Goal: Task Accomplishment & Management: Use online tool/utility

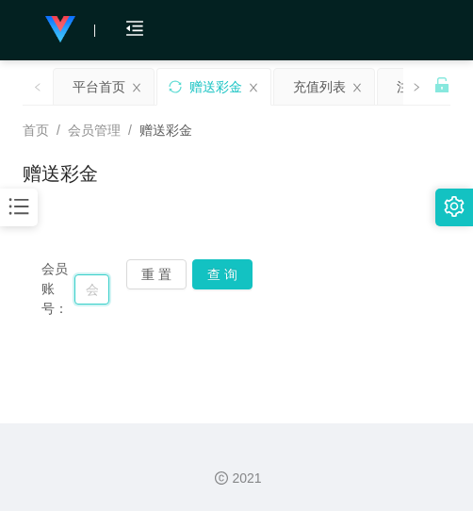
click at [81, 292] on input "text" at bounding box center [91, 289] width 35 height 30
paste input "teeshikai"
type input "teeshikai"
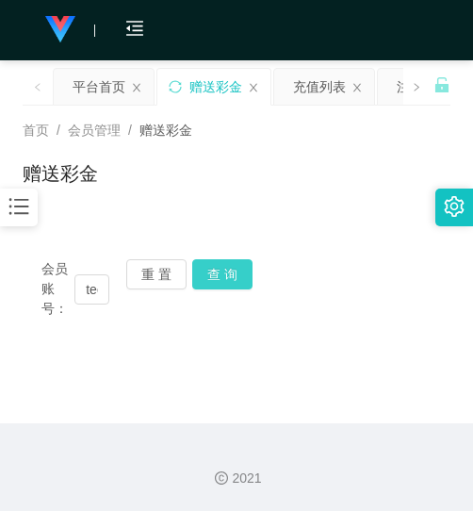
click at [213, 260] on button "查 询" at bounding box center [222, 274] width 60 height 30
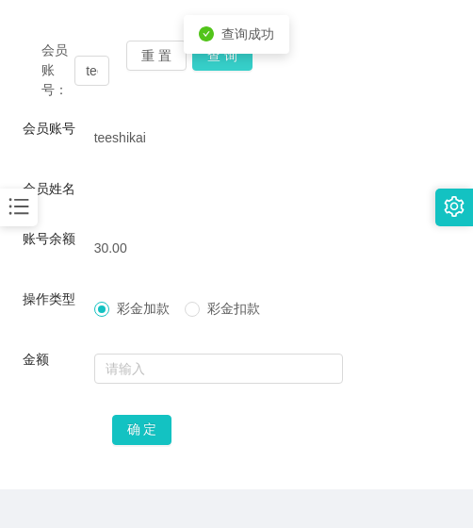
scroll to position [268, 0]
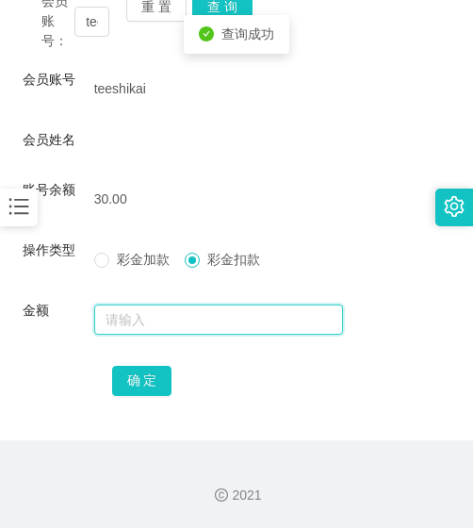
click at [208, 321] on input "text" at bounding box center [219, 320] width 250 height 30
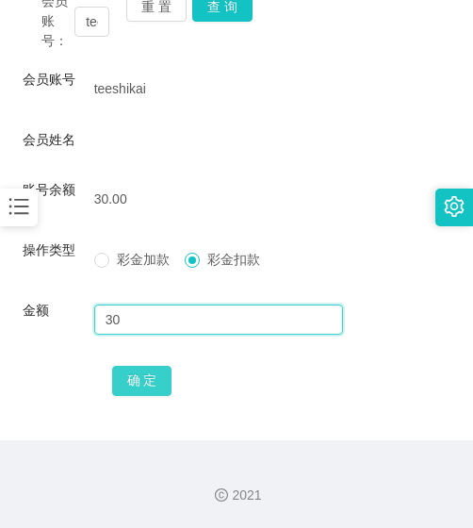
type input "30"
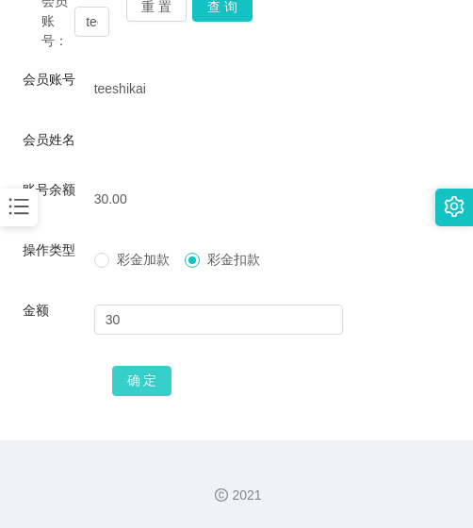
click at [143, 379] on button "确 定" at bounding box center [142, 381] width 60 height 30
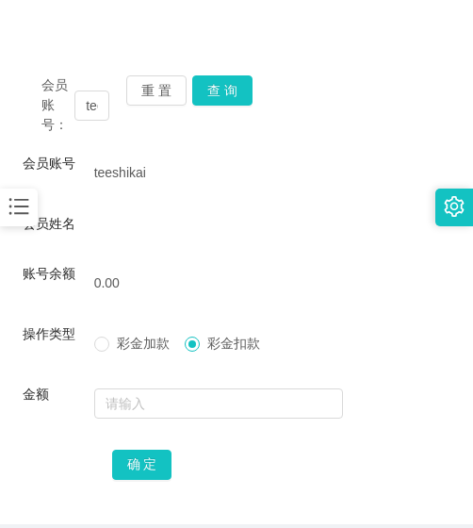
scroll to position [79, 0]
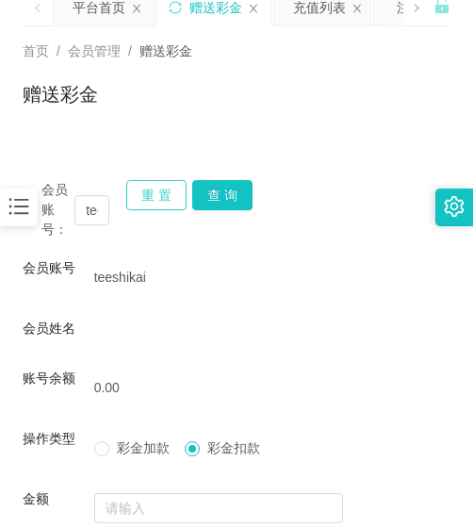
click at [164, 182] on button "重 置" at bounding box center [156, 195] width 60 height 30
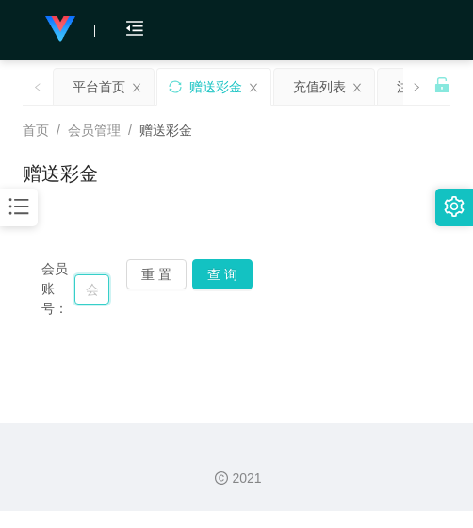
click at [97, 286] on input "text" at bounding box center [91, 289] width 35 height 30
paste input "ryan010118"
type input "ryan010118"
click at [224, 279] on button "查 询" at bounding box center [222, 274] width 60 height 30
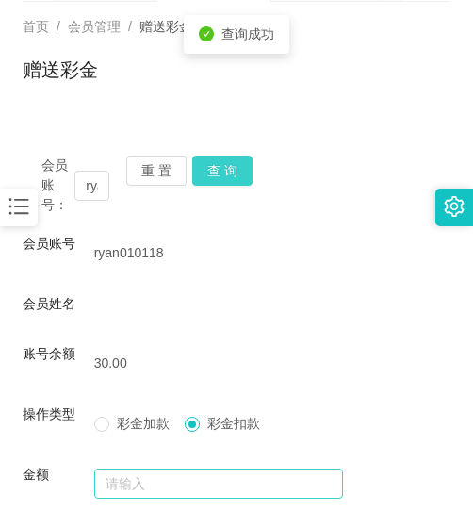
scroll to position [268, 0]
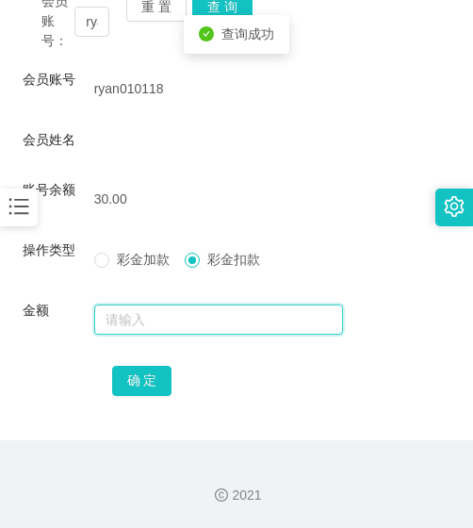
click at [211, 325] on input "text" at bounding box center [219, 320] width 250 height 30
type input "30"
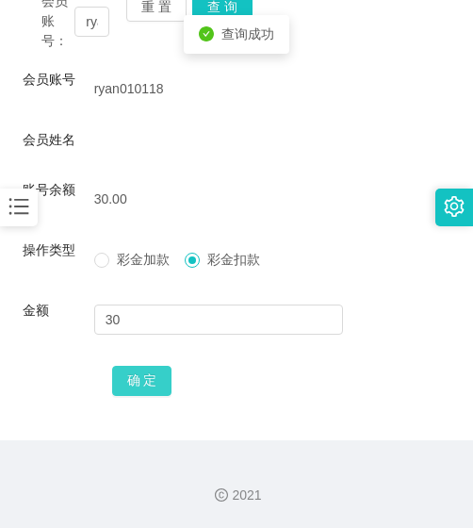
click at [161, 379] on button "确 定" at bounding box center [142, 381] width 60 height 30
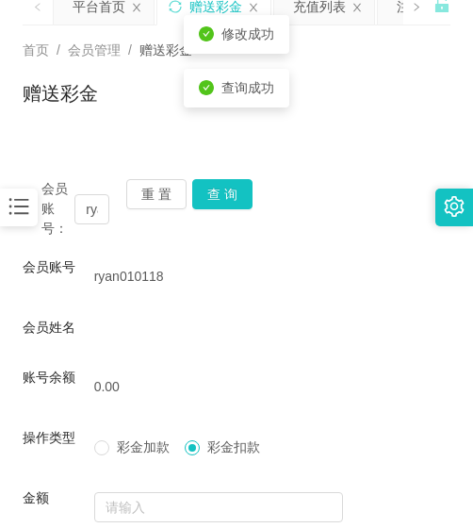
scroll to position [79, 0]
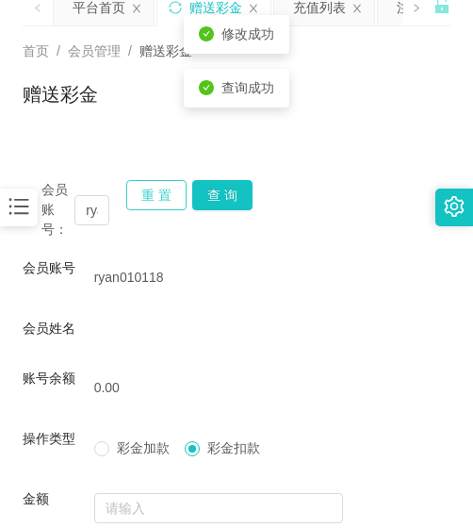
click at [169, 197] on button "重 置" at bounding box center [156, 195] width 60 height 30
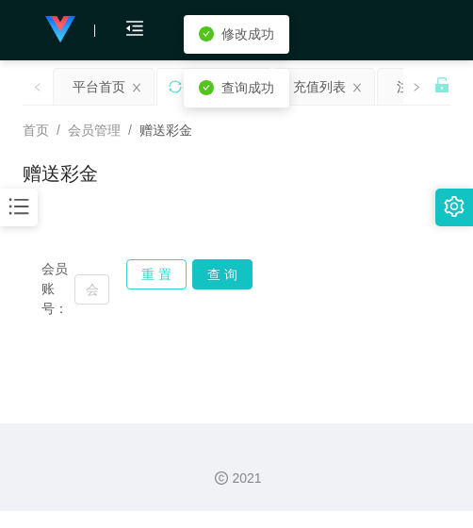
scroll to position [0, 0]
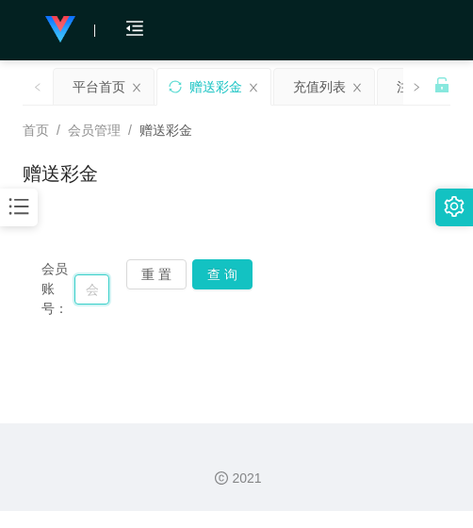
click at [106, 289] on input "text" at bounding box center [91, 289] width 35 height 30
paste input "Abcdmnbvc"
type input "Abcdmnbvc"
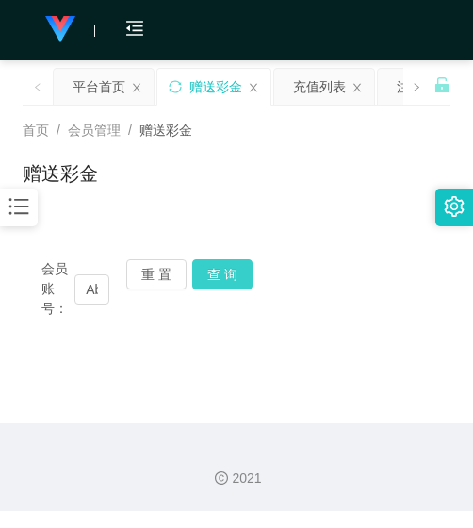
click at [223, 284] on button "查 询" at bounding box center [222, 274] width 60 height 30
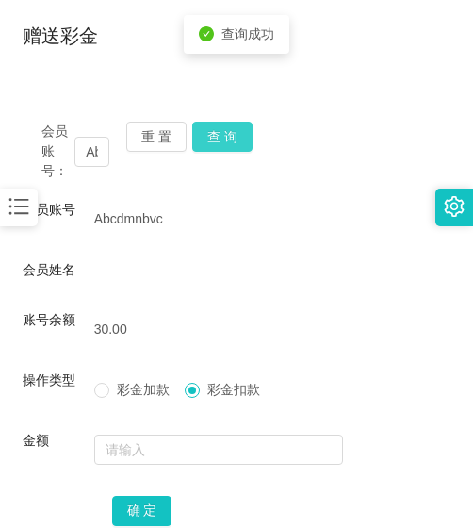
scroll to position [268, 0]
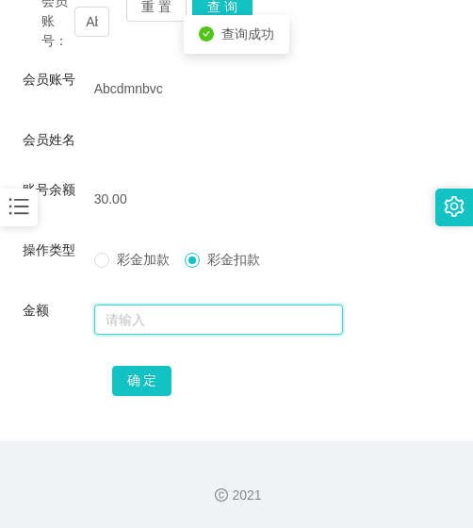
click at [205, 323] on input "text" at bounding box center [219, 320] width 250 height 30
type input "30"
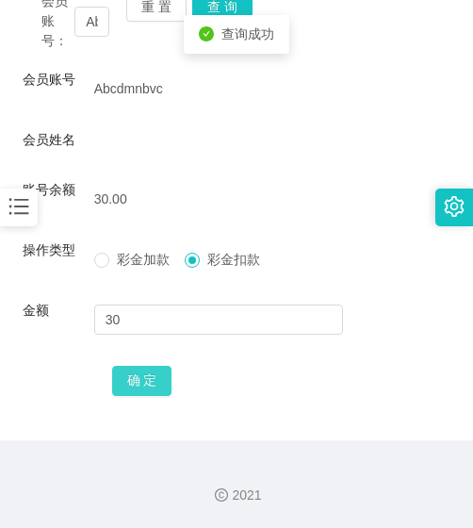
click at [156, 375] on button "确 定" at bounding box center [142, 381] width 60 height 30
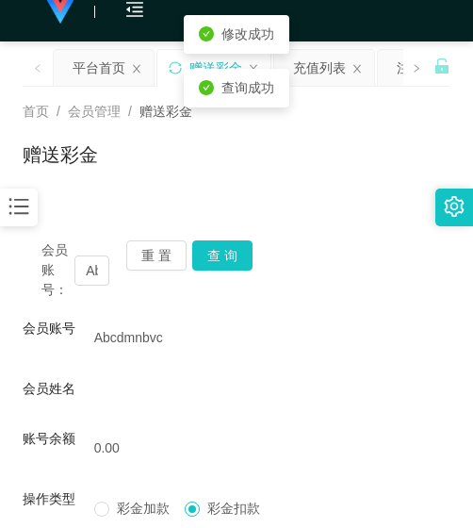
scroll to position [0, 0]
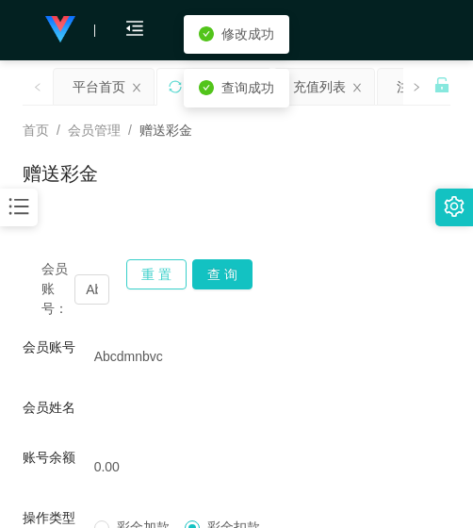
click at [154, 274] on button "重 置" at bounding box center [156, 274] width 60 height 30
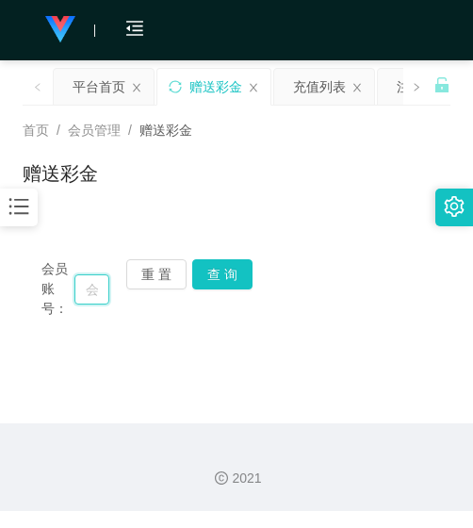
click at [98, 284] on input "text" at bounding box center [91, 289] width 35 height 30
paste input "You4b"
type input "You4b"
click at [212, 270] on button "查 询" at bounding box center [222, 274] width 60 height 30
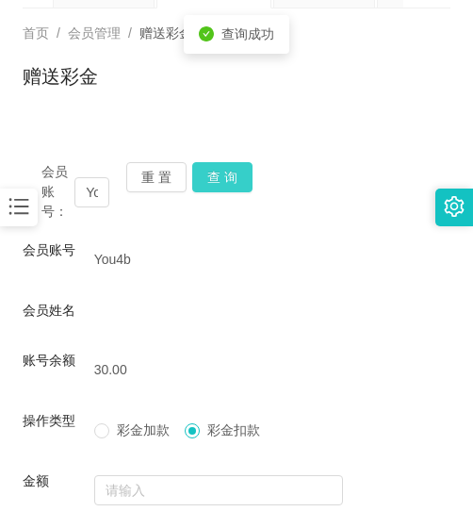
scroll to position [268, 0]
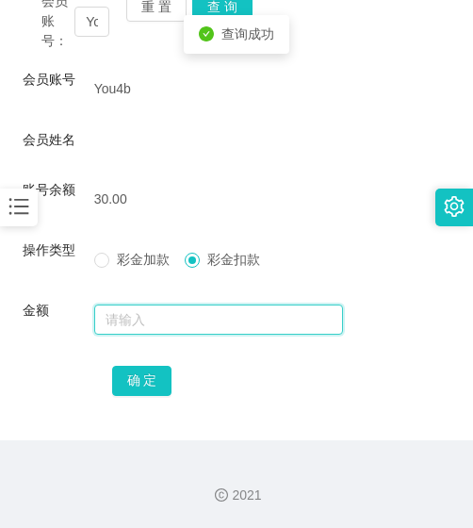
click at [210, 309] on input "text" at bounding box center [219, 320] width 250 height 30
type input "30"
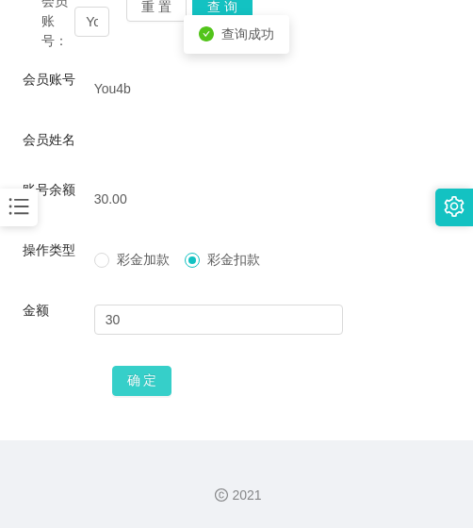
click at [165, 371] on button "确 定" at bounding box center [142, 381] width 60 height 30
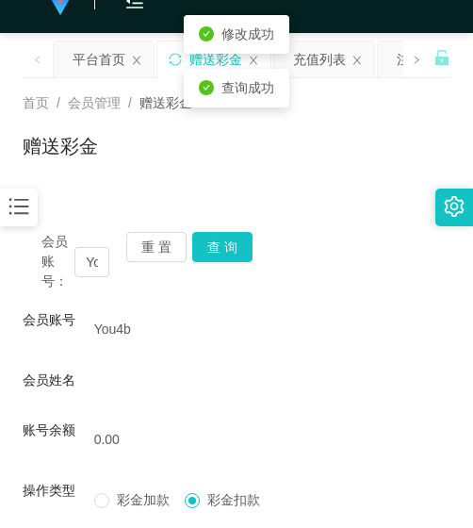
scroll to position [0, 0]
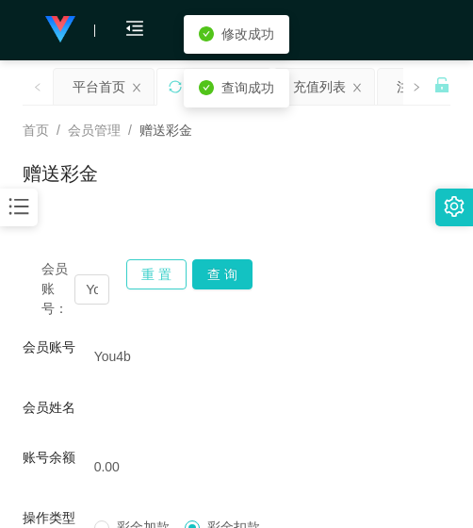
click at [159, 285] on button "重 置" at bounding box center [156, 274] width 60 height 30
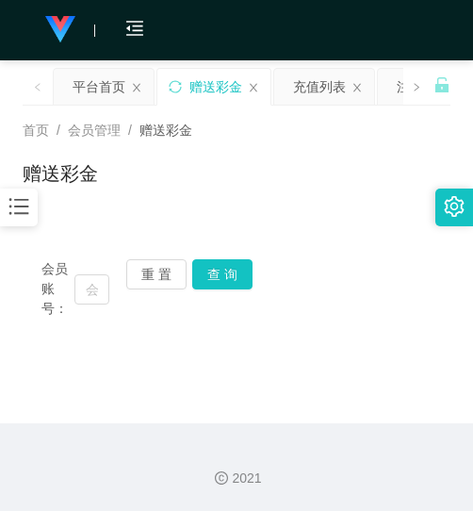
click at [111, 294] on div "会员账号： 重 置 查 询" at bounding box center [237, 288] width 428 height 59
click at [105, 280] on input "text" at bounding box center [91, 289] width 35 height 30
paste input "weili26"
type input "weili26"
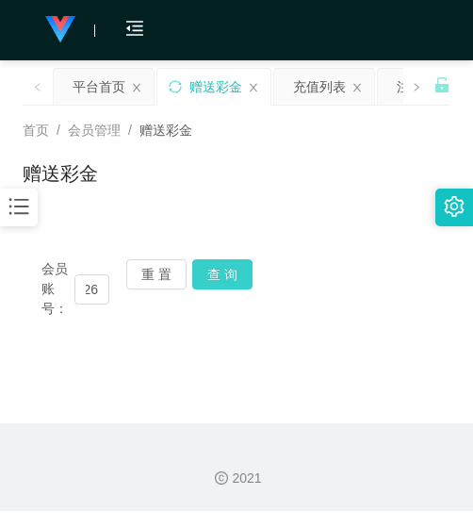
click at [196, 272] on button "查 询" at bounding box center [222, 274] width 60 height 30
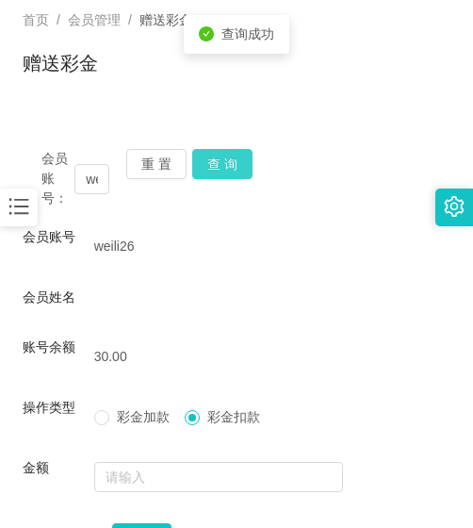
scroll to position [268, 0]
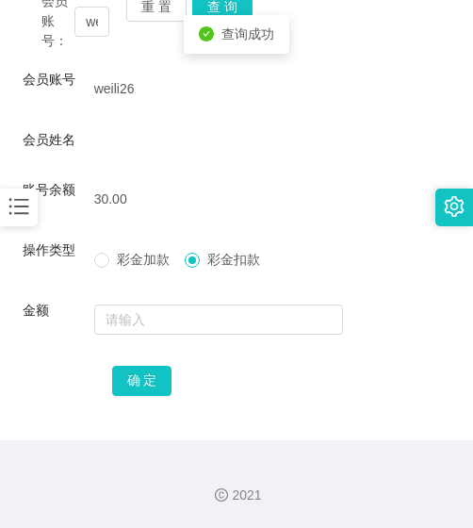
click at [198, 301] on div at bounding box center [219, 320] width 250 height 38
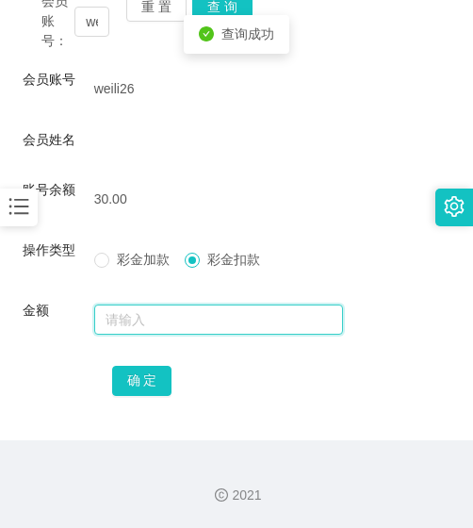
click at [202, 315] on input "text" at bounding box center [219, 320] width 250 height 30
type input "30"
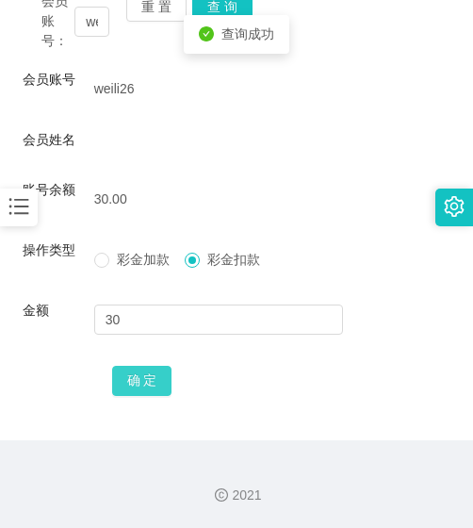
click at [156, 390] on button "确 定" at bounding box center [142, 381] width 60 height 30
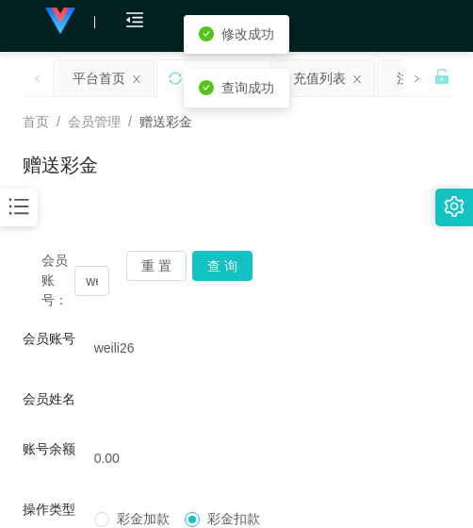
scroll to position [0, 0]
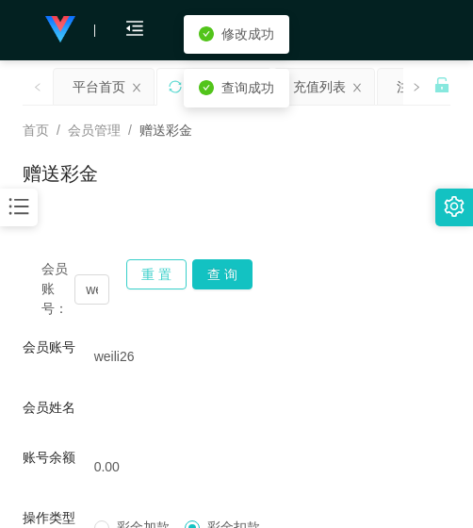
click at [154, 273] on button "重 置" at bounding box center [156, 274] width 60 height 30
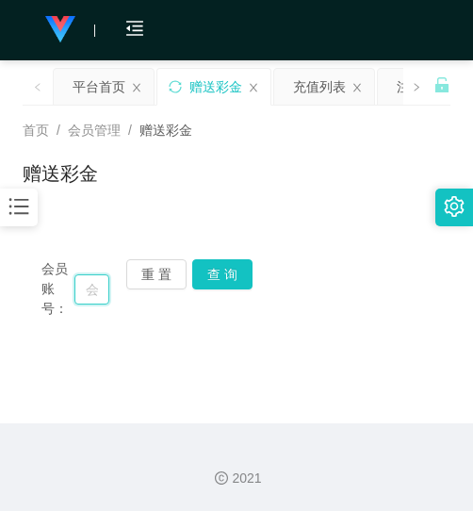
click at [97, 290] on input "text" at bounding box center [91, 289] width 35 height 30
type input "H"
click at [227, 270] on button "查 询" at bounding box center [222, 274] width 60 height 30
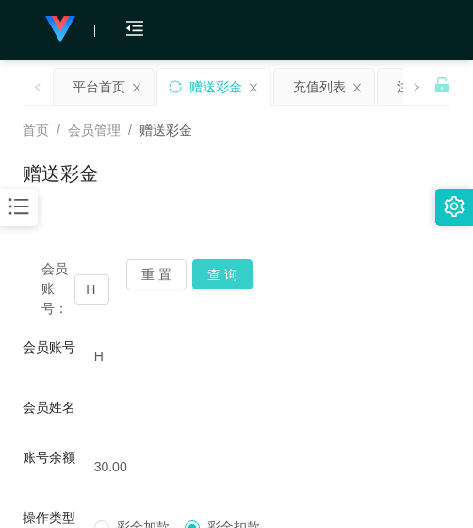
scroll to position [268, 0]
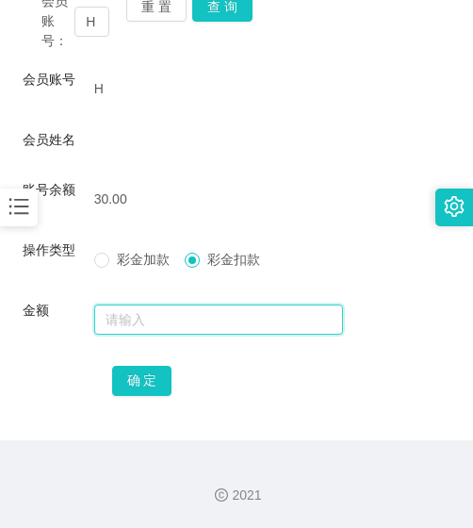
click at [164, 317] on input "text" at bounding box center [219, 320] width 250 height 30
type input "30"
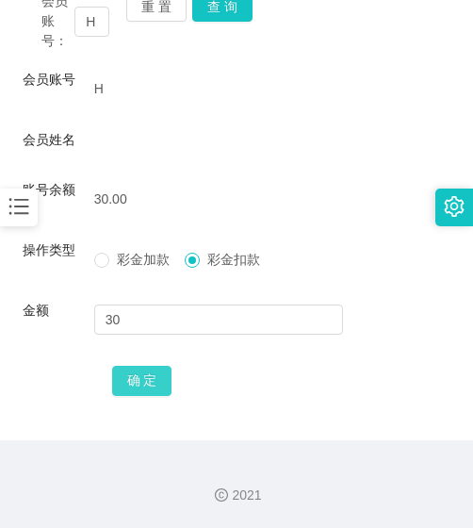
click at [148, 379] on button "确 定" at bounding box center [142, 381] width 60 height 30
click at [73, 264] on div "操作类型" at bounding box center [59, 253] width 72 height 27
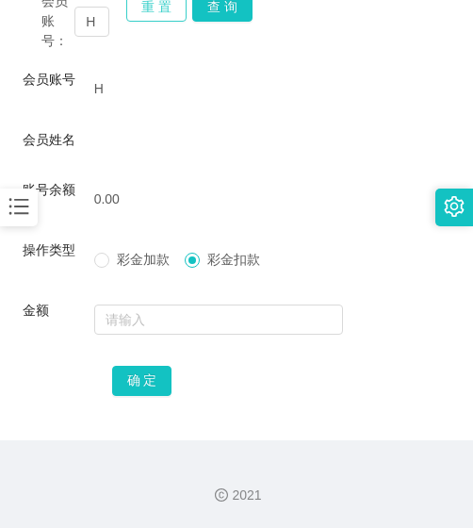
click at [146, 17] on button "重 置" at bounding box center [156, 7] width 60 height 30
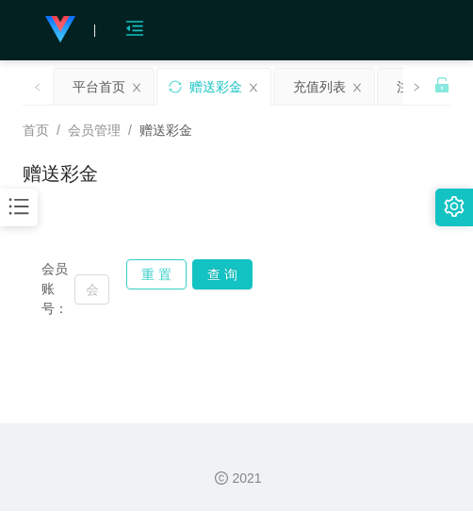
scroll to position [0, 0]
click at [90, 298] on input "text" at bounding box center [91, 289] width 35 height 30
paste input "0143951564"
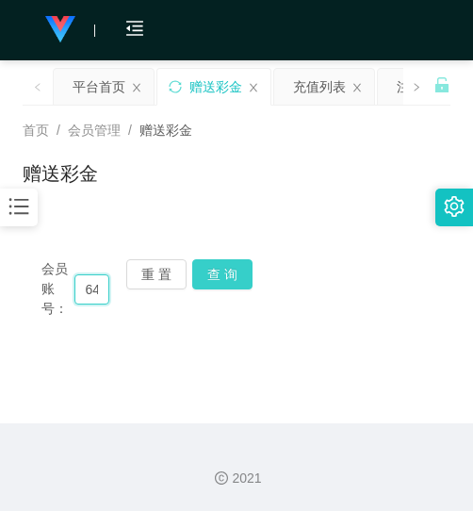
type input "0143951564"
click at [214, 282] on button "查 询" at bounding box center [222, 274] width 60 height 30
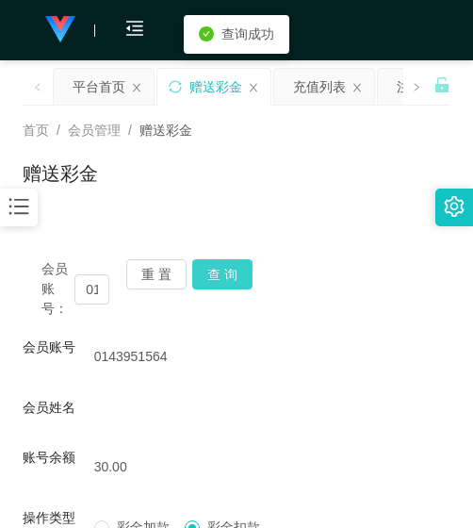
scroll to position [268, 0]
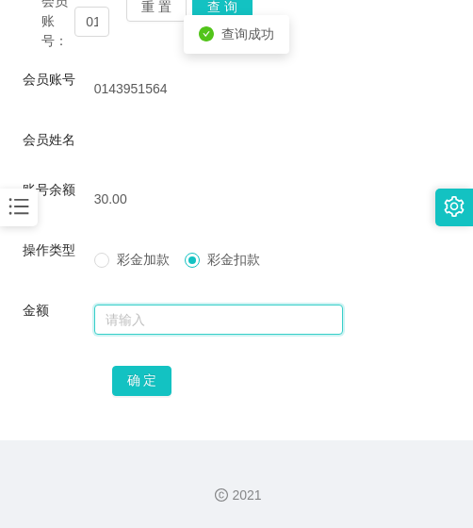
click at [208, 313] on input "text" at bounding box center [219, 320] width 250 height 30
type input "30"
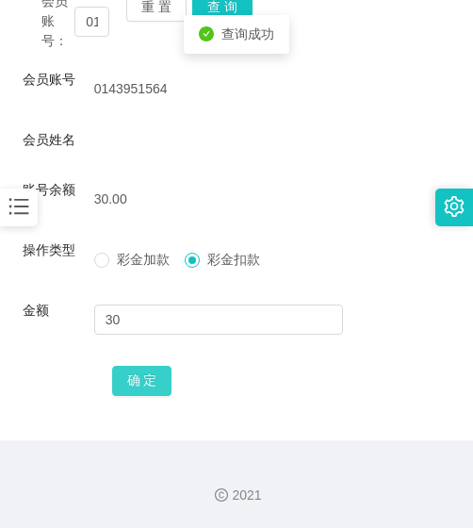
click at [153, 388] on button "确 定" at bounding box center [142, 381] width 60 height 30
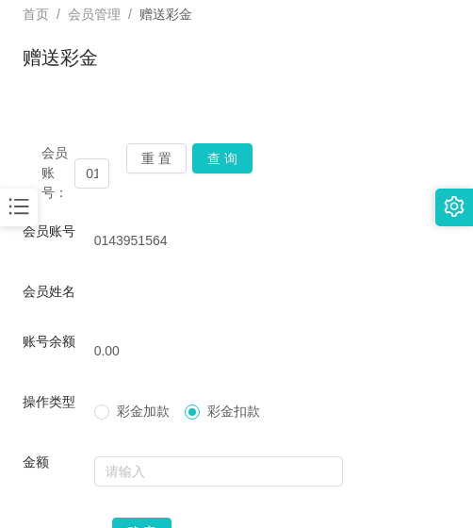
scroll to position [79, 0]
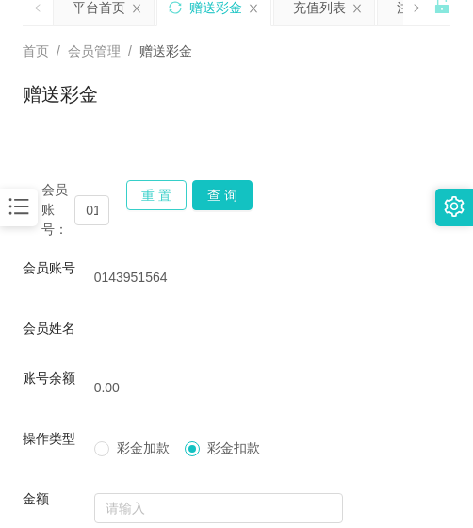
click at [132, 196] on button "重 置" at bounding box center [156, 195] width 60 height 30
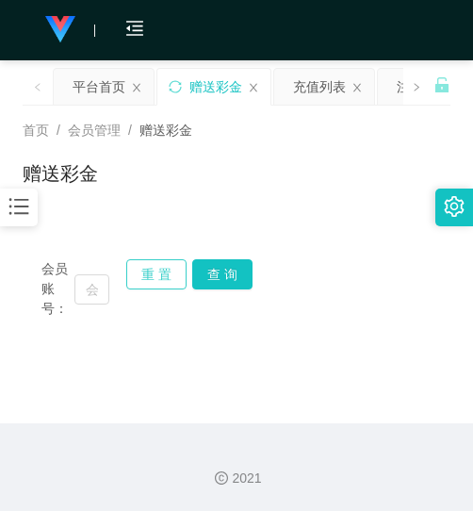
scroll to position [0, 0]
click at [103, 289] on input "text" at bounding box center [91, 289] width 35 height 30
paste input "88888"
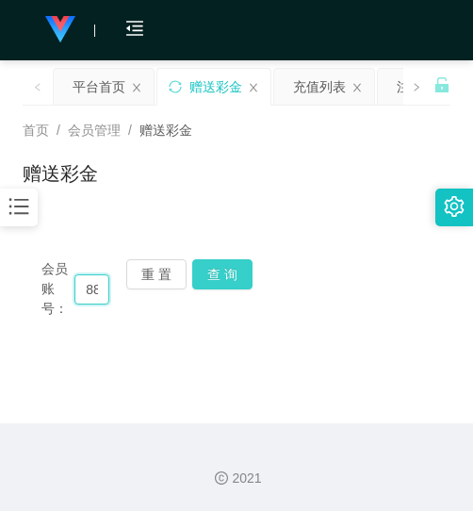
scroll to position [0, 24]
type input "88888"
click at [212, 267] on button "查 询" at bounding box center [222, 274] width 60 height 30
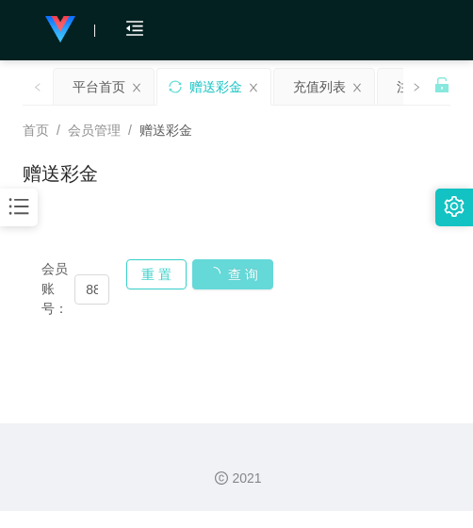
click at [156, 286] on button "重 置" at bounding box center [156, 274] width 60 height 30
click at [103, 293] on input "text" at bounding box center [91, 289] width 35 height 30
paste input "88888"
type input "88888"
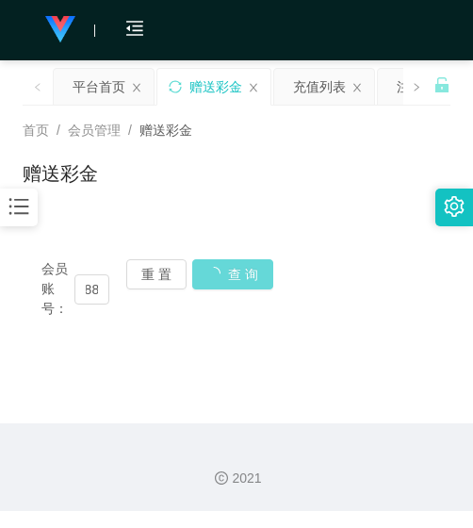
scroll to position [0, 0]
click at [209, 275] on div "会员账号： 88888 重 置 查 询" at bounding box center [237, 288] width 428 height 59
click at [210, 275] on div "会员账号： 88888 重 置 查 询" at bounding box center [237, 288] width 428 height 59
drag, startPoint x: 197, startPoint y: 277, endPoint x: 6, endPoint y: 290, distance: 191.9
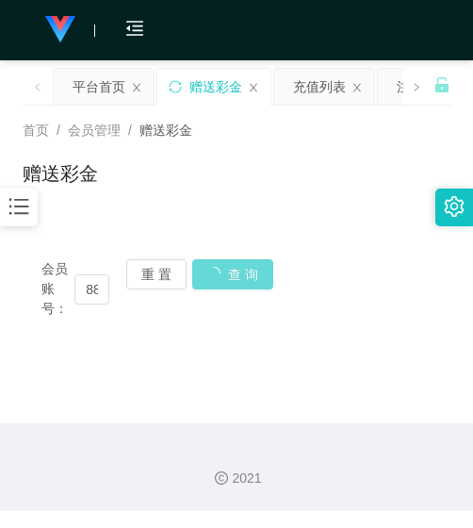
click at [190, 278] on div "会员账号： 88888 重 置 查 询" at bounding box center [237, 288] width 428 height 59
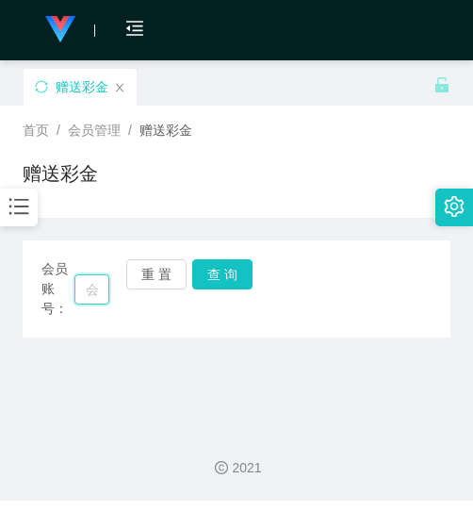
click at [92, 290] on input "text" at bounding box center [91, 289] width 35 height 30
paste input "88888"
type input "88888"
click at [227, 267] on button "查 询" at bounding box center [222, 274] width 60 height 30
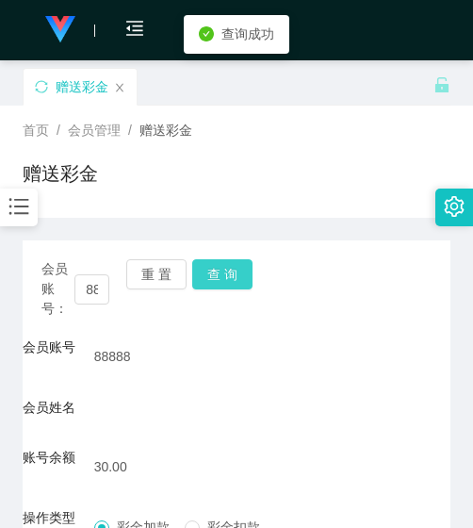
scroll to position [268, 0]
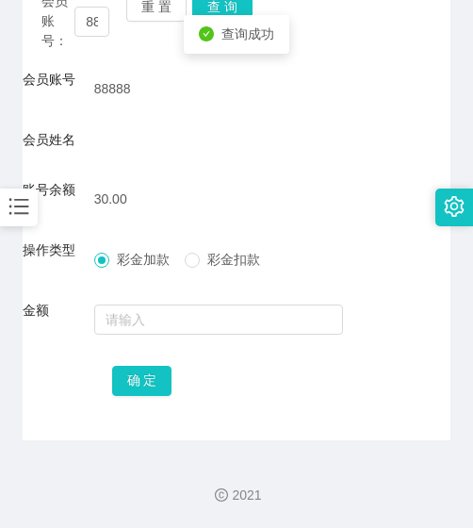
click at [205, 260] on span "彩金扣款" at bounding box center [234, 259] width 68 height 15
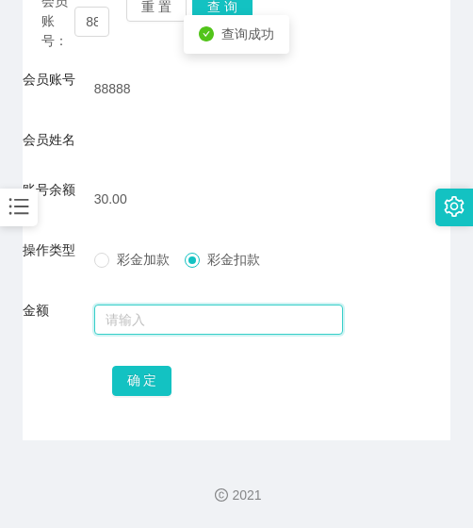
click at [197, 316] on input "text" at bounding box center [219, 320] width 250 height 30
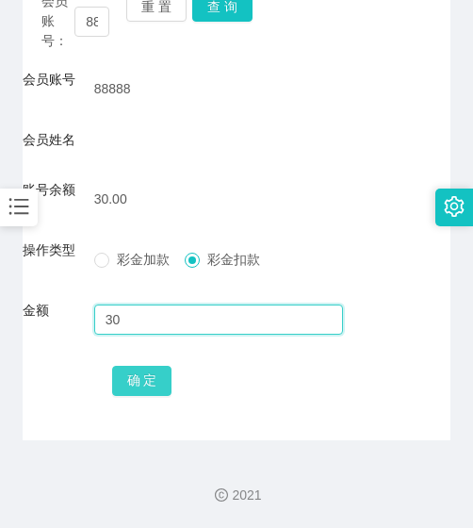
type input "30"
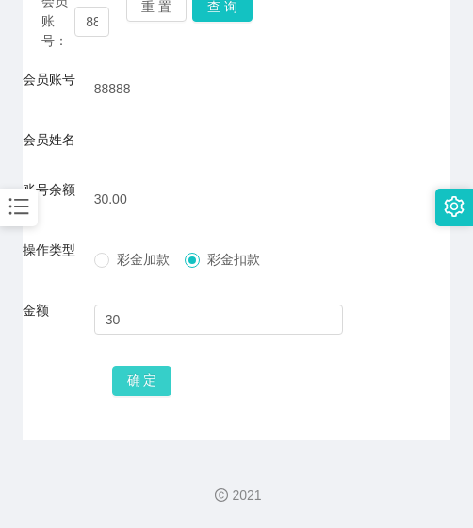
click at [131, 379] on button "确 定" at bounding box center [142, 381] width 60 height 30
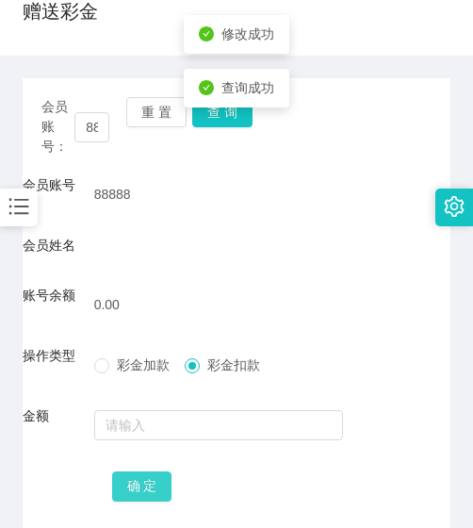
scroll to position [0, 0]
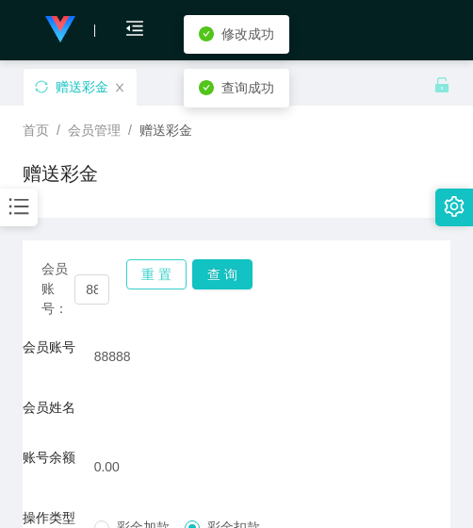
click at [154, 278] on button "重 置" at bounding box center [156, 274] width 60 height 30
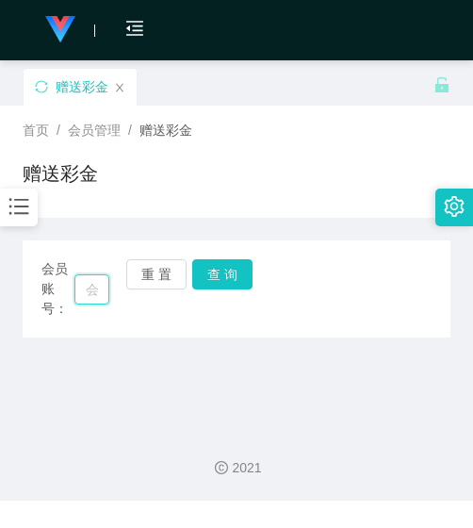
click at [79, 286] on input "text" at bounding box center [91, 289] width 35 height 30
paste input "0143187599"
type input "0143187599"
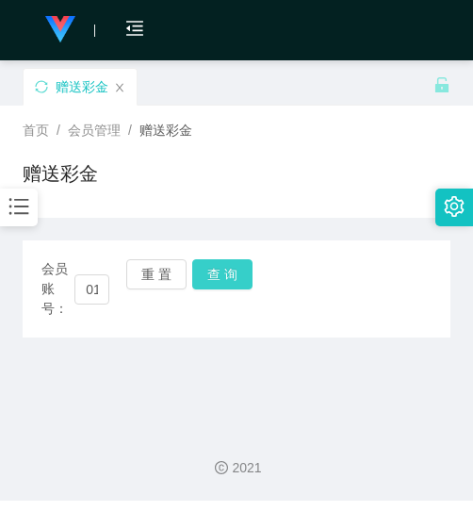
click at [234, 263] on button "查 询" at bounding box center [222, 274] width 60 height 30
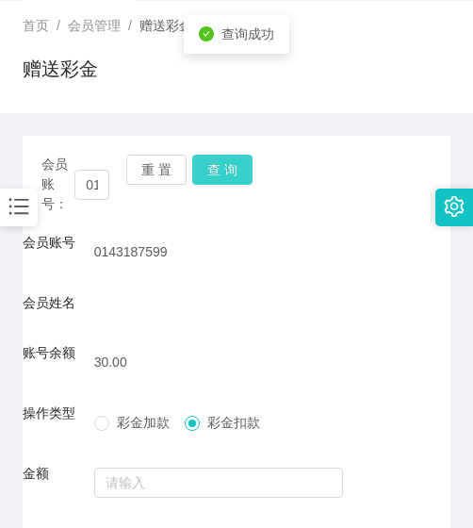
scroll to position [268, 0]
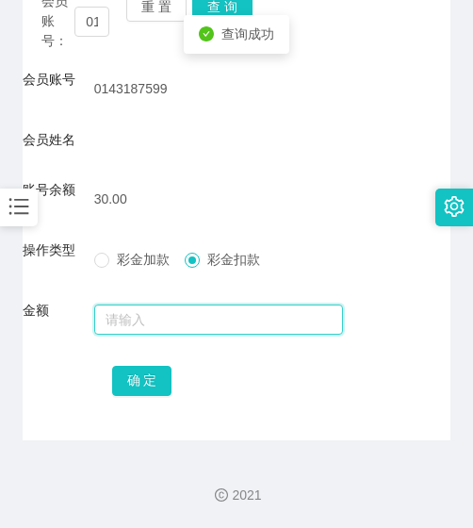
click at [186, 315] on input "text" at bounding box center [219, 320] width 250 height 30
type input "30"
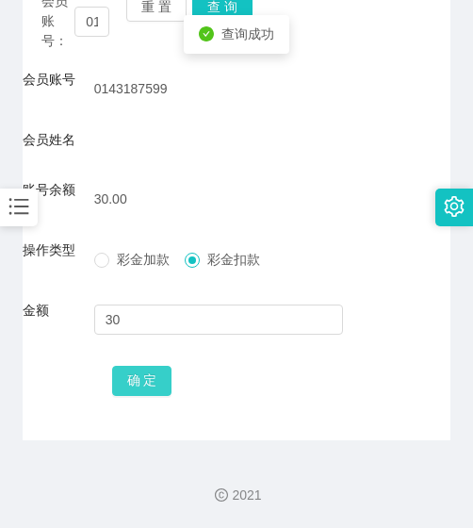
click at [156, 379] on button "确 定" at bounding box center [142, 381] width 60 height 30
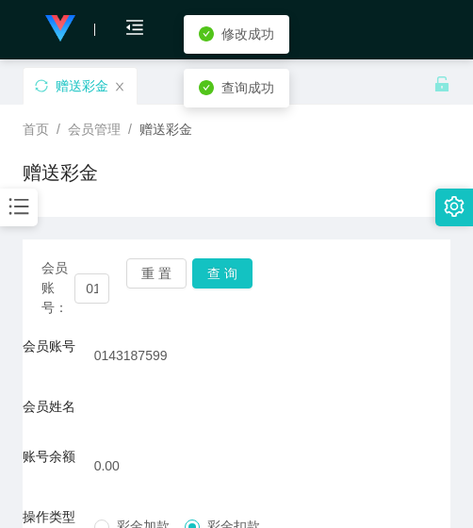
scroll to position [0, 0]
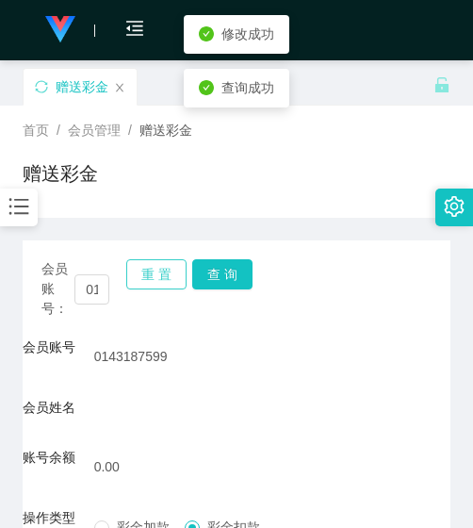
click at [171, 276] on button "重 置" at bounding box center [156, 274] width 60 height 30
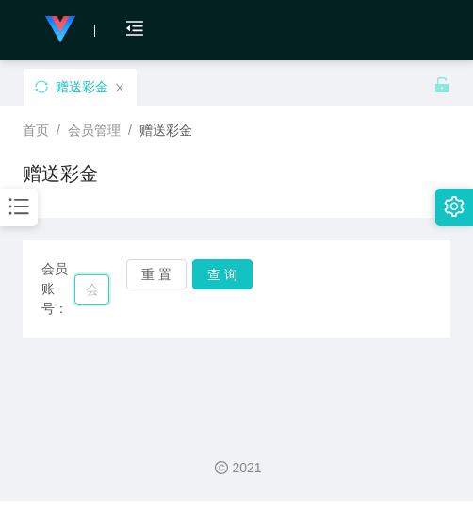
click at [86, 283] on input "text" at bounding box center [91, 289] width 35 height 30
paste input "0136888299"
type input "0136888299"
click at [223, 270] on button "查 询" at bounding box center [222, 274] width 60 height 30
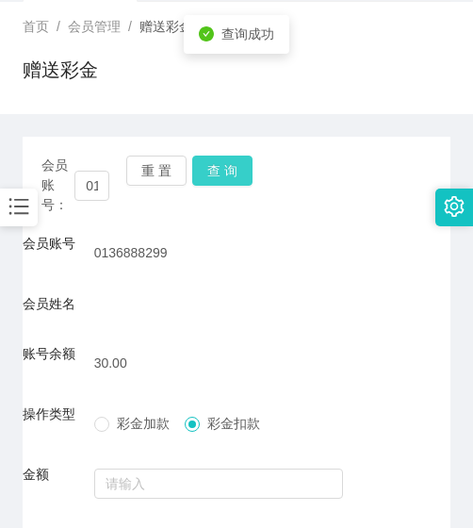
scroll to position [268, 0]
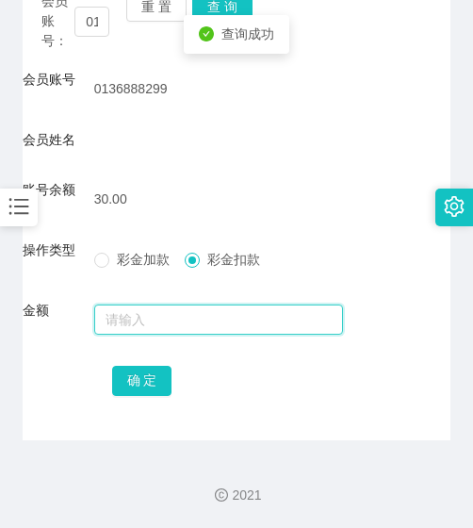
click at [194, 326] on input "text" at bounding box center [219, 320] width 250 height 30
type input "30"
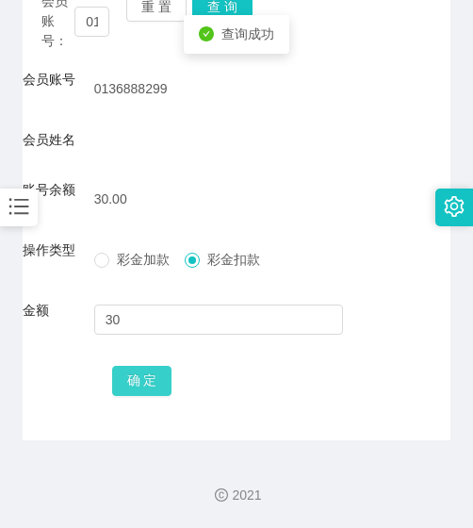
click at [147, 375] on button "确 定" at bounding box center [142, 381] width 60 height 30
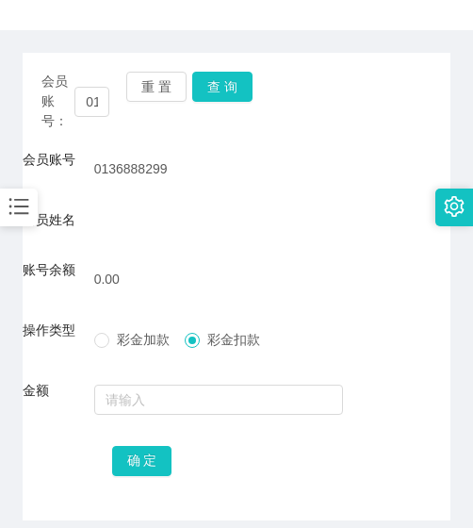
scroll to position [79, 0]
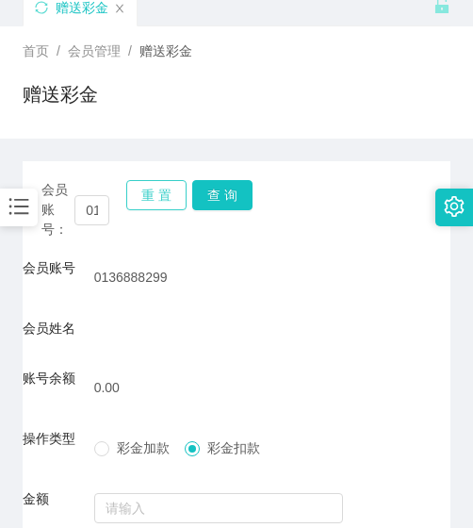
click at [155, 192] on button "重 置" at bounding box center [156, 195] width 60 height 30
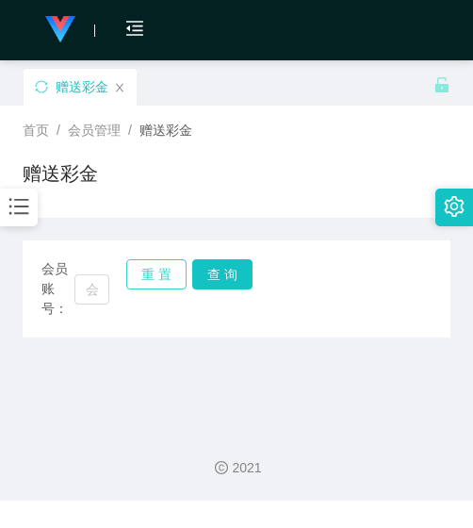
scroll to position [0, 0]
click at [96, 292] on input "text" at bounding box center [91, 289] width 35 height 30
paste input "wong0321"
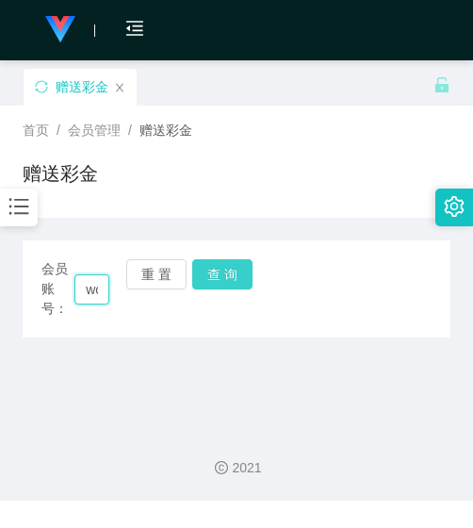
scroll to position [0, 49]
type input "wong0321"
click at [209, 274] on button "查 询" at bounding box center [222, 274] width 60 height 30
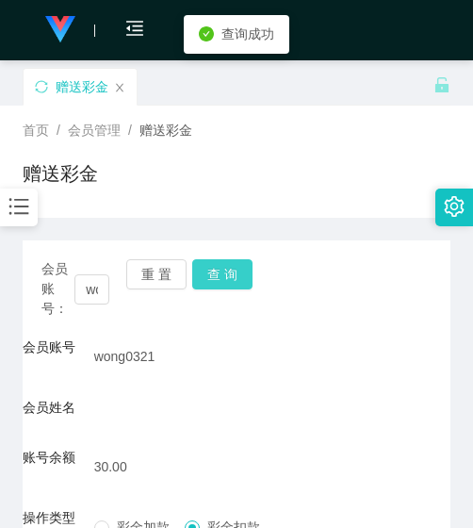
scroll to position [268, 0]
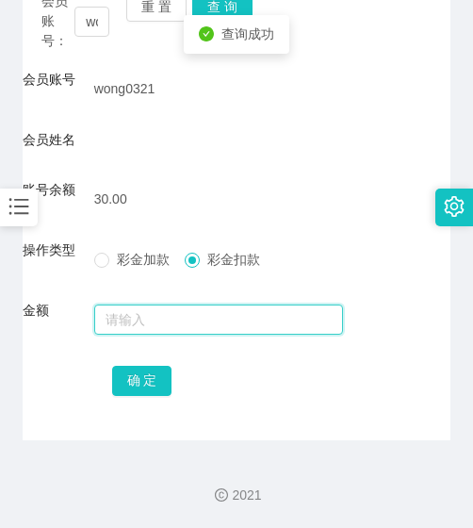
click at [206, 317] on input "text" at bounding box center [219, 320] width 250 height 30
type input "30"
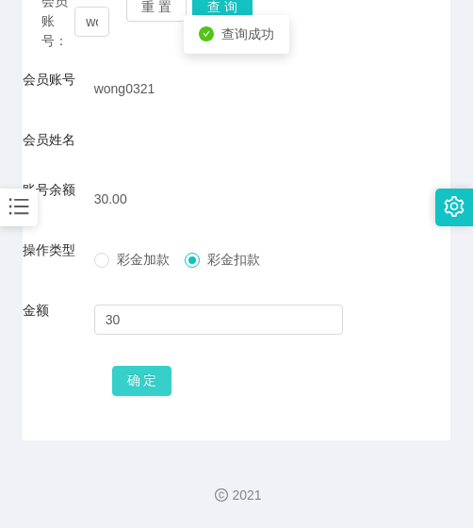
click at [125, 383] on button "确 定" at bounding box center [142, 381] width 60 height 30
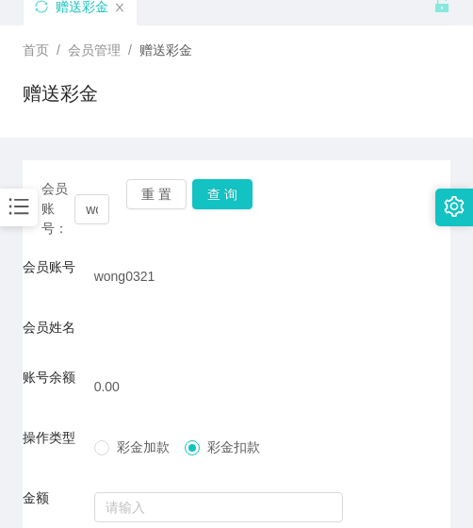
scroll to position [79, 0]
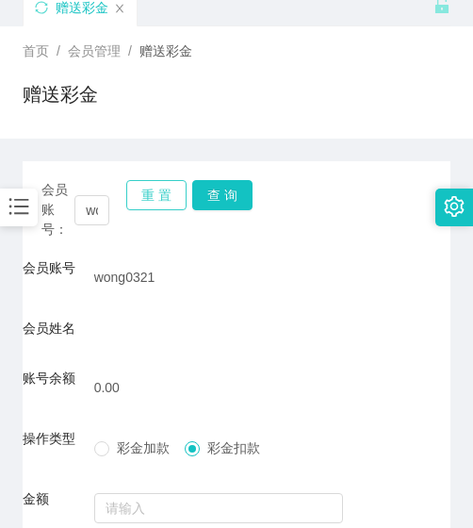
click at [153, 189] on button "重 置" at bounding box center [156, 195] width 60 height 30
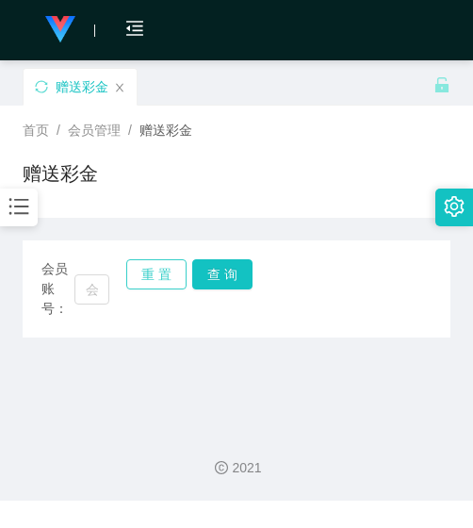
scroll to position [0, 0]
click at [95, 294] on input "text" at bounding box center [91, 289] width 35 height 30
paste input "7575"
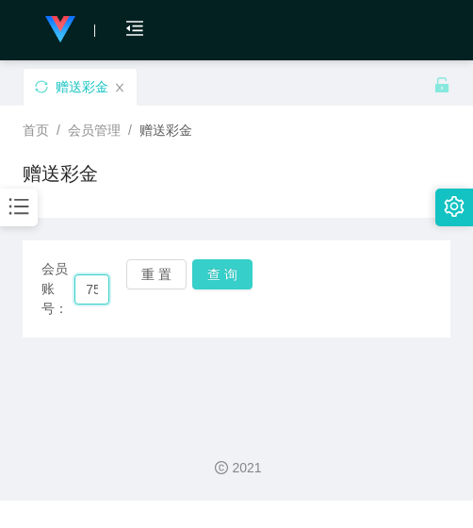
scroll to position [0, 17]
type input "7575"
click at [244, 266] on button "查 询" at bounding box center [222, 274] width 60 height 30
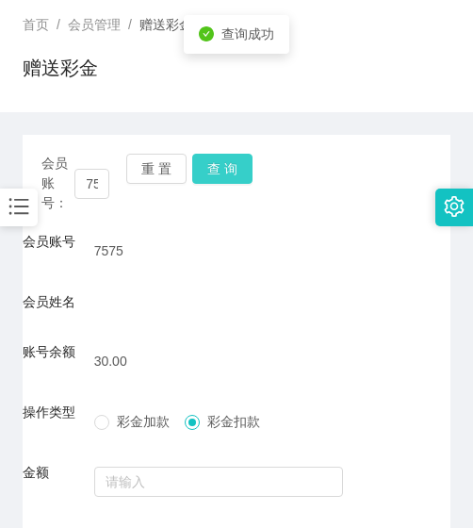
scroll to position [268, 0]
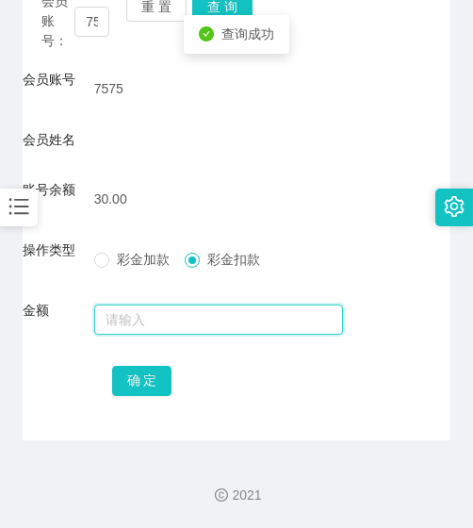
click at [206, 313] on input "text" at bounding box center [219, 320] width 250 height 30
type input "30"
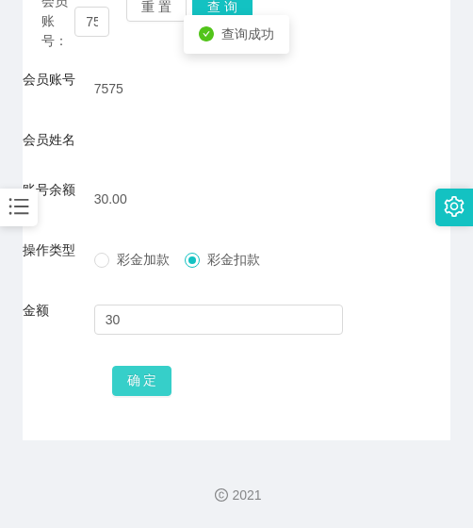
drag, startPoint x: 157, startPoint y: 382, endPoint x: 150, endPoint y: 374, distance: 10.7
click at [157, 383] on button "确 定" at bounding box center [142, 381] width 60 height 30
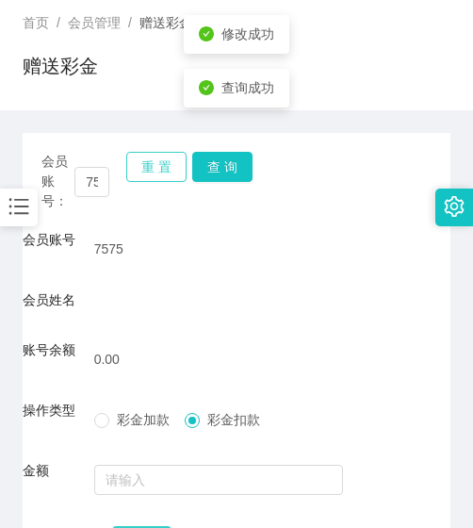
scroll to position [0, 0]
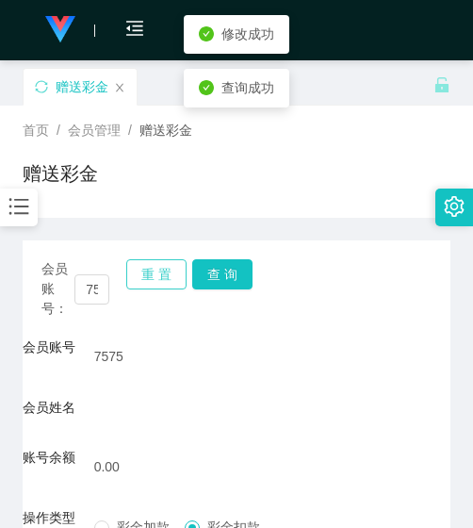
click at [156, 262] on button "重 置" at bounding box center [156, 274] width 60 height 30
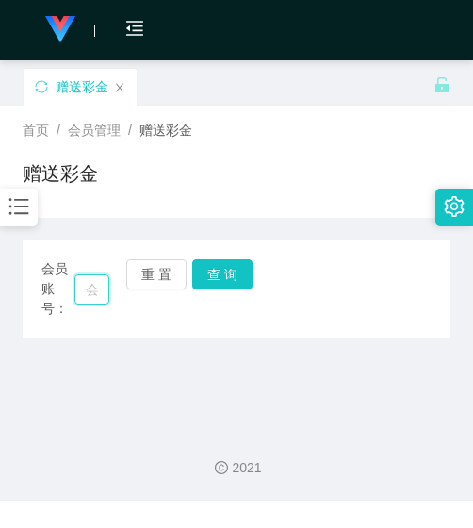
click at [98, 281] on input "text" at bounding box center [91, 289] width 35 height 30
paste input "mz"
type input "mz"
click at [224, 279] on button "查 询" at bounding box center [222, 274] width 60 height 30
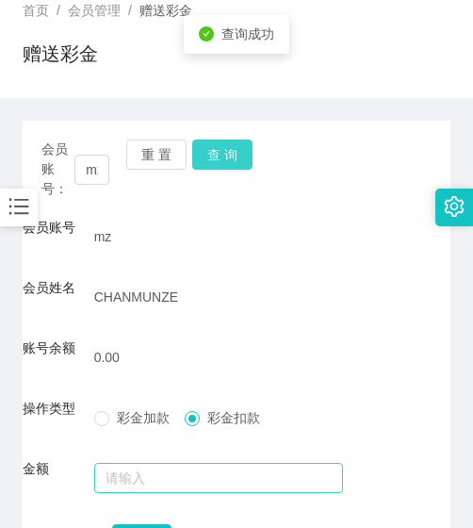
scroll to position [90, 0]
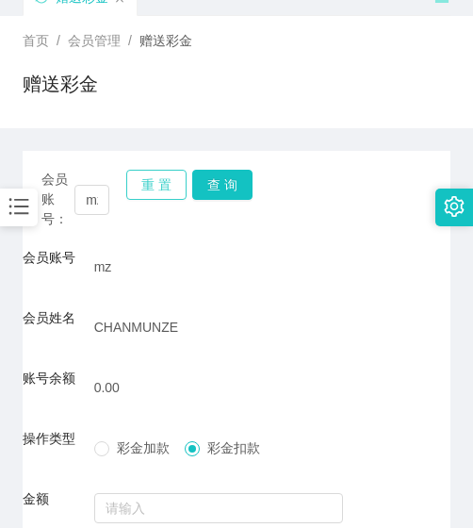
click at [136, 195] on button "重 置" at bounding box center [156, 185] width 60 height 30
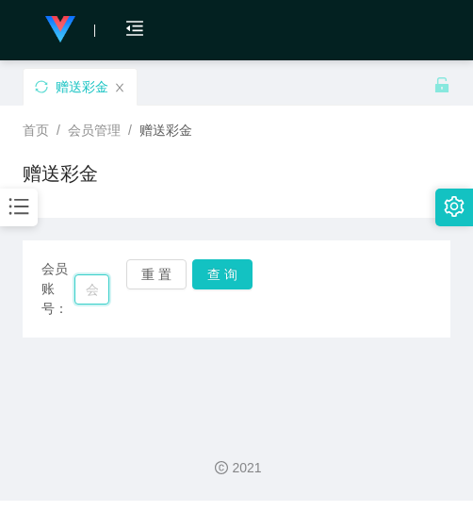
click at [104, 288] on input "text" at bounding box center [91, 289] width 35 height 30
paste input "Pigpig1314"
type input "Pigpig1314"
click at [214, 277] on button "查 询" at bounding box center [222, 274] width 60 height 30
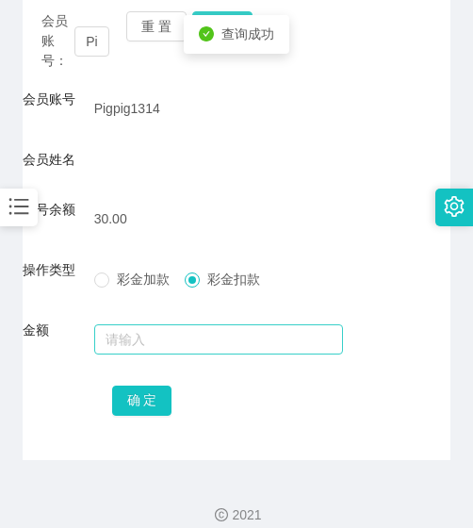
scroll to position [268, 0]
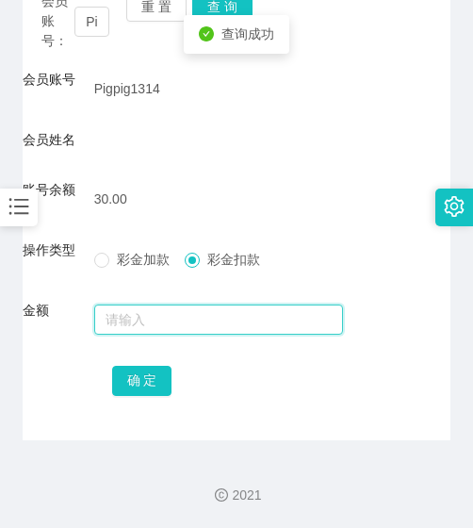
click at [191, 331] on input "text" at bounding box center [219, 320] width 250 height 30
type input "30"
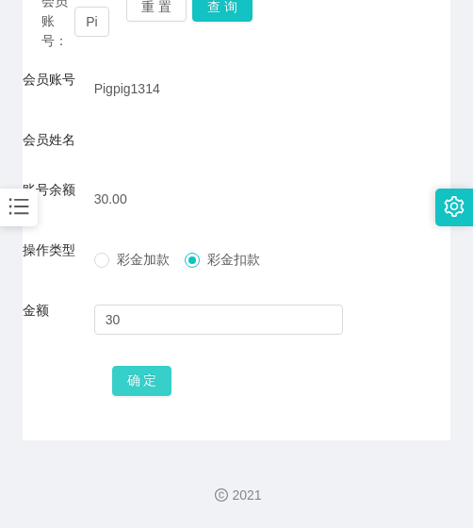
click at [160, 377] on button "确 定" at bounding box center [142, 381] width 60 height 30
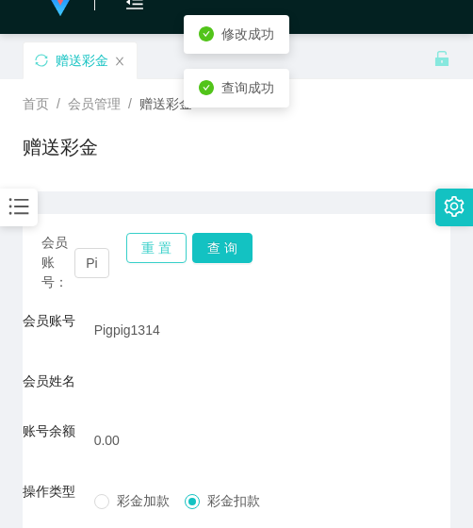
scroll to position [0, 0]
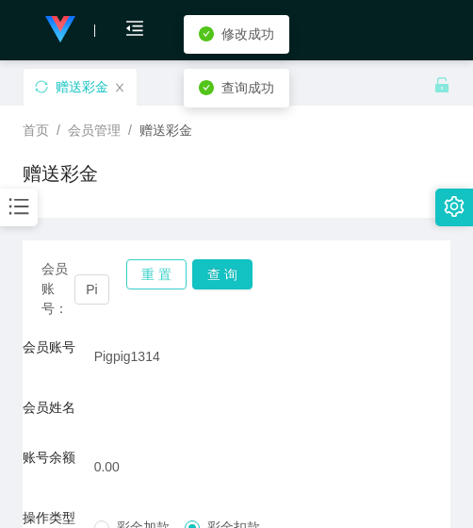
click at [153, 283] on button "重 置" at bounding box center [156, 274] width 60 height 30
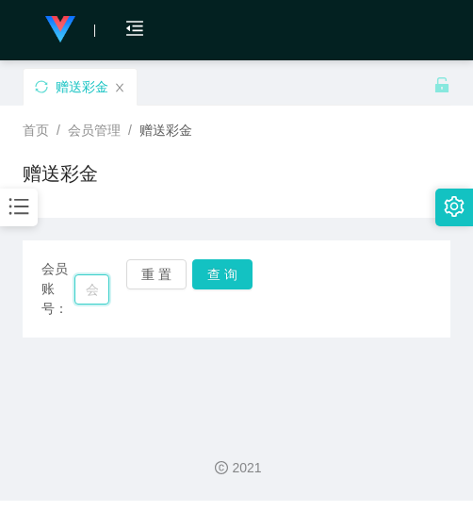
click at [93, 284] on input "text" at bounding box center [91, 289] width 35 height 30
paste input "0143077816"
type input "0143077816"
click at [202, 286] on button "查 询" at bounding box center [222, 274] width 60 height 30
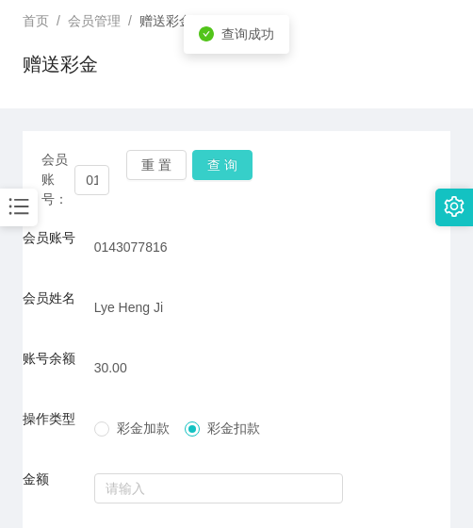
scroll to position [278, 0]
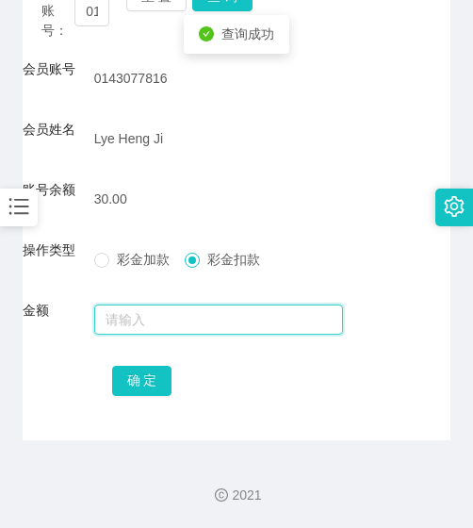
click at [195, 325] on input "text" at bounding box center [219, 320] width 250 height 30
type input "30"
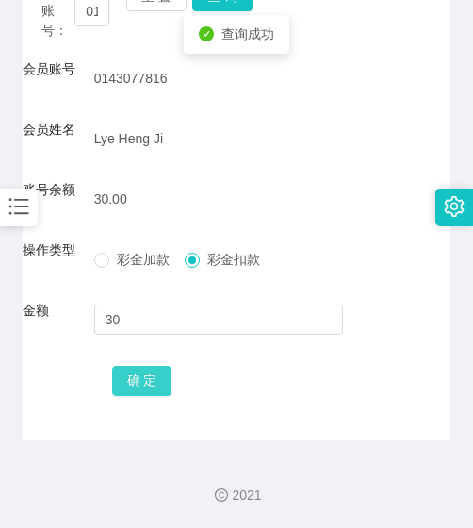
click at [140, 381] on button "确 定" at bounding box center [142, 381] width 60 height 30
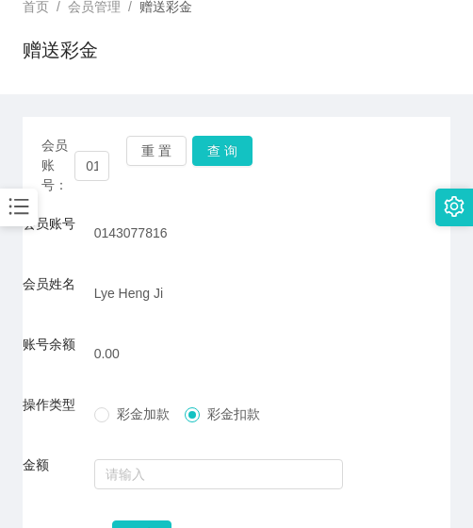
scroll to position [90, 0]
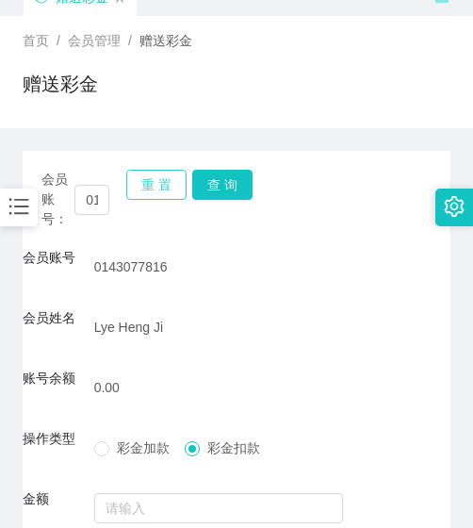
click at [159, 192] on button "重 置" at bounding box center [156, 185] width 60 height 30
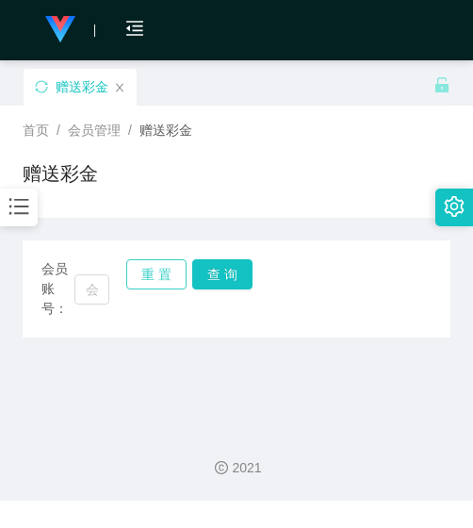
scroll to position [0, 0]
click at [100, 284] on input "text" at bounding box center [91, 289] width 35 height 30
paste input "chingleongteh"
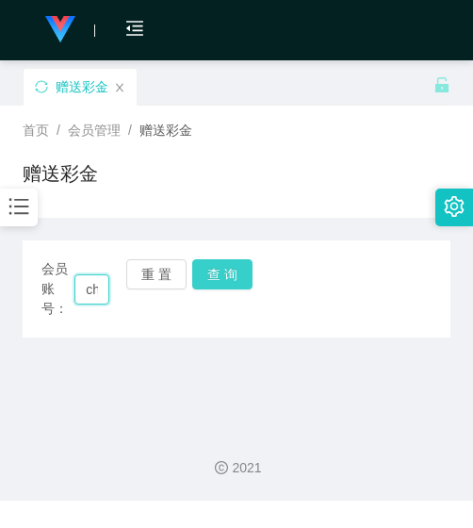
scroll to position [0, 73]
type input "chingleongteh"
click at [222, 273] on button "查 询" at bounding box center [222, 274] width 60 height 30
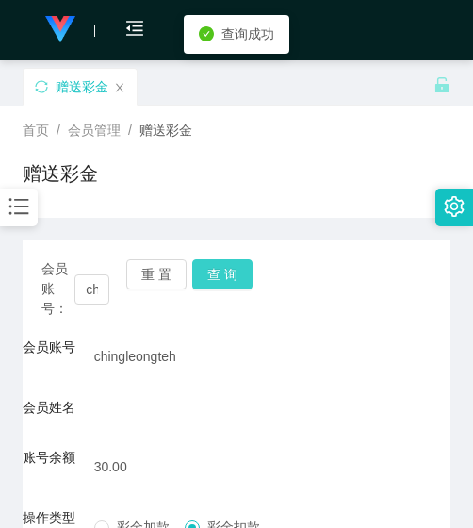
scroll to position [268, 0]
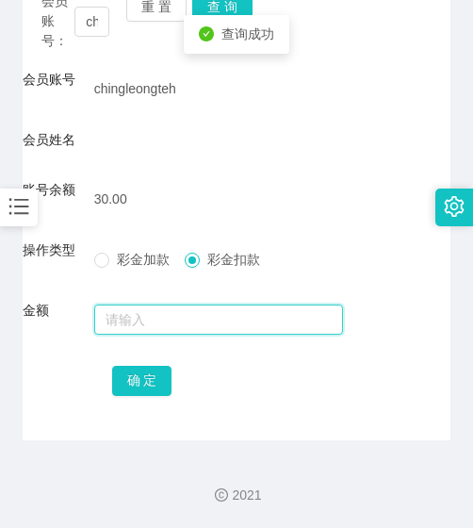
click at [190, 316] on input "text" at bounding box center [219, 320] width 250 height 30
type input "30"
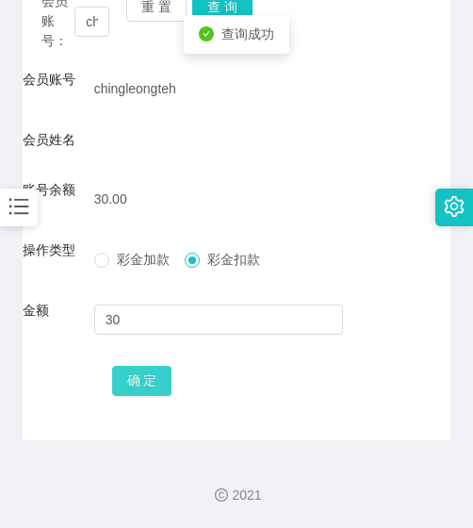
click at [140, 389] on button "确 定" at bounding box center [142, 381] width 60 height 30
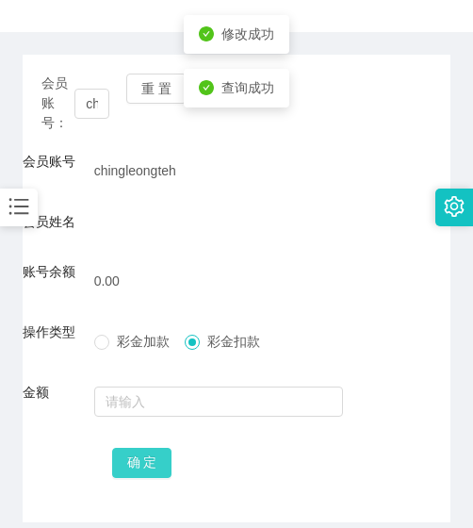
scroll to position [0, 0]
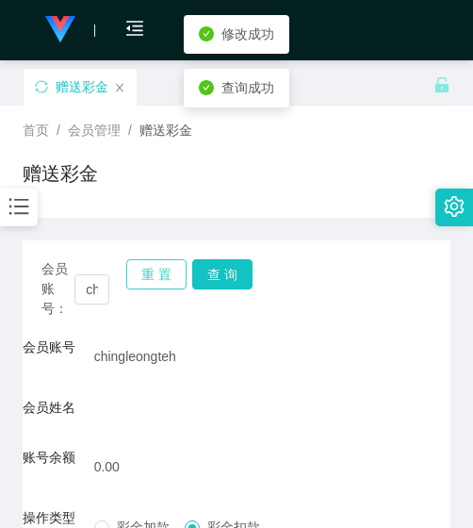
click at [156, 269] on button "重 置" at bounding box center [156, 274] width 60 height 30
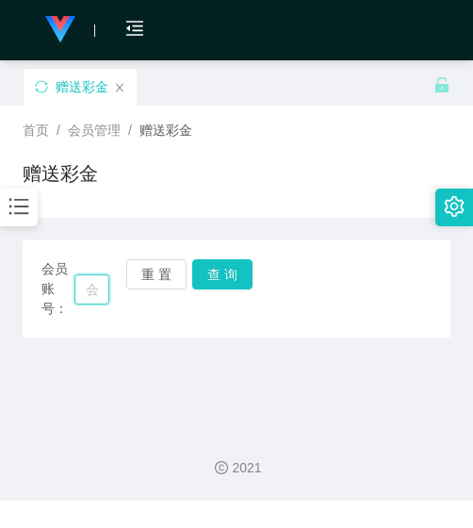
click at [91, 294] on input "text" at bounding box center [91, 289] width 35 height 30
paste input "kittybibi1229"
type input "kittybibi1229"
click at [241, 274] on button "查 询" at bounding box center [222, 274] width 60 height 30
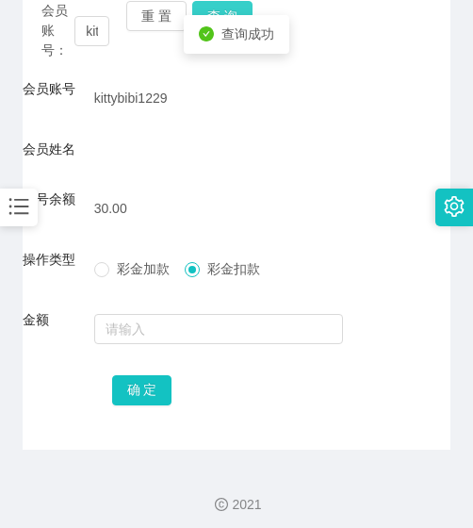
scroll to position [268, 0]
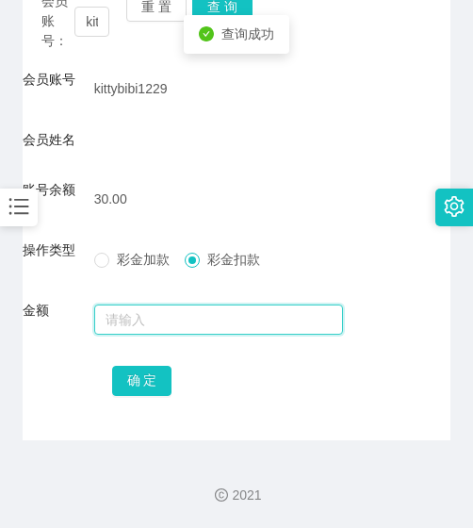
click at [198, 325] on input "text" at bounding box center [219, 320] width 250 height 30
type input "30"
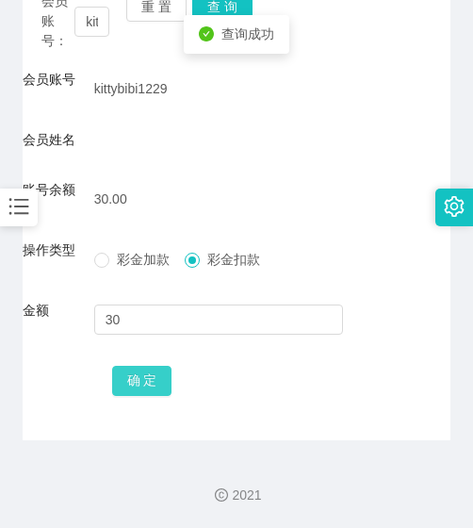
click at [151, 380] on button "确 定" at bounding box center [142, 381] width 60 height 30
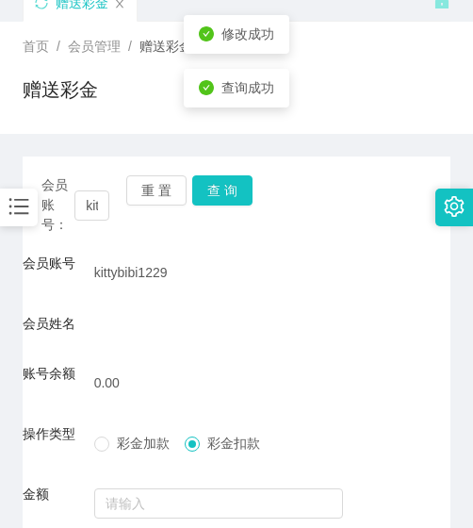
scroll to position [0, 0]
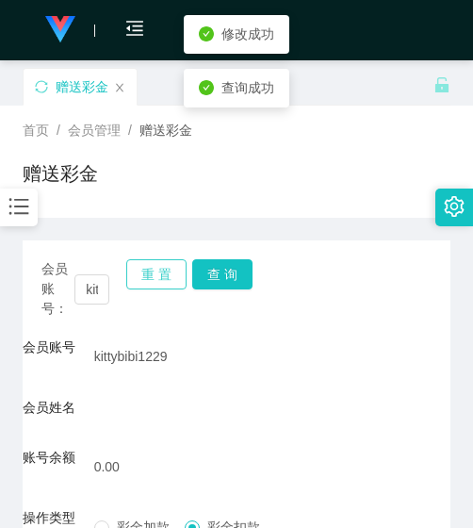
click at [147, 288] on button "重 置" at bounding box center [156, 274] width 60 height 30
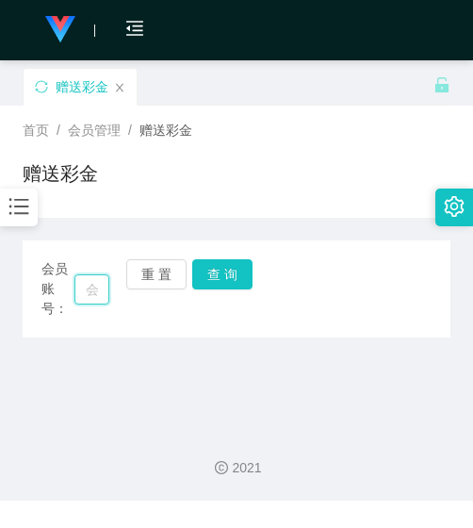
click at [101, 288] on input "text" at bounding box center [91, 289] width 35 height 30
paste input "0142638740"
type input "0142638740"
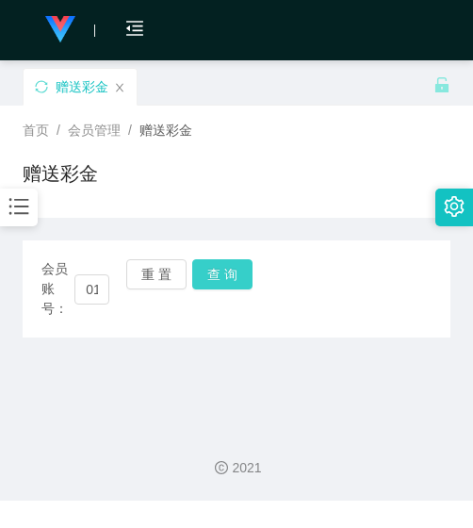
click at [239, 284] on button "查 询" at bounding box center [222, 274] width 60 height 30
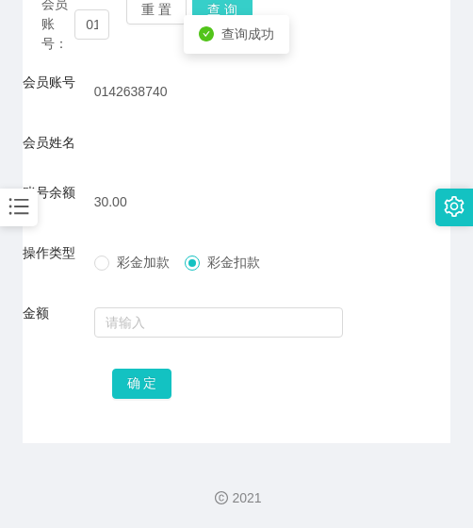
scroll to position [268, 0]
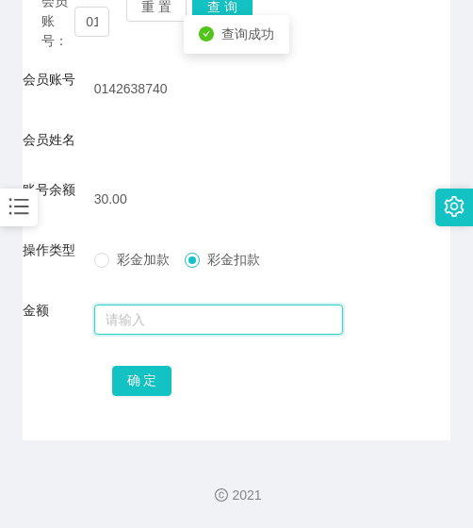
click at [219, 313] on input "text" at bounding box center [219, 320] width 250 height 30
type input "30"
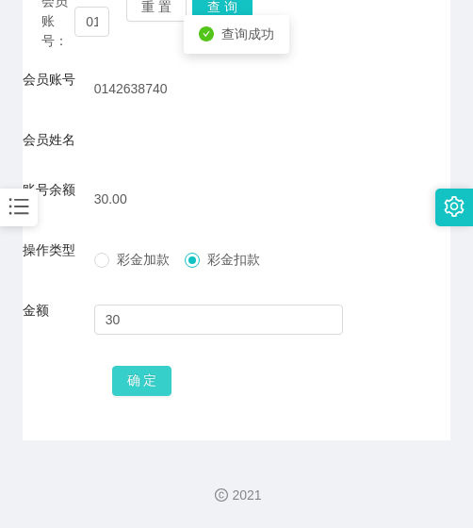
click at [167, 381] on button "确 定" at bounding box center [142, 381] width 60 height 30
click at [123, 374] on button "确 定" at bounding box center [142, 381] width 60 height 30
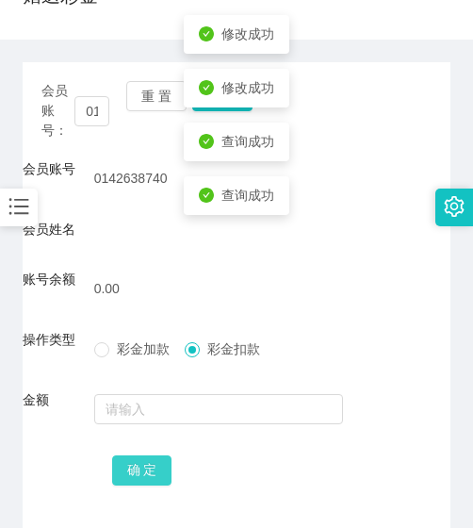
scroll to position [0, 0]
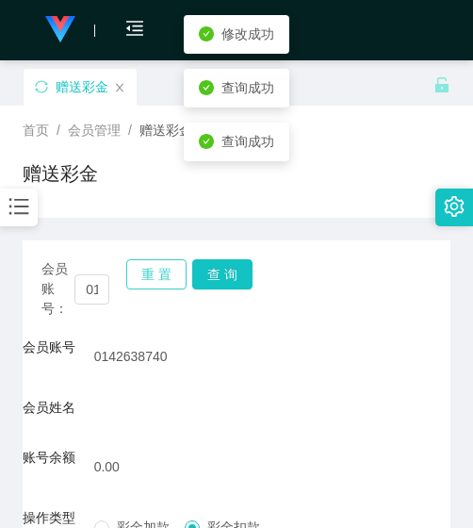
click at [149, 277] on button "重 置" at bounding box center [156, 274] width 60 height 30
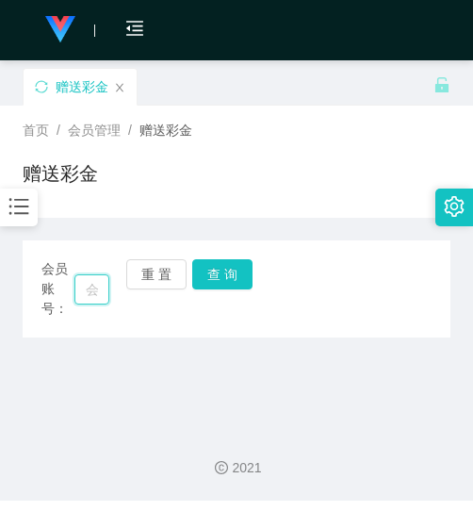
click at [80, 286] on input "text" at bounding box center [91, 289] width 35 height 30
paste input "0123448388"
type input "0123448388"
click at [218, 280] on button "查 询" at bounding box center [222, 274] width 60 height 30
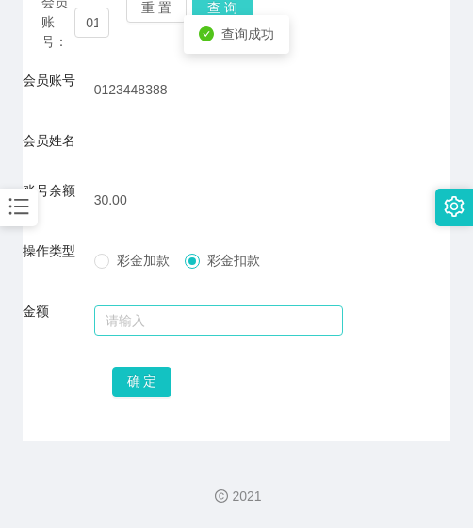
scroll to position [268, 0]
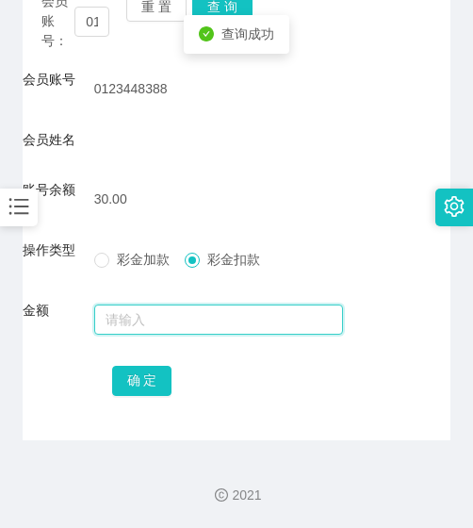
click at [189, 328] on input "text" at bounding box center [219, 320] width 250 height 30
type input "30"
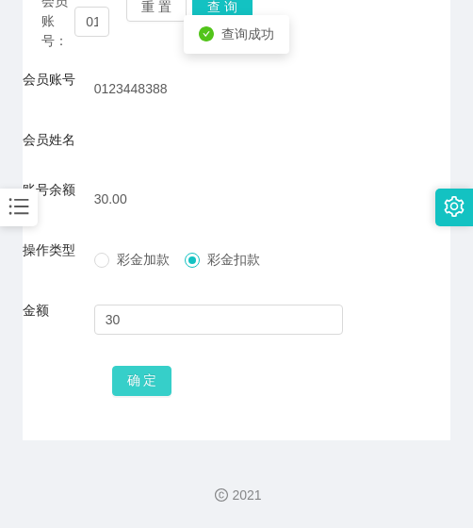
click at [161, 372] on button "确 定" at bounding box center [142, 381] width 60 height 30
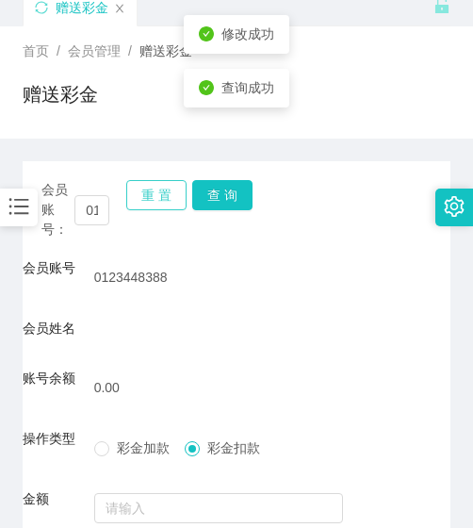
click at [160, 205] on button "重 置" at bounding box center [156, 195] width 60 height 30
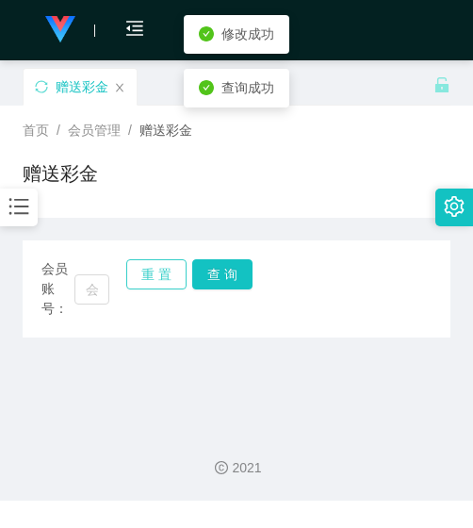
scroll to position [0, 0]
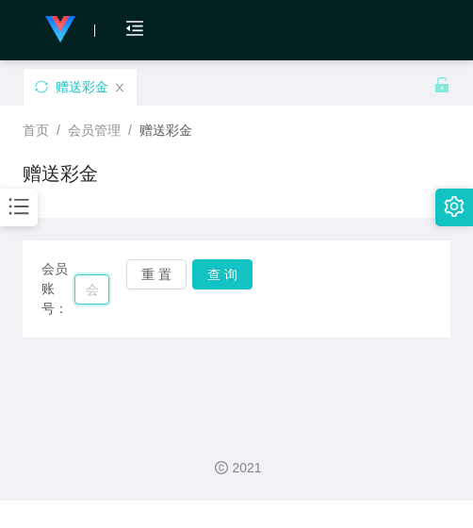
click at [87, 276] on input "text" at bounding box center [91, 289] width 35 height 30
paste input "Suki"
type input "Suki"
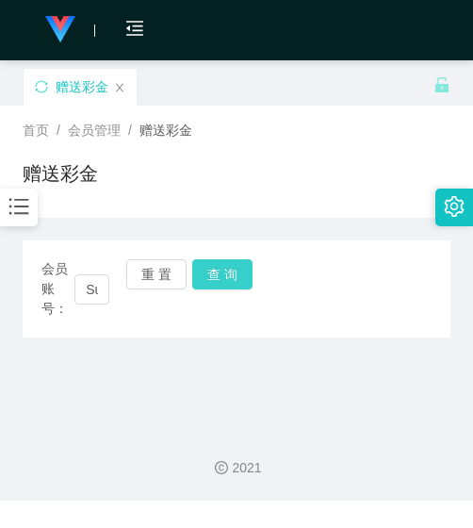
click at [206, 280] on button "查 询" at bounding box center [222, 274] width 60 height 30
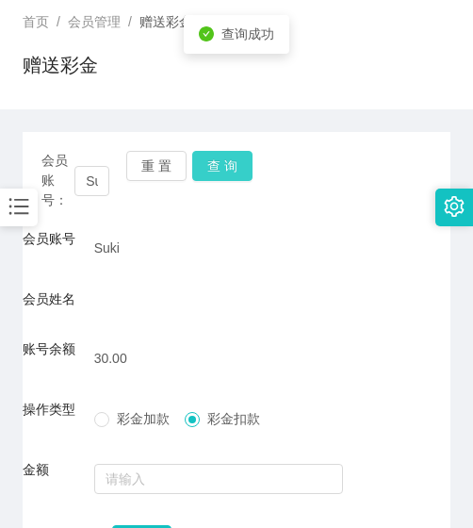
scroll to position [268, 0]
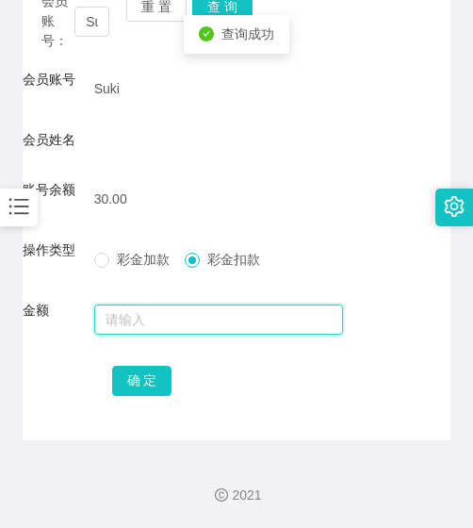
click at [178, 335] on div at bounding box center [219, 320] width 250 height 38
type input "30"
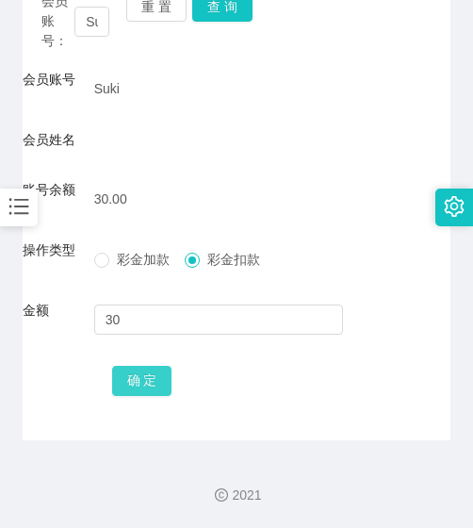
click at [168, 377] on button "确 定" at bounding box center [142, 381] width 60 height 30
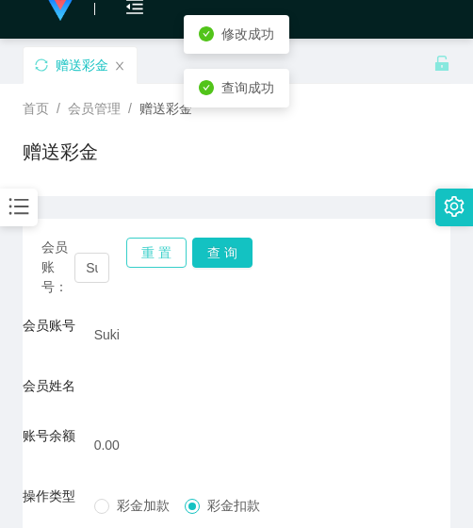
scroll to position [0, 0]
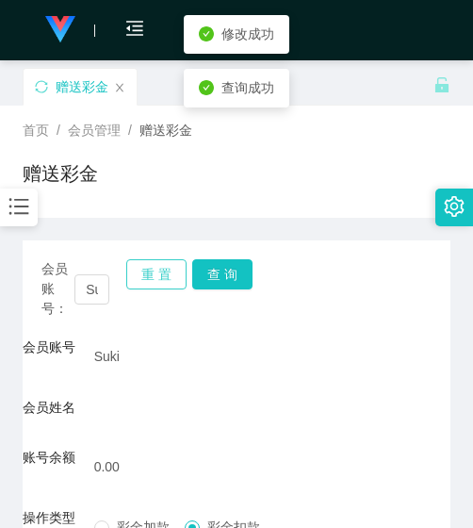
click at [175, 263] on button "重 置" at bounding box center [156, 274] width 60 height 30
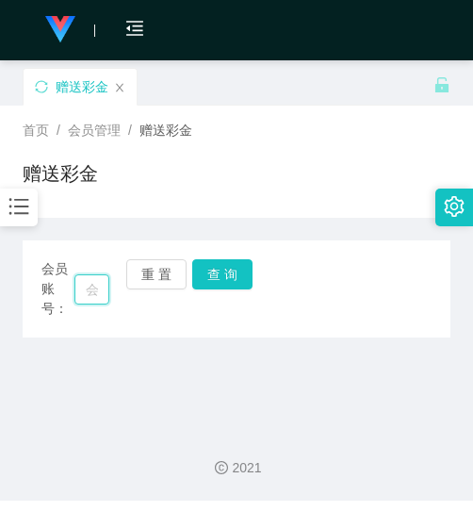
click at [89, 280] on input "text" at bounding box center [91, 289] width 35 height 30
paste input "Yancy"
type input "Yancy"
click at [240, 272] on button "查 询" at bounding box center [222, 274] width 60 height 30
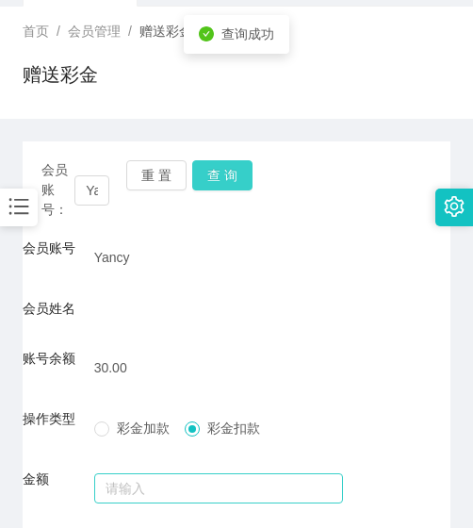
scroll to position [268, 0]
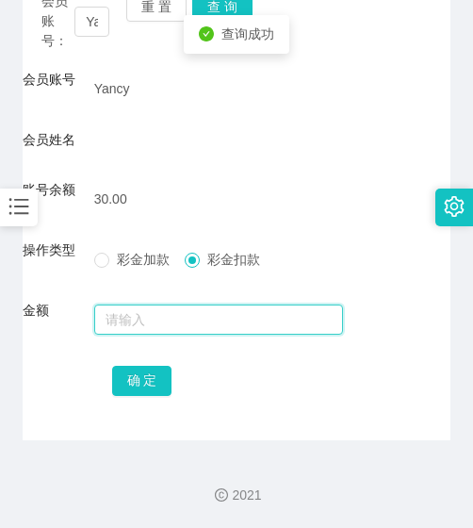
click at [192, 329] on input "text" at bounding box center [219, 320] width 250 height 30
type input "30"
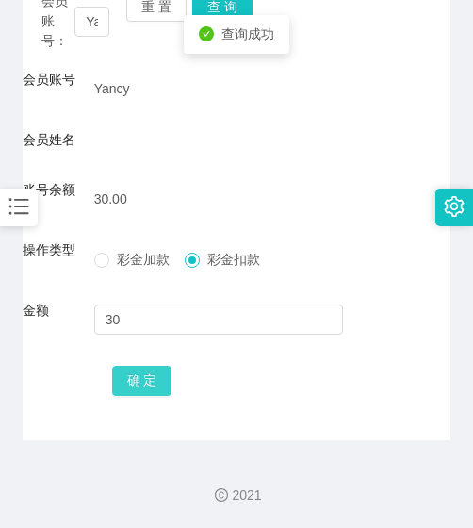
click at [140, 366] on button "确 定" at bounding box center [142, 381] width 60 height 30
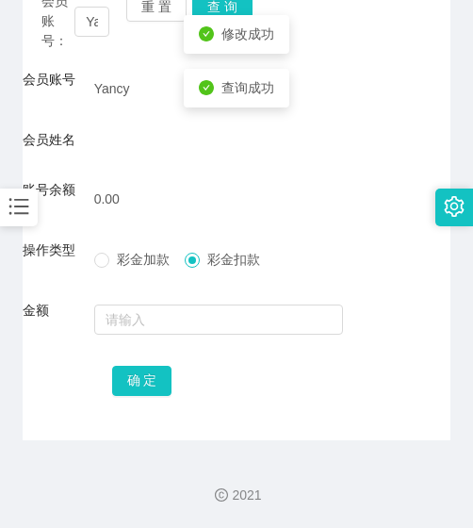
drag, startPoint x: 57, startPoint y: 395, endPoint x: 10, endPoint y: 395, distance: 46.2
click at [56, 396] on div "确 定" at bounding box center [237, 380] width 428 height 38
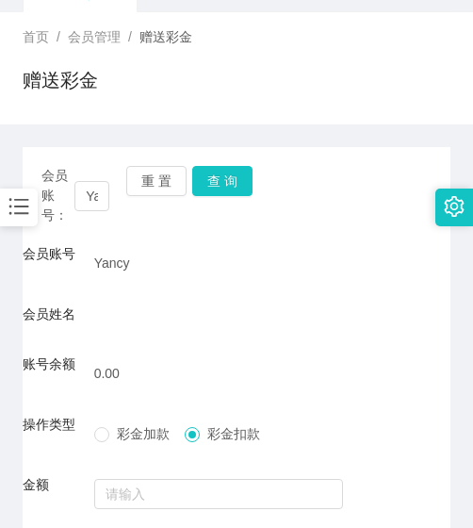
scroll to position [79, 0]
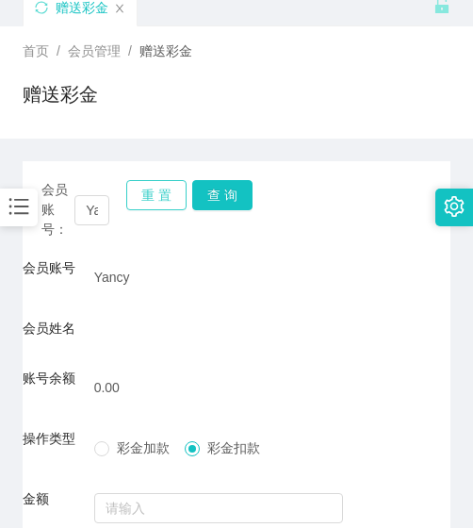
click at [159, 189] on button "重 置" at bounding box center [156, 195] width 60 height 30
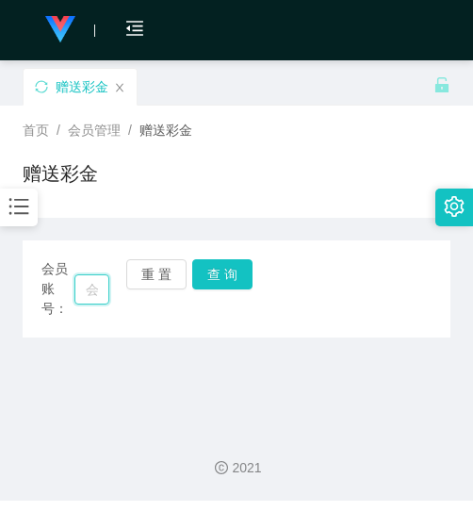
click at [96, 287] on input "text" at bounding box center [91, 289] width 35 height 30
paste input "0143406048"
type input "0143406048"
click at [206, 274] on button "查 询" at bounding box center [222, 274] width 60 height 30
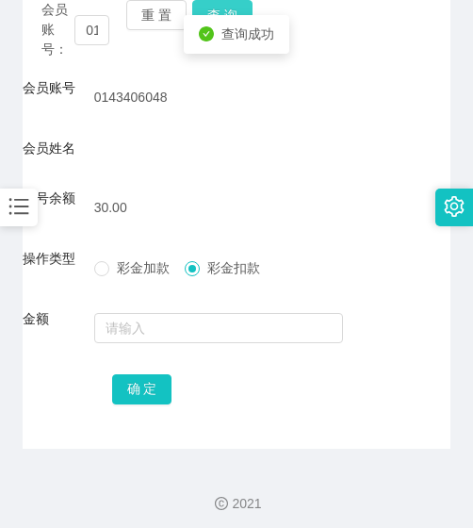
scroll to position [268, 0]
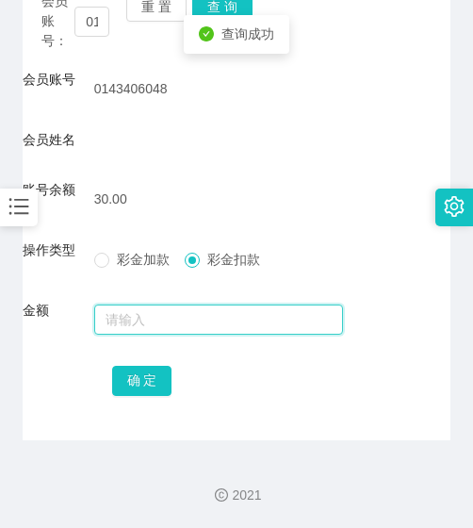
click at [181, 307] on input "text" at bounding box center [219, 320] width 250 height 30
type input "30"
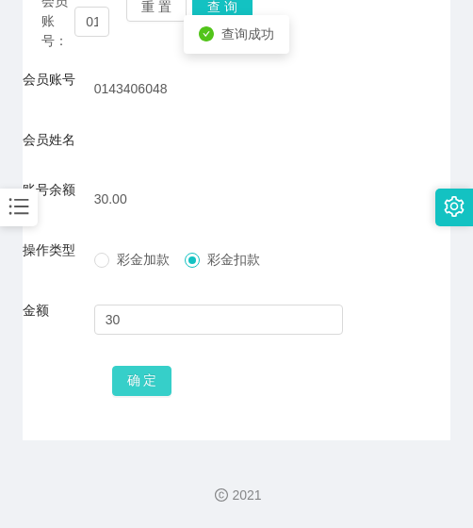
click at [167, 390] on button "确 定" at bounding box center [142, 381] width 60 height 30
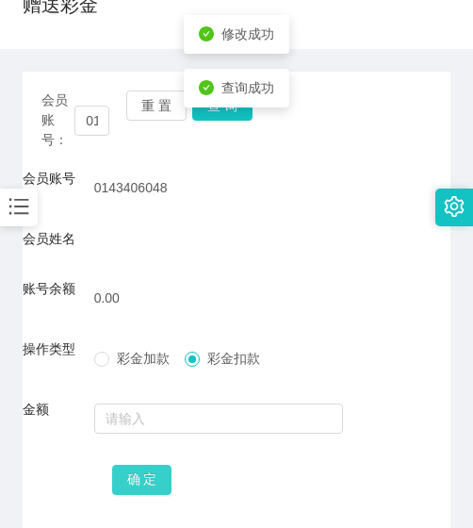
scroll to position [0, 0]
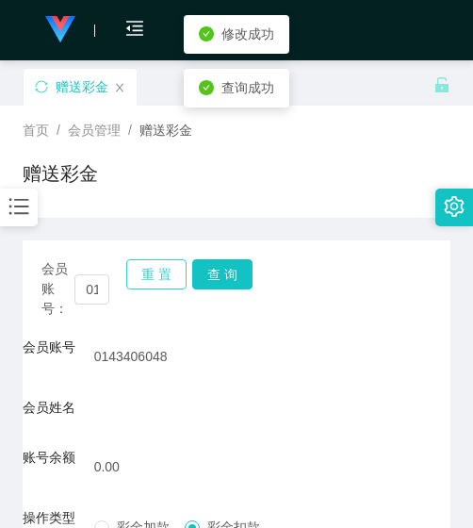
click at [161, 279] on button "重 置" at bounding box center [156, 274] width 60 height 30
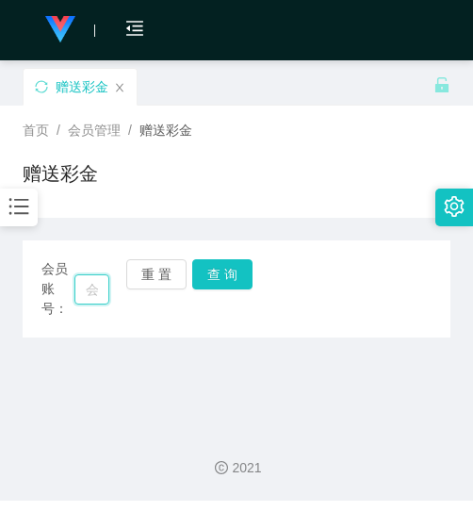
click at [88, 293] on input "text" at bounding box center [91, 289] width 35 height 30
paste input "mystnyxx"
type input "mystnyxx"
click at [237, 272] on button "查 询" at bounding box center [222, 274] width 60 height 30
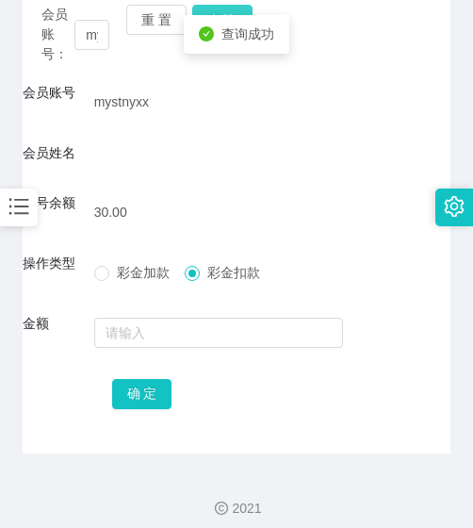
scroll to position [268, 0]
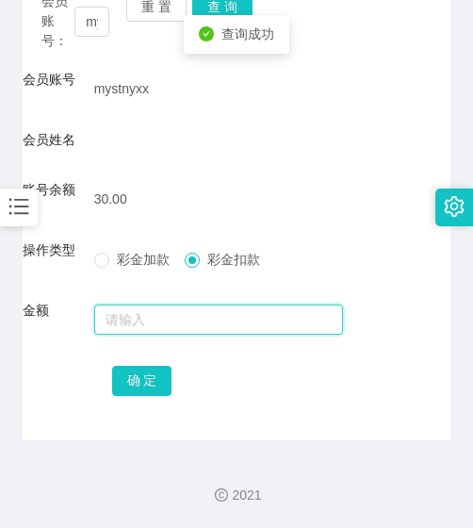
click at [206, 317] on input "text" at bounding box center [219, 320] width 250 height 30
type input "30"
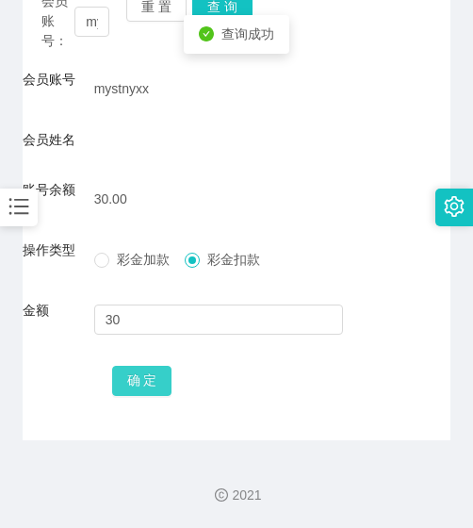
click at [150, 386] on button "确 定" at bounding box center [142, 381] width 60 height 30
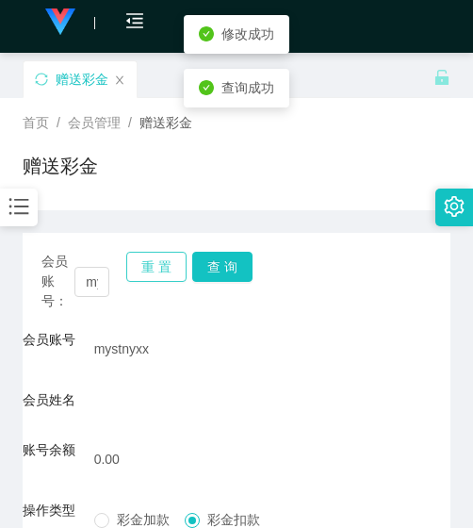
scroll to position [0, 0]
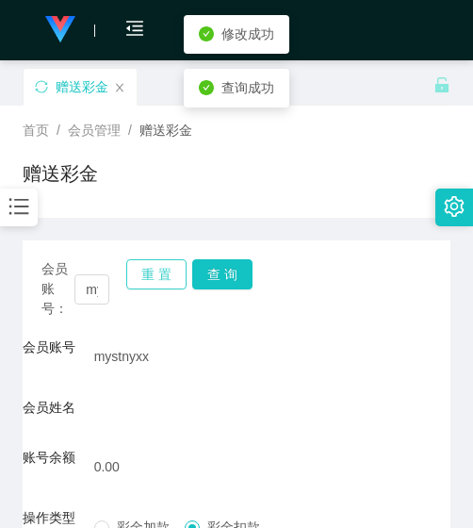
click at [159, 289] on button "重 置" at bounding box center [156, 274] width 60 height 30
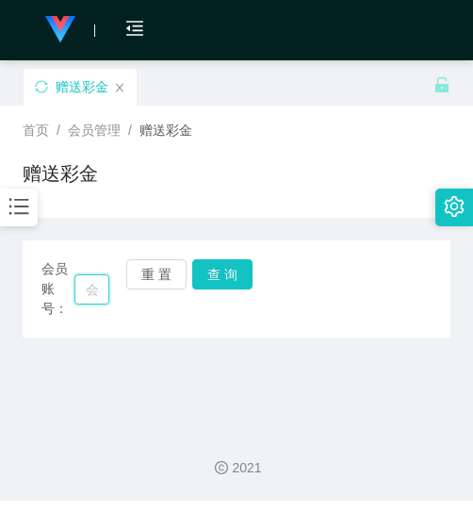
click at [74, 283] on input "text" at bounding box center [91, 289] width 35 height 30
paste input "Loi"
type input "Loi"
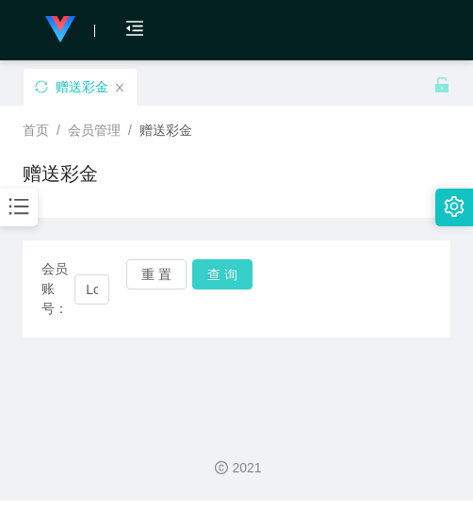
click at [208, 279] on button "查 询" at bounding box center [222, 274] width 60 height 30
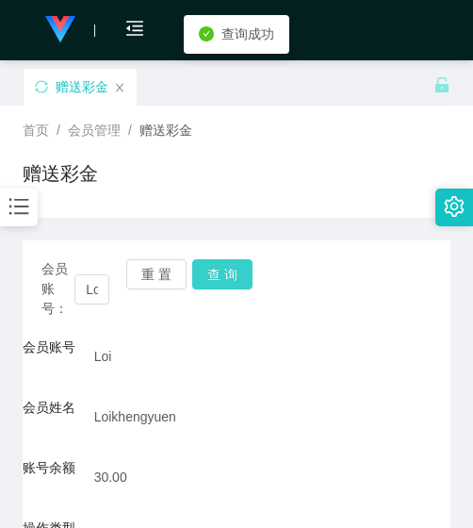
scroll to position [278, 0]
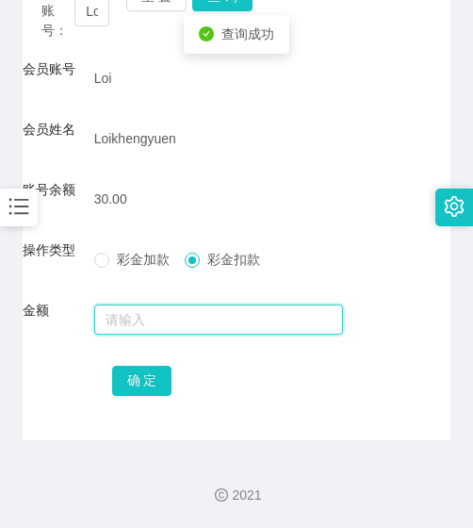
click at [195, 322] on input "text" at bounding box center [219, 320] width 250 height 30
type input "30"
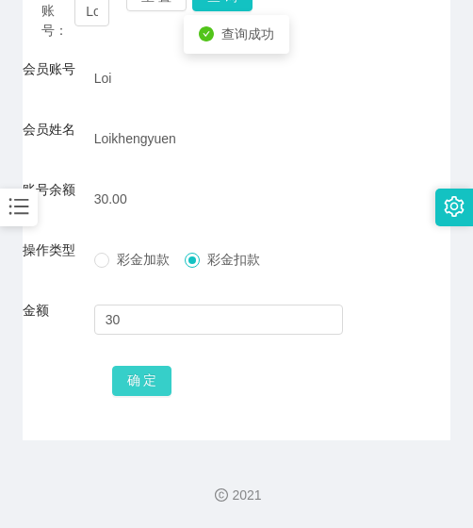
click at [138, 372] on button "确 定" at bounding box center [142, 381] width 60 height 30
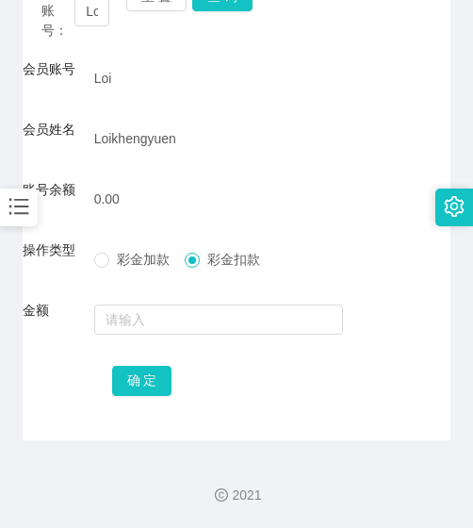
scroll to position [90, 0]
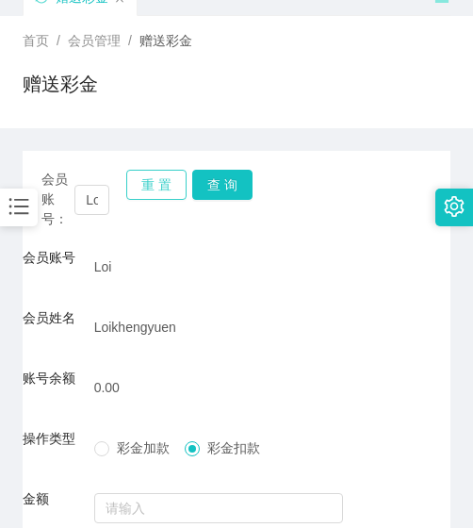
click at [141, 199] on button "重 置" at bounding box center [156, 185] width 60 height 30
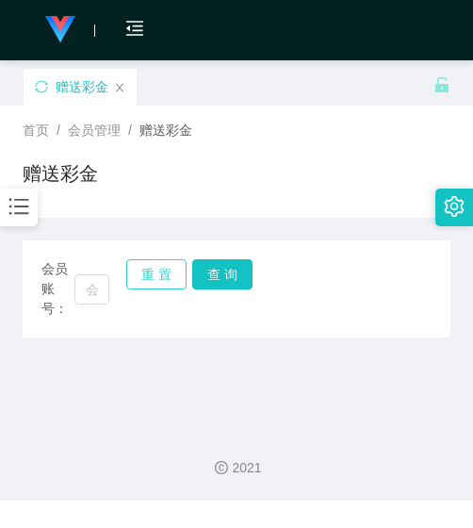
scroll to position [0, 0]
click at [97, 296] on input "text" at bounding box center [91, 289] width 35 height 30
paste input "Youtubeuser123"
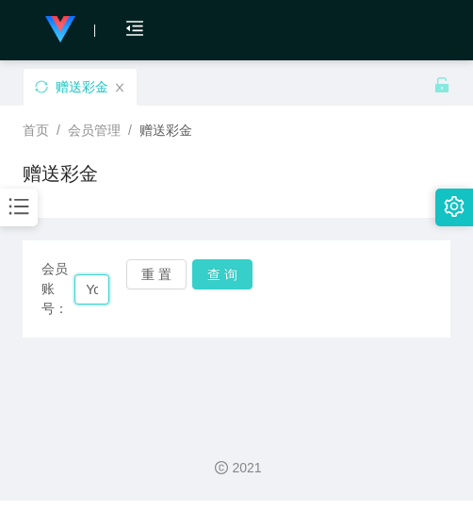
scroll to position [0, 82]
type input "Youtubeuser123"
click at [250, 270] on button "查 询" at bounding box center [222, 274] width 60 height 30
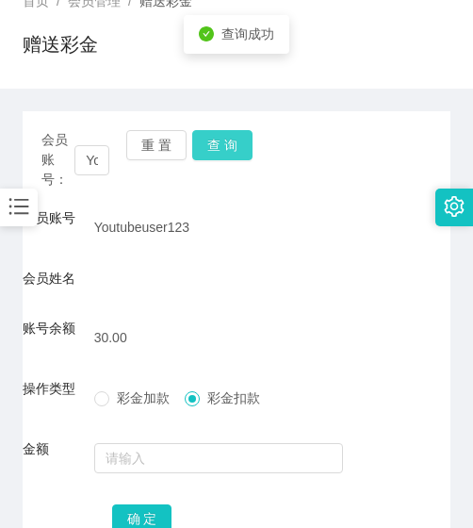
scroll to position [268, 0]
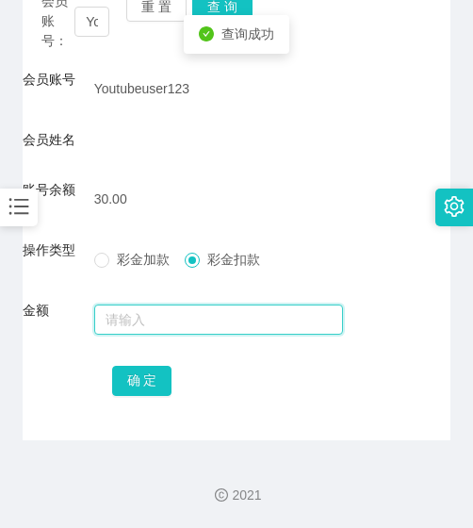
click at [223, 318] on input "text" at bounding box center [219, 320] width 250 height 30
type input "30"
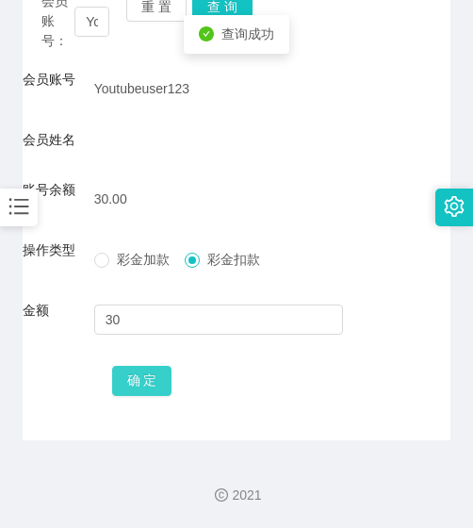
click at [157, 372] on button "确 定" at bounding box center [142, 381] width 60 height 30
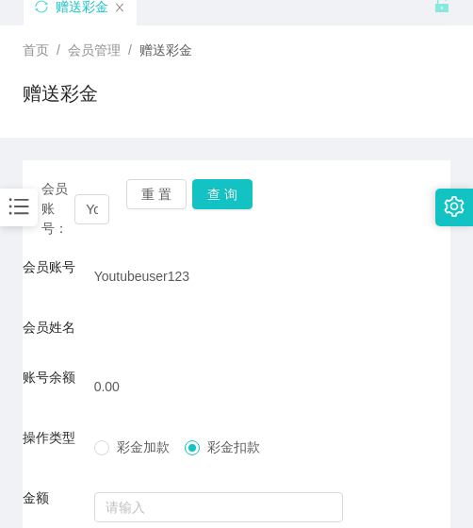
scroll to position [79, 0]
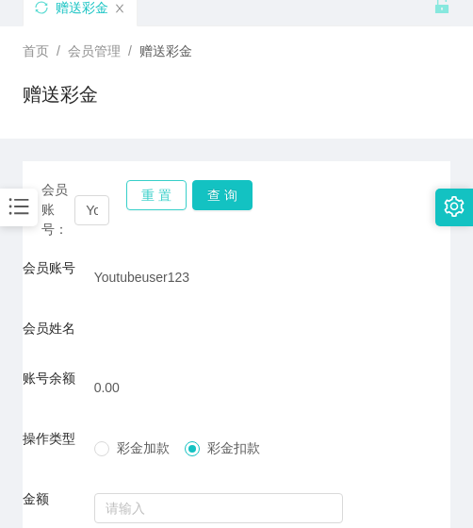
click at [157, 197] on button "重 置" at bounding box center [156, 195] width 60 height 30
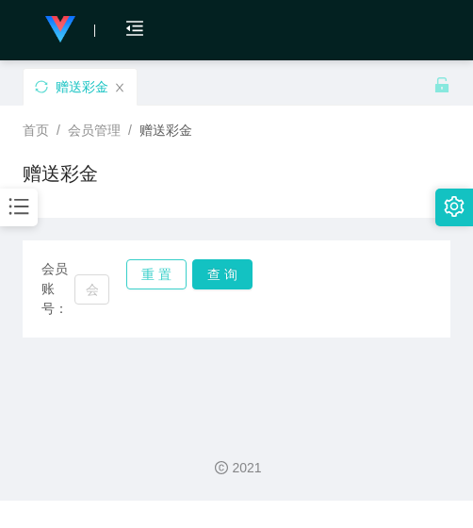
scroll to position [0, 0]
drag, startPoint x: 90, startPoint y: 310, endPoint x: 95, endPoint y: 297, distance: 14.4
click at [93, 301] on div "会员账号：" at bounding box center [75, 288] width 68 height 59
click at [96, 293] on input "text" at bounding box center [91, 289] width 35 height 30
paste input "998499"
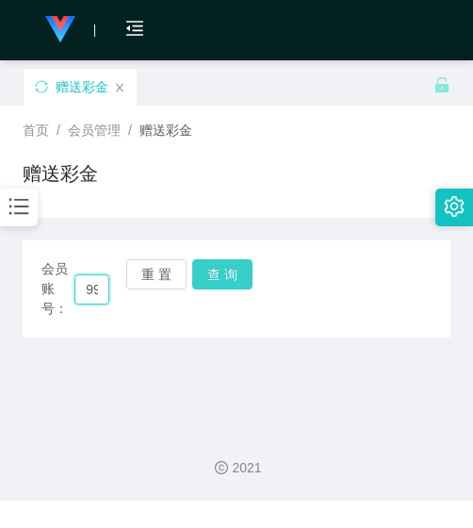
scroll to position [0, 31]
type input "998499"
click at [233, 266] on button "查 询" at bounding box center [222, 274] width 60 height 30
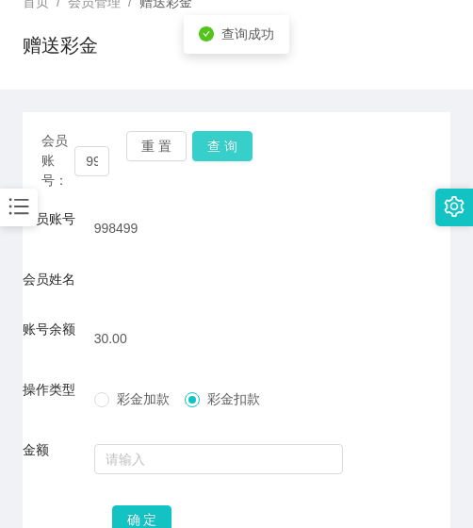
scroll to position [268, 0]
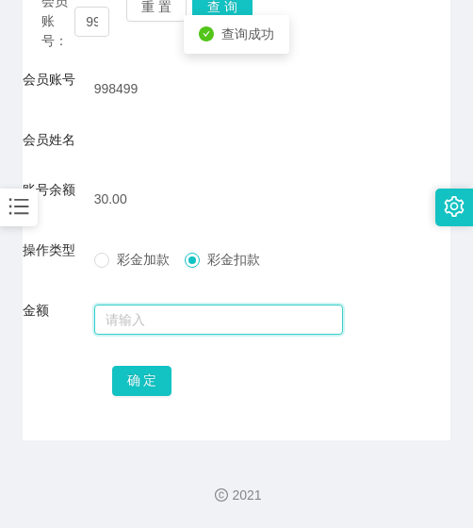
click at [221, 307] on input "text" at bounding box center [219, 320] width 250 height 30
type input "30"
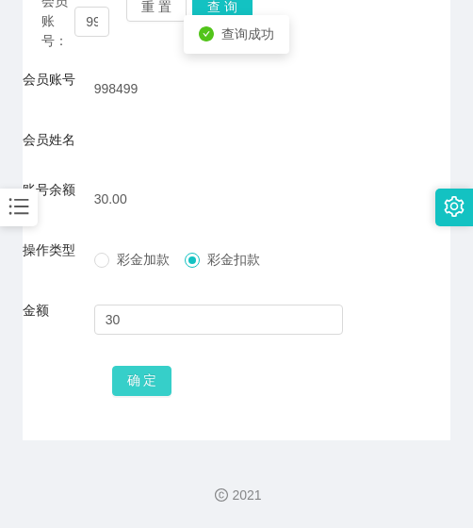
click at [152, 375] on button "确 定" at bounding box center [142, 381] width 60 height 30
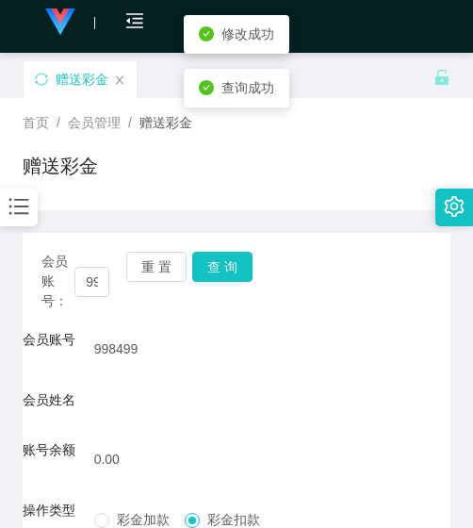
scroll to position [0, 0]
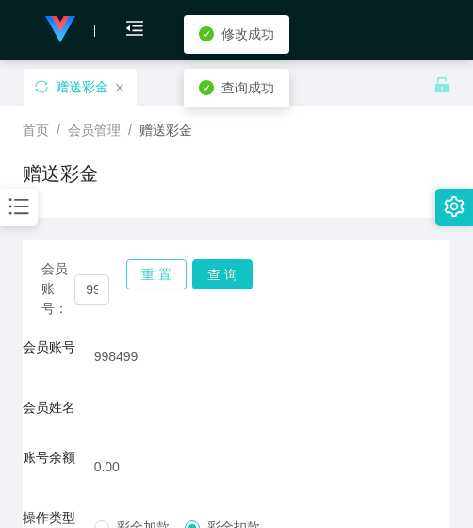
click at [157, 263] on button "重 置" at bounding box center [156, 274] width 60 height 30
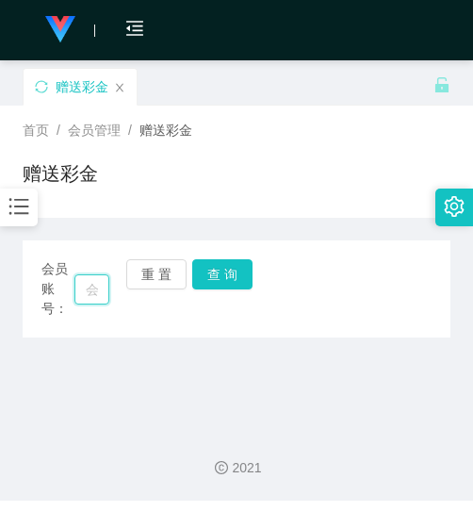
click at [81, 283] on input "text" at bounding box center [91, 289] width 35 height 30
paste input "Asdfg7788"
type input "Asdfg7788"
click at [223, 273] on button "查 询" at bounding box center [222, 274] width 60 height 30
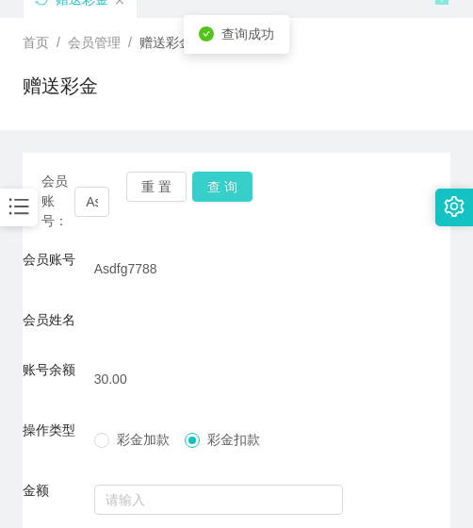
scroll to position [268, 0]
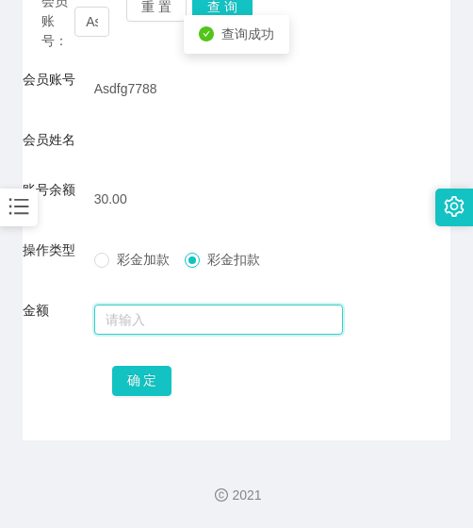
click at [201, 323] on input "text" at bounding box center [219, 320] width 250 height 30
type input "30"
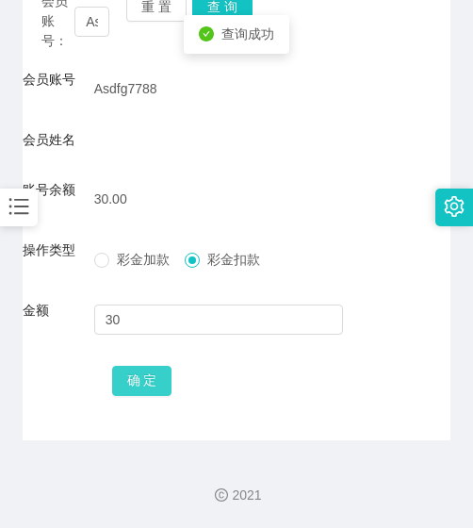
click at [144, 378] on button "确 定" at bounding box center [142, 381] width 60 height 30
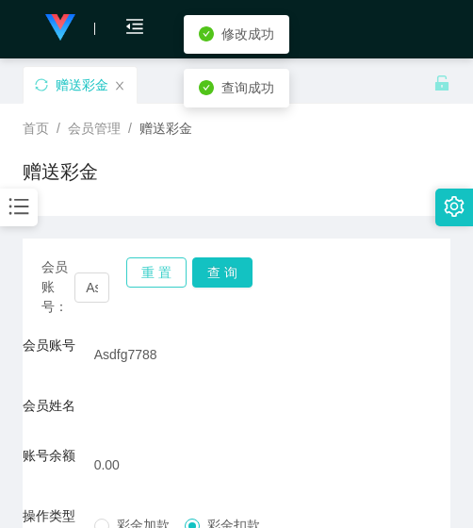
scroll to position [0, 0]
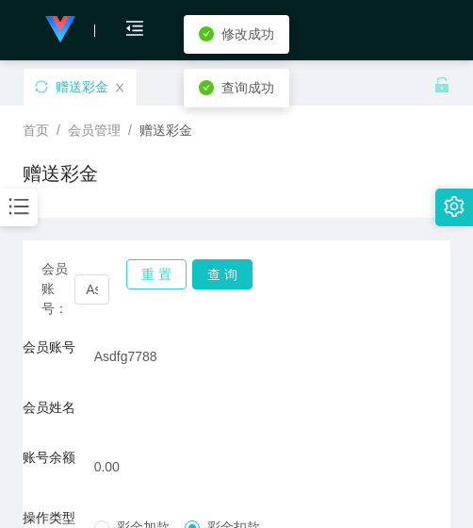
click at [165, 284] on button "重 置" at bounding box center [156, 274] width 60 height 30
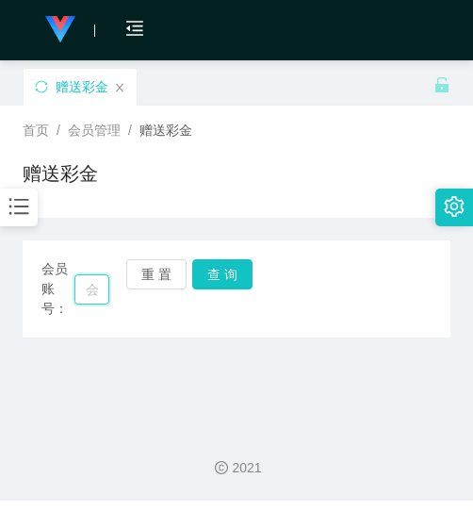
click at [97, 289] on input "text" at bounding box center [91, 289] width 35 height 30
paste input "GHANGWEIXIAN"
type input "GHANGWEIXIAN"
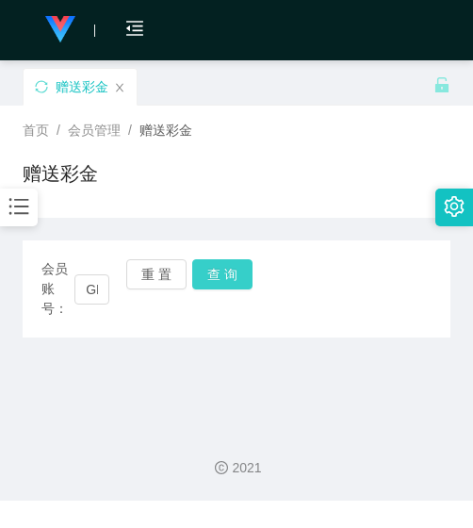
click at [193, 280] on button "查 询" at bounding box center [222, 274] width 60 height 30
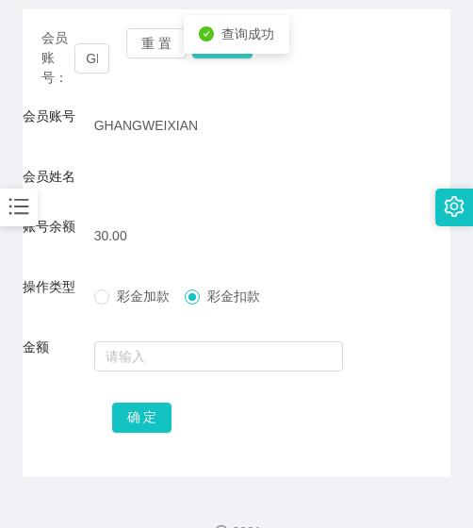
scroll to position [268, 0]
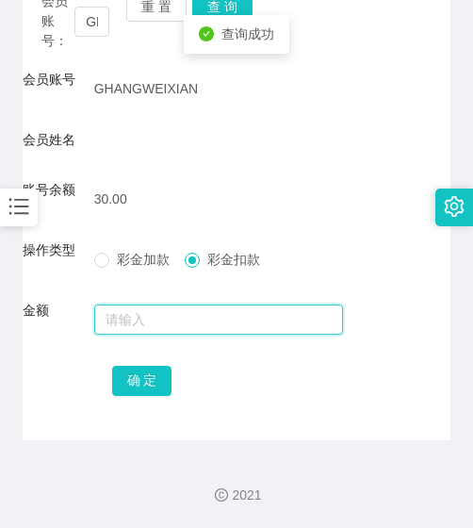
click at [194, 326] on input "text" at bounding box center [219, 320] width 250 height 30
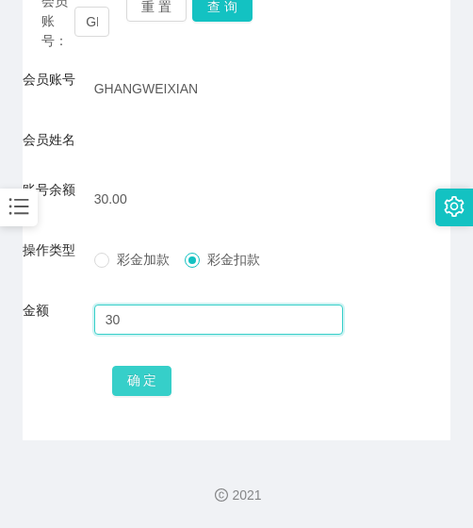
type input "30"
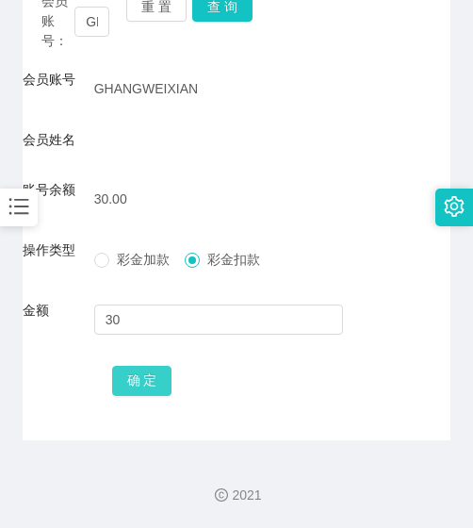
click at [145, 385] on button "确 定" at bounding box center [142, 381] width 60 height 30
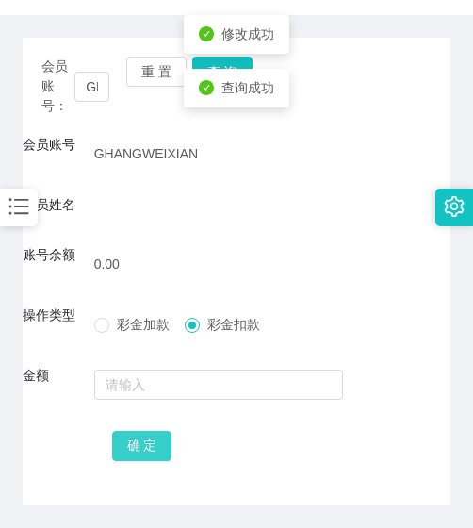
scroll to position [0, 0]
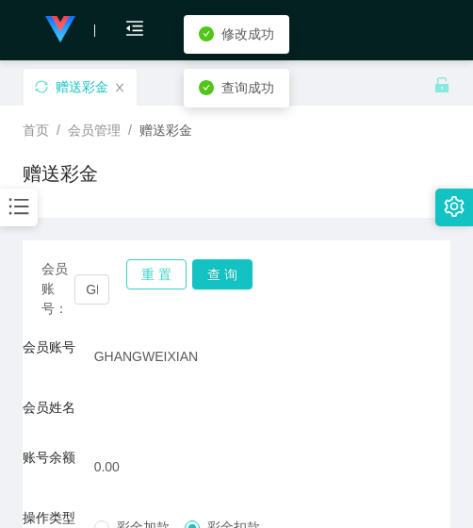
click at [156, 289] on div "重 置 查 询" at bounding box center [160, 288] width 68 height 59
click at [152, 283] on button "重 置" at bounding box center [156, 274] width 60 height 30
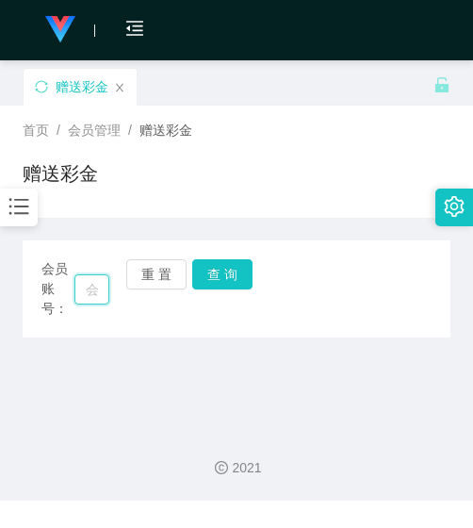
click at [83, 286] on input "text" at bounding box center [91, 289] width 35 height 30
paste input "0143411848"
type input "0143411848"
click at [206, 278] on button "查 询" at bounding box center [222, 274] width 60 height 30
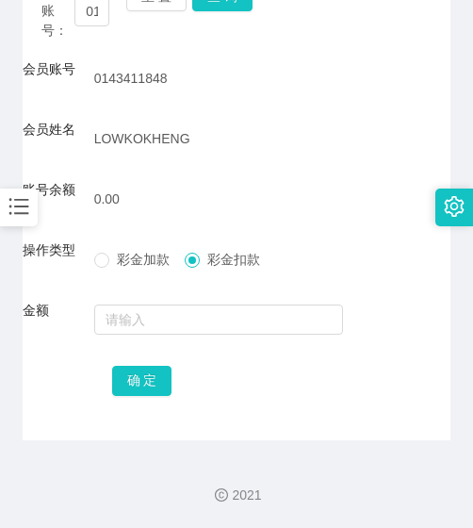
scroll to position [90, 0]
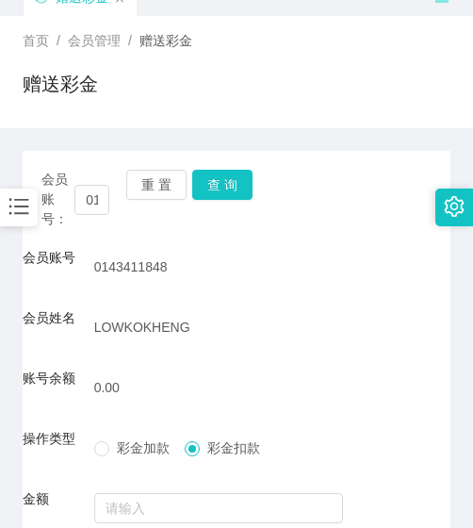
click at [170, 204] on div "重 置 查 询" at bounding box center [160, 199] width 68 height 59
click at [164, 195] on button "重 置" at bounding box center [156, 185] width 60 height 30
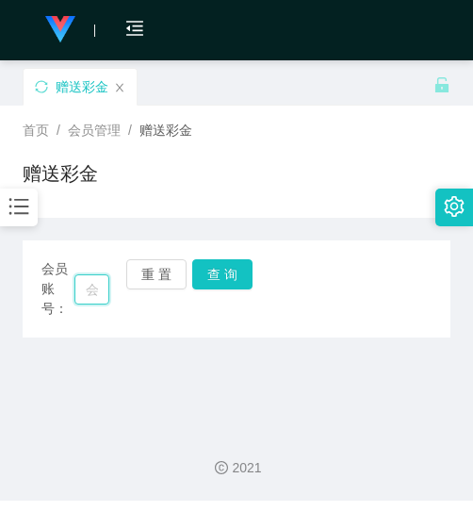
click at [94, 291] on input "text" at bounding box center [91, 289] width 35 height 30
paste input "Wendyseow"
type input "Wendyseow"
click at [212, 282] on button "查 询" at bounding box center [222, 274] width 60 height 30
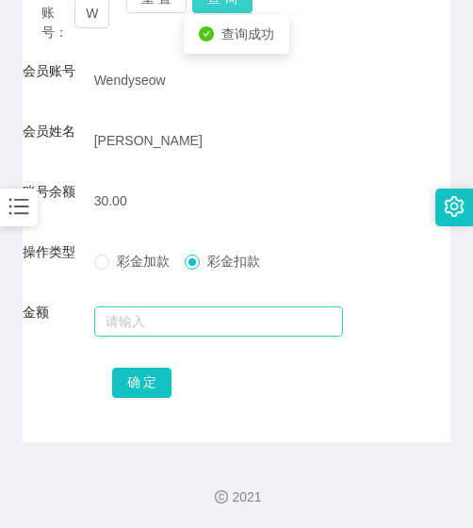
scroll to position [278, 0]
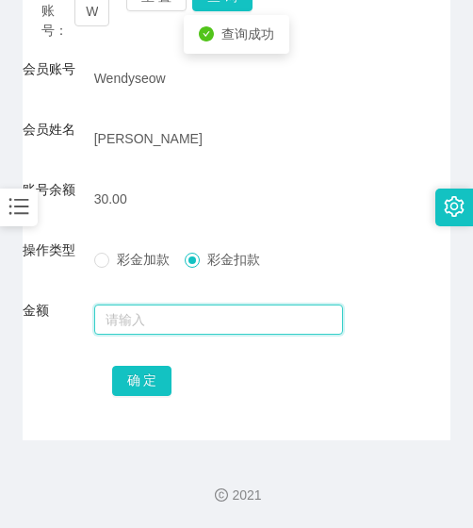
click at [179, 322] on input "text" at bounding box center [219, 320] width 250 height 30
type input "30"
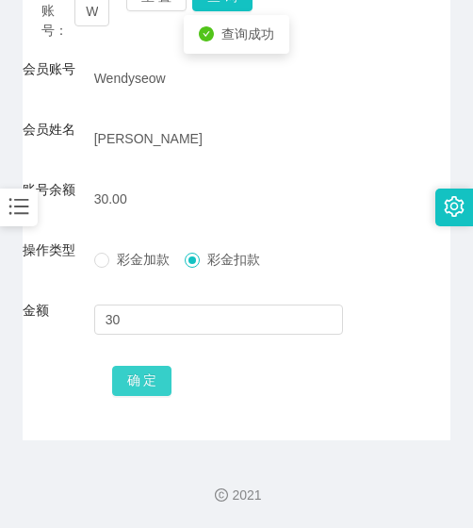
click at [133, 382] on button "确 定" at bounding box center [142, 381] width 60 height 30
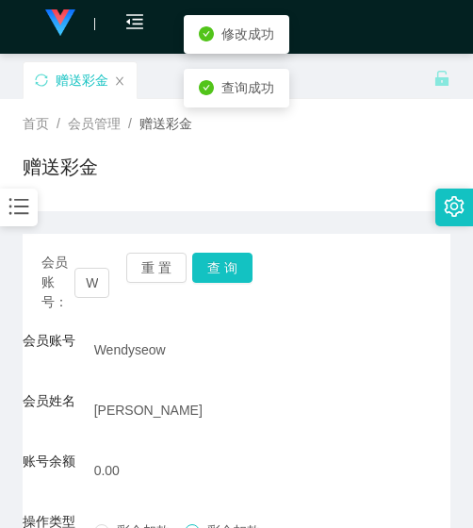
scroll to position [0, 0]
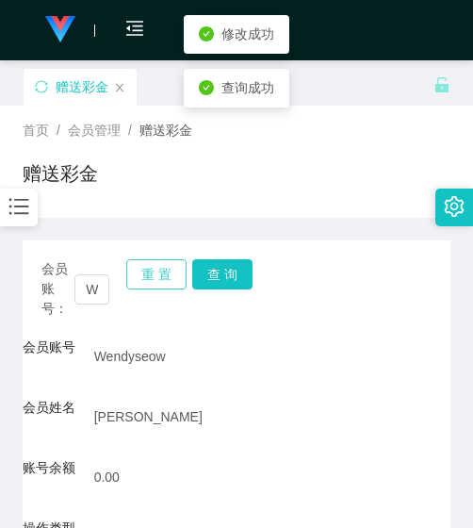
click at [159, 275] on button "重 置" at bounding box center [156, 274] width 60 height 30
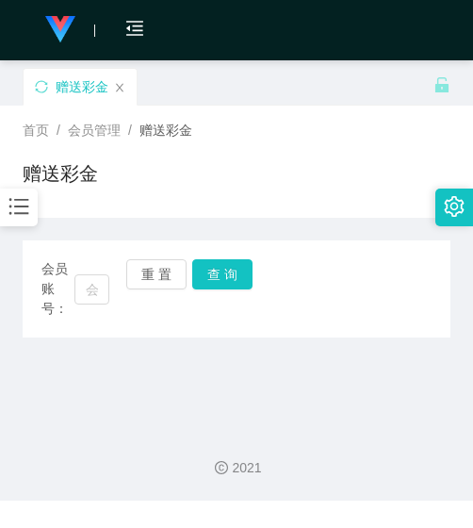
click at [85, 271] on div "会员账号：" at bounding box center [75, 288] width 68 height 59
click at [91, 291] on input "text" at bounding box center [91, 289] width 35 height 30
paste input "Andyooi"
type input "Andyooi"
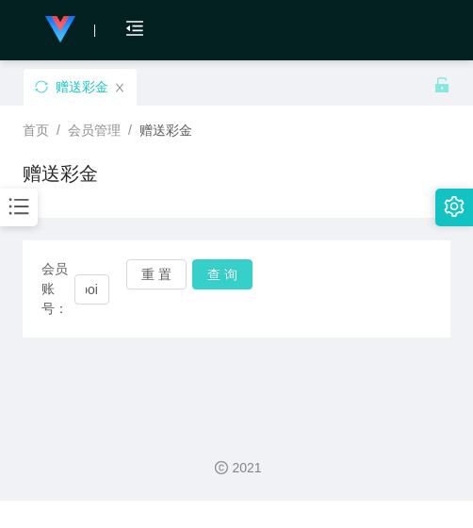
click at [220, 277] on button "查 询" at bounding box center [222, 274] width 60 height 30
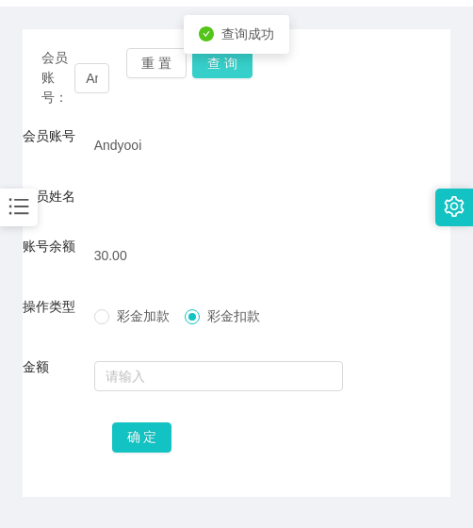
scroll to position [268, 0]
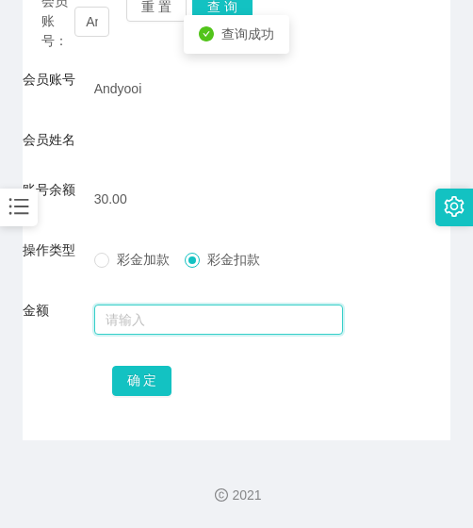
click at [167, 328] on input "text" at bounding box center [219, 320] width 250 height 30
type input "30"
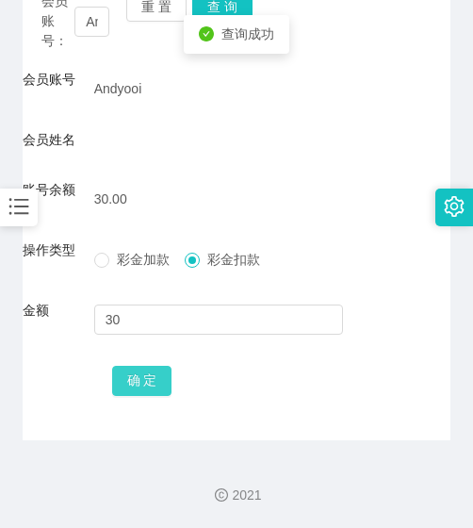
click at [147, 384] on button "确 定" at bounding box center [142, 381] width 60 height 30
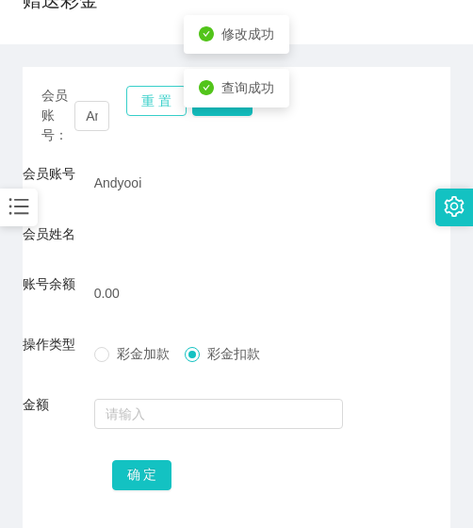
click at [164, 98] on button "重 置" at bounding box center [156, 101] width 60 height 30
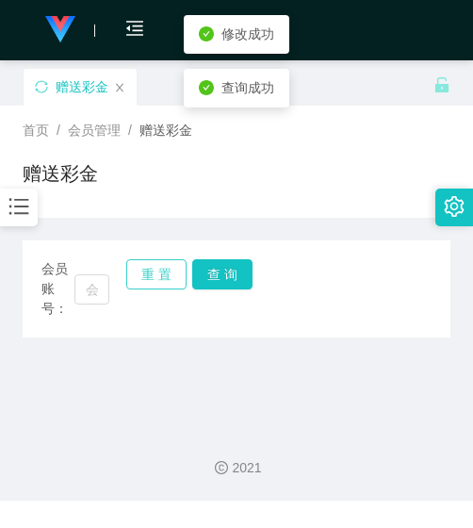
scroll to position [0, 0]
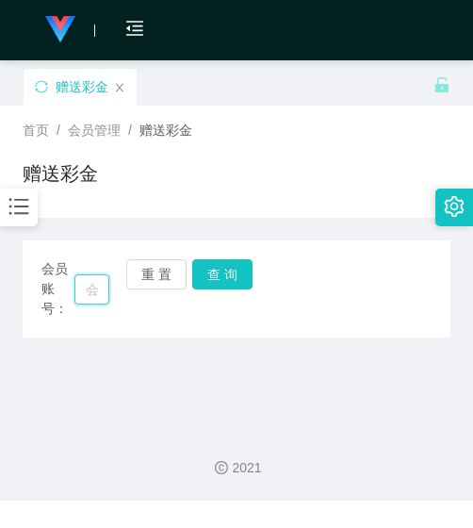
click at [90, 289] on input "text" at bounding box center [91, 289] width 35 height 30
paste input "lioolioo"
type input "lioolioo"
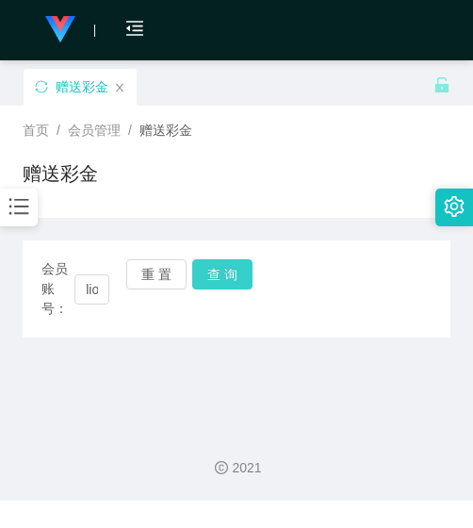
click at [208, 285] on button "查 询" at bounding box center [222, 274] width 60 height 30
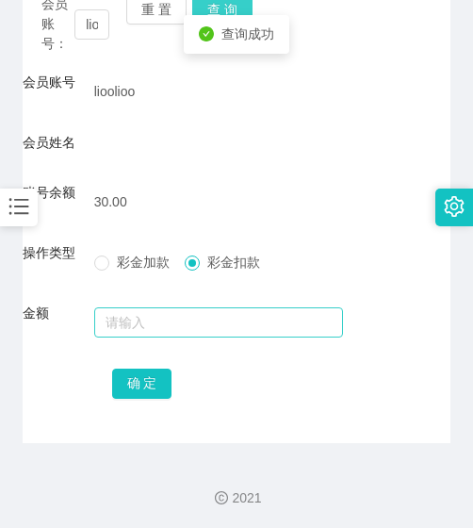
scroll to position [268, 0]
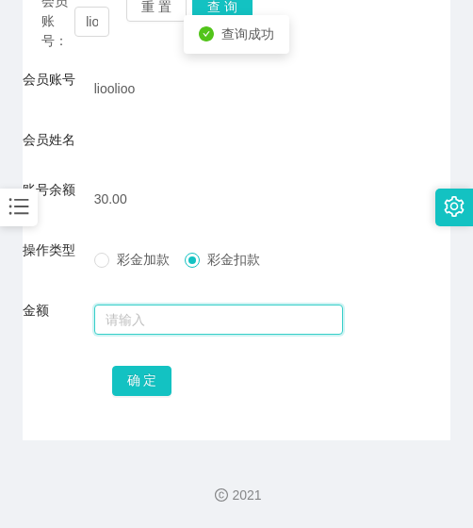
click at [199, 309] on input "text" at bounding box center [219, 320] width 250 height 30
type input "30"
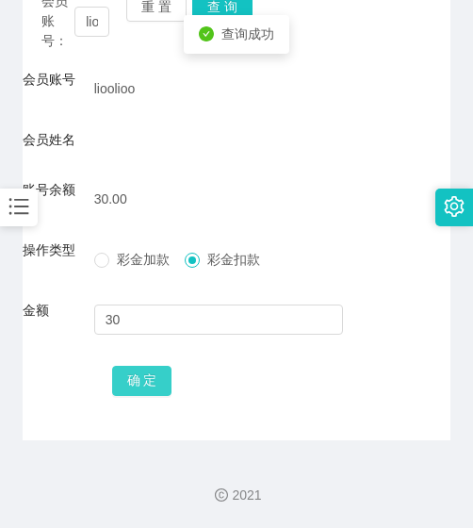
click at [151, 386] on button "确 定" at bounding box center [142, 381] width 60 height 30
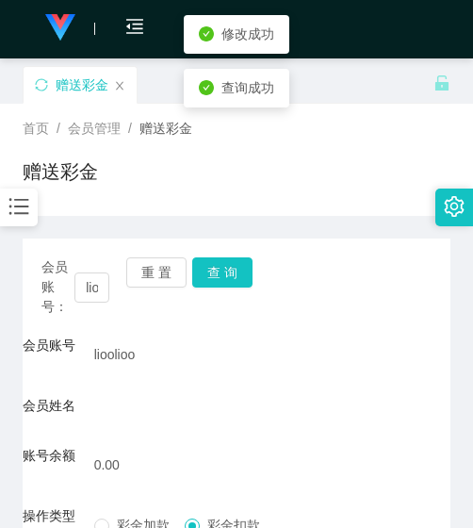
scroll to position [0, 0]
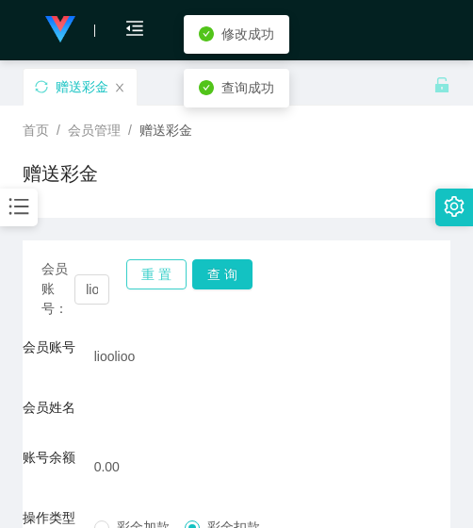
click at [147, 272] on button "重 置" at bounding box center [156, 274] width 60 height 30
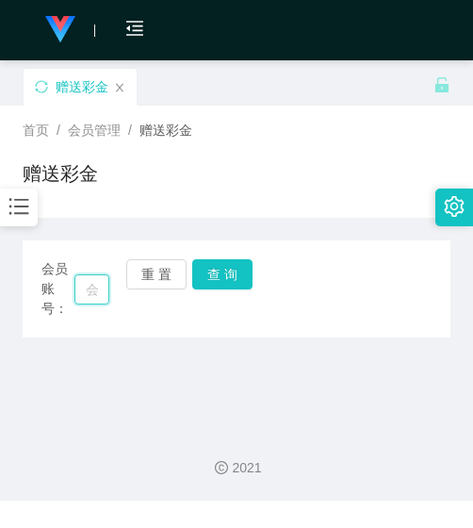
click at [96, 275] on input "text" at bounding box center [91, 289] width 35 height 30
paste input "ohyeayea"
type input "ohyeayea"
click at [216, 276] on button "查 询" at bounding box center [222, 274] width 60 height 30
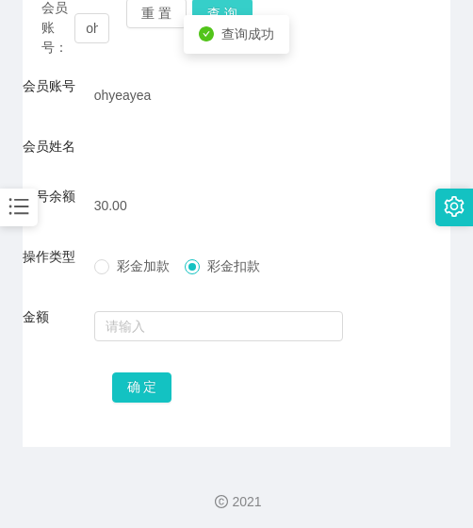
scroll to position [268, 0]
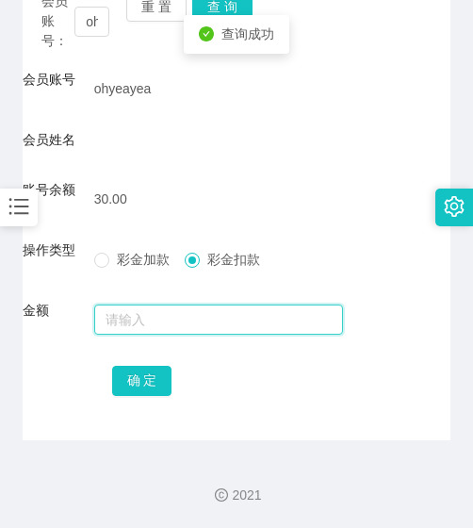
click at [193, 316] on input "text" at bounding box center [219, 320] width 250 height 30
type input "30"
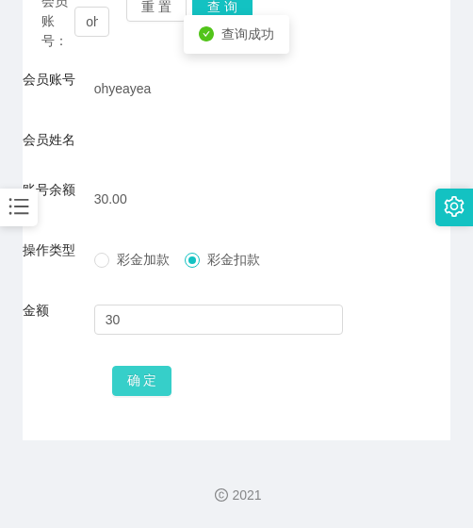
click at [141, 388] on button "确 定" at bounding box center [142, 381] width 60 height 30
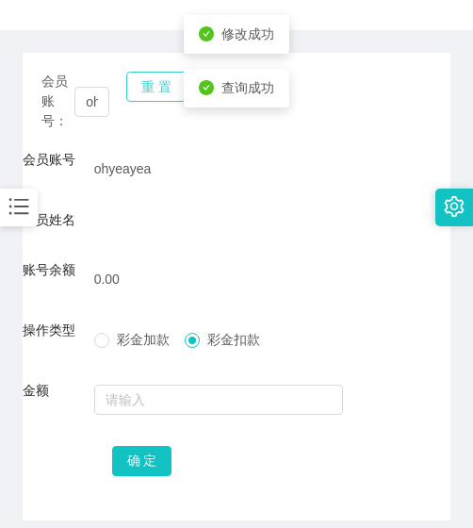
scroll to position [79, 0]
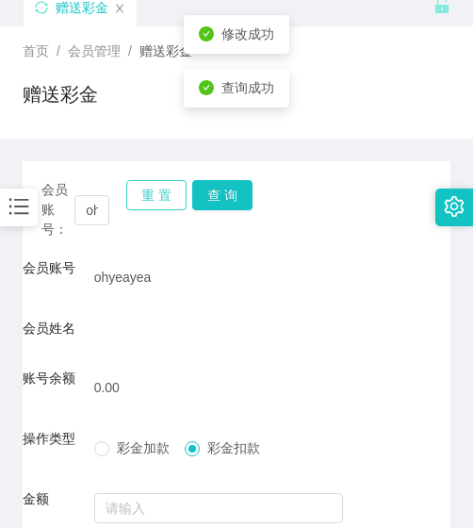
click at [152, 191] on button "重 置" at bounding box center [156, 195] width 60 height 30
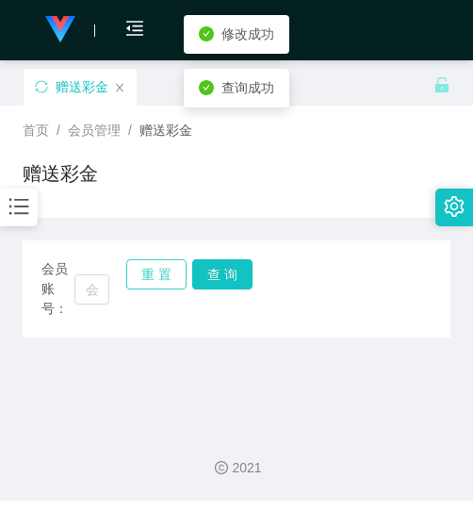
scroll to position [0, 0]
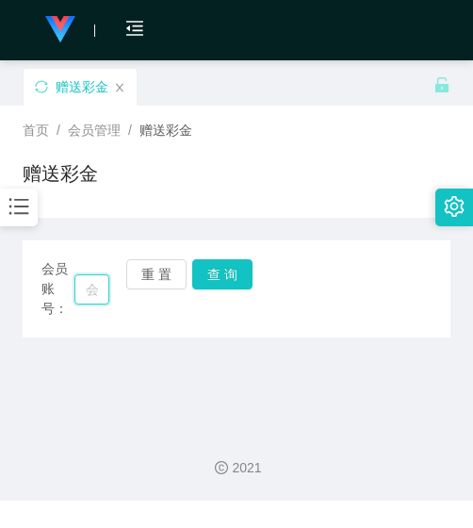
click at [87, 288] on input "text" at bounding box center [91, 289] width 35 height 30
paste input "ohyeayea"
type input "ohyeayea"
click at [219, 277] on button "查 询" at bounding box center [222, 274] width 60 height 30
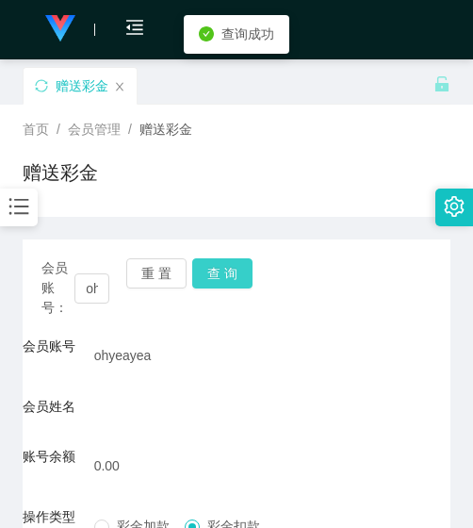
scroll to position [0, 0]
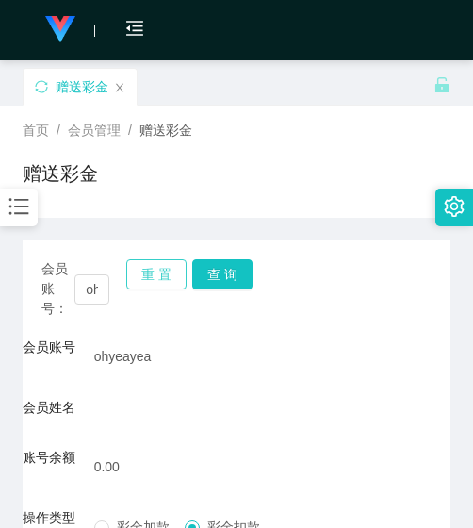
click at [142, 267] on button "重 置" at bounding box center [156, 274] width 60 height 30
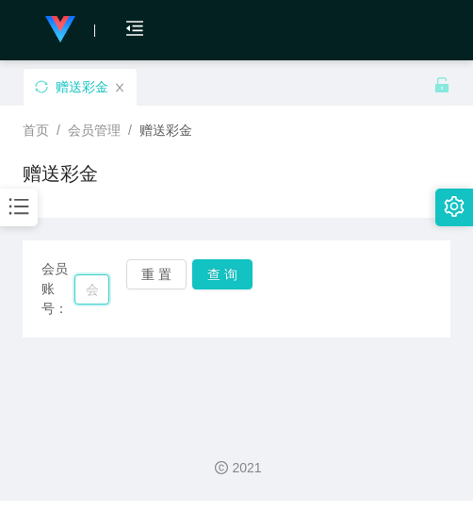
click at [93, 291] on input "text" at bounding box center [91, 289] width 35 height 30
paste input "ckm000"
type input "ckm000"
click at [215, 280] on button "查 询" at bounding box center [222, 274] width 60 height 30
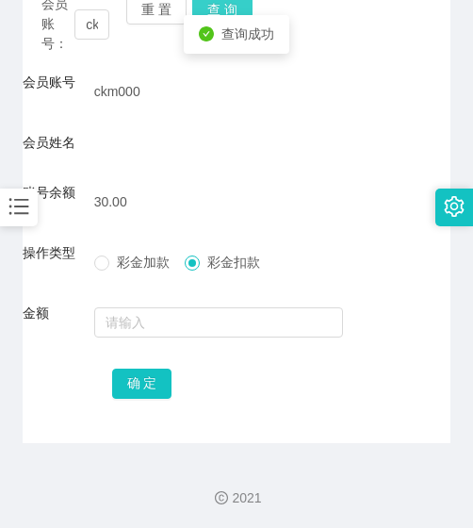
scroll to position [268, 0]
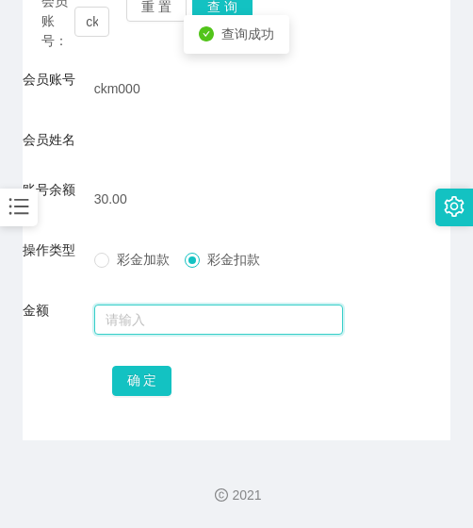
click at [187, 308] on input "text" at bounding box center [219, 320] width 250 height 30
type input "30"
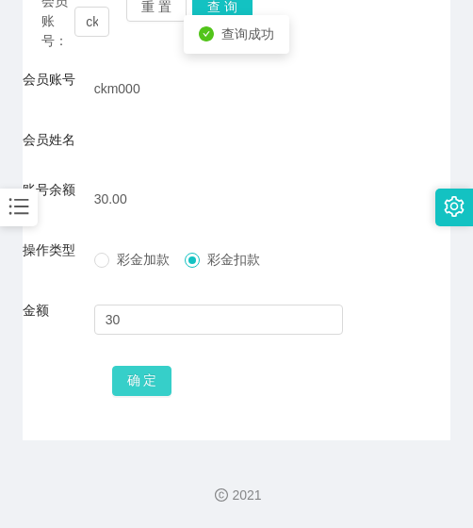
click at [140, 379] on button "确 定" at bounding box center [142, 381] width 60 height 30
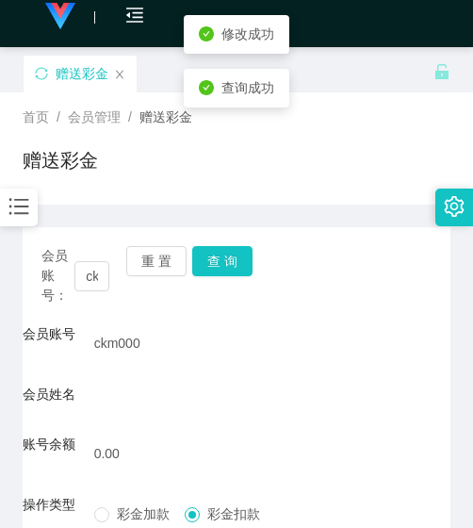
scroll to position [0, 0]
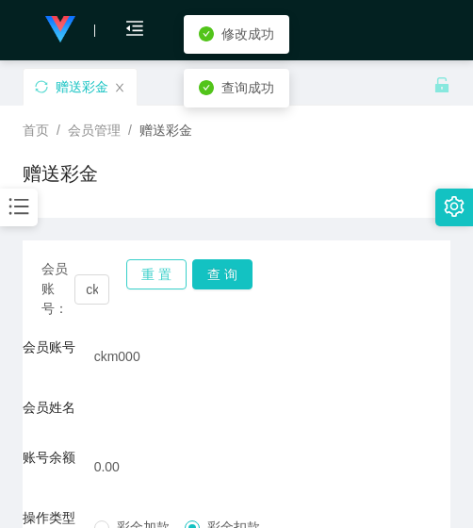
click at [148, 276] on button "重 置" at bounding box center [156, 274] width 60 height 30
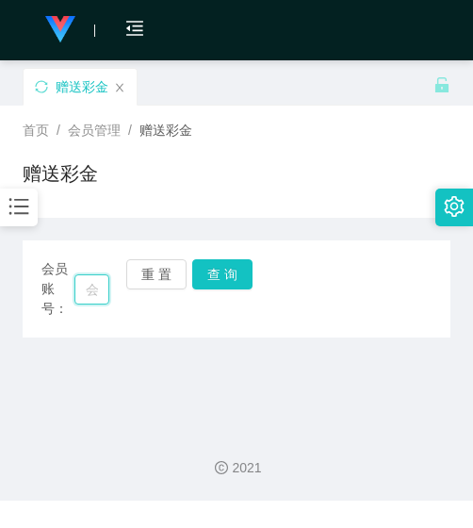
click at [101, 286] on input "text" at bounding box center [91, 289] width 35 height 30
paste input "Howa"
type input "Howa"
click at [202, 271] on button "查 询" at bounding box center [222, 274] width 60 height 30
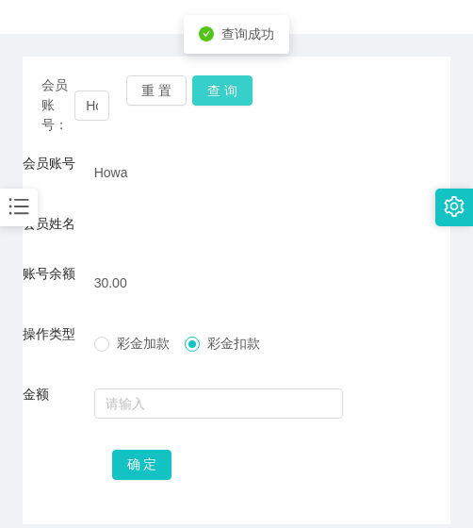
scroll to position [268, 0]
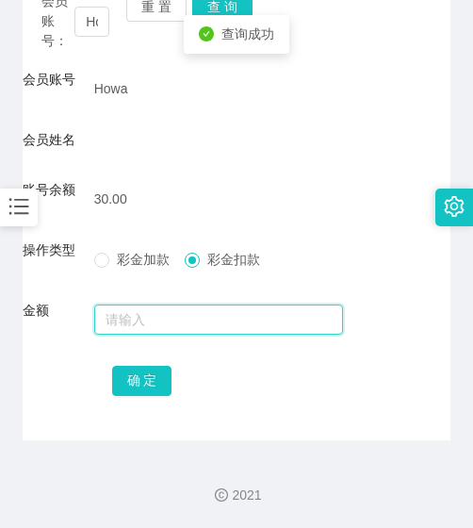
click at [185, 317] on input "text" at bounding box center [219, 320] width 250 height 30
type input "30"
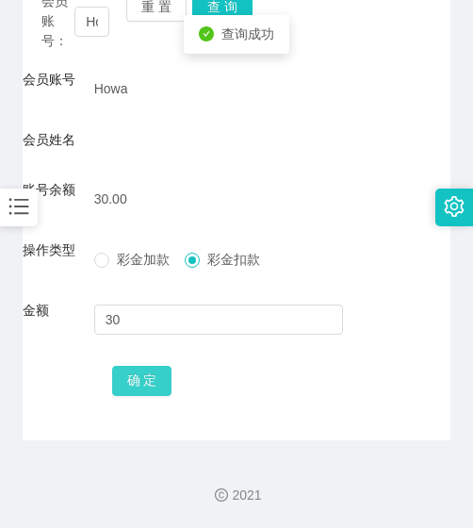
click at [156, 371] on button "确 定" at bounding box center [142, 381] width 60 height 30
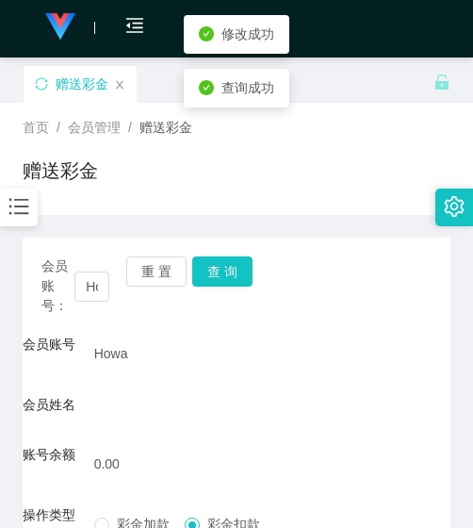
scroll to position [0, 0]
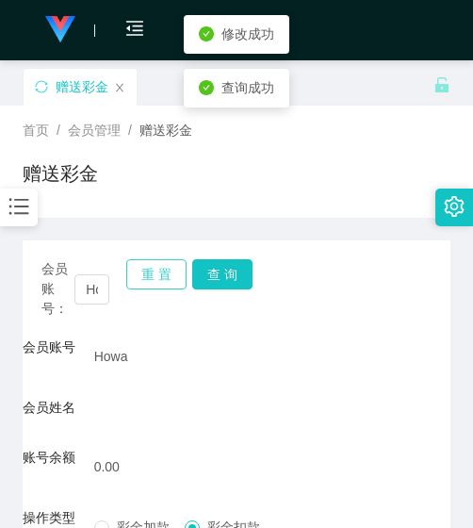
click at [157, 284] on button "重 置" at bounding box center [156, 274] width 60 height 30
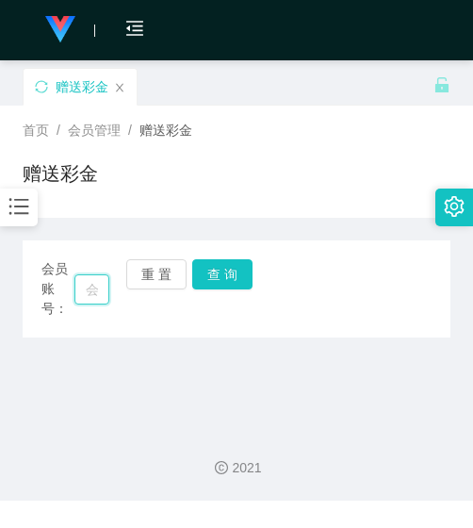
click at [104, 283] on input "text" at bounding box center [91, 289] width 35 height 30
paste input "comsons1991"
type input "comsons1991"
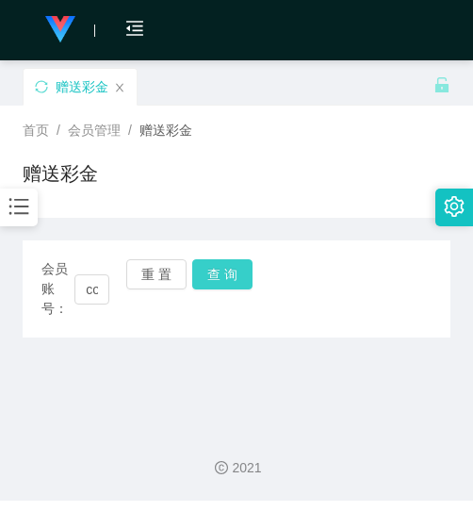
click at [203, 276] on button "查 询" at bounding box center [222, 274] width 60 height 30
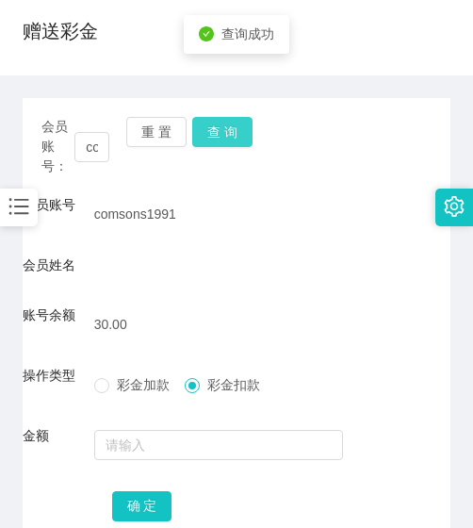
scroll to position [189, 0]
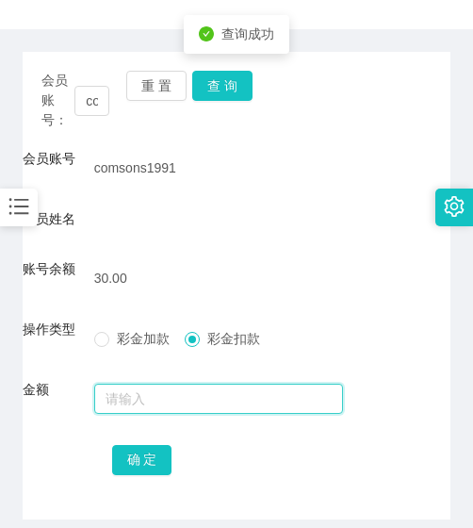
click at [153, 401] on input "text" at bounding box center [219, 399] width 250 height 30
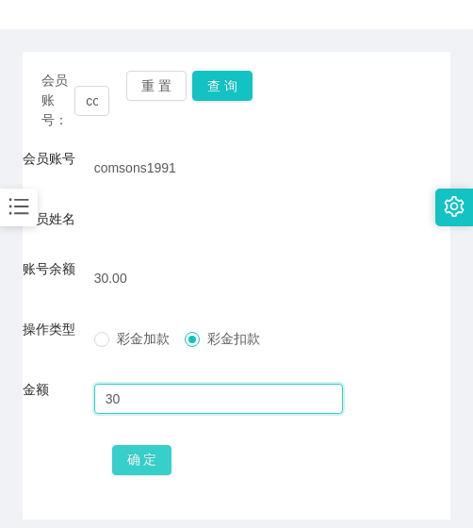
type input "30"
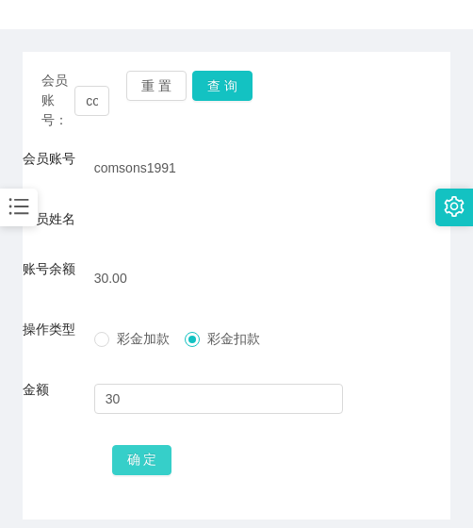
click at [145, 451] on button "确 定" at bounding box center [142, 460] width 60 height 30
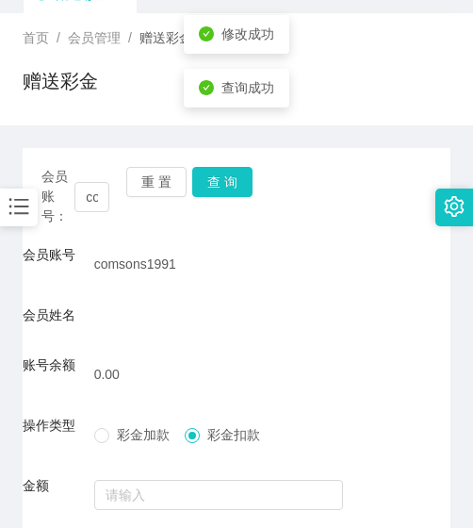
scroll to position [0, 0]
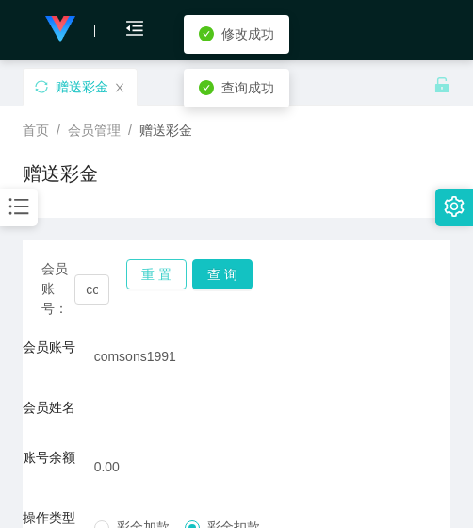
click at [153, 281] on button "重 置" at bounding box center [156, 274] width 60 height 30
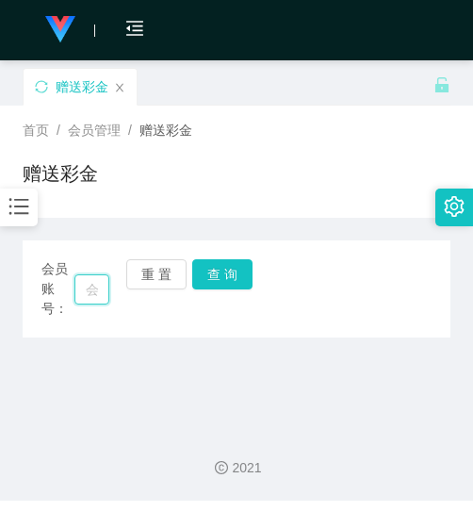
click at [99, 277] on input "text" at bounding box center [91, 289] width 35 height 30
paste input "lris020330"
type input "lris020330"
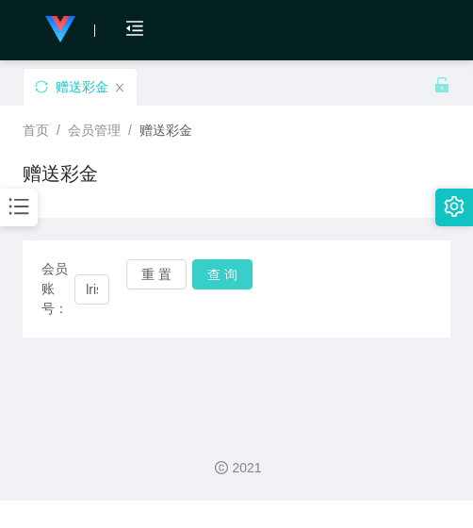
click at [196, 272] on button "查 询" at bounding box center [222, 274] width 60 height 30
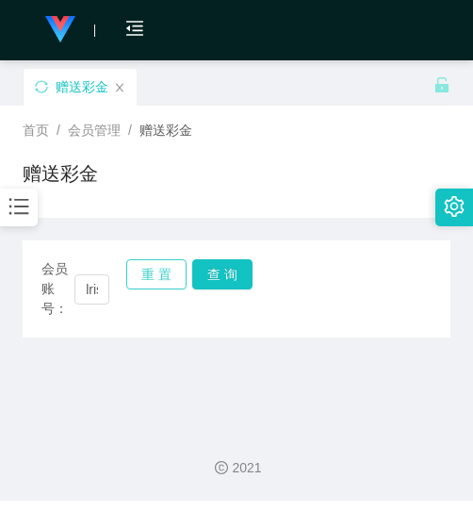
click at [149, 278] on button "重 置" at bounding box center [156, 274] width 60 height 30
click at [91, 288] on input "text" at bounding box center [91, 289] width 35 height 30
paste input "lris020330"
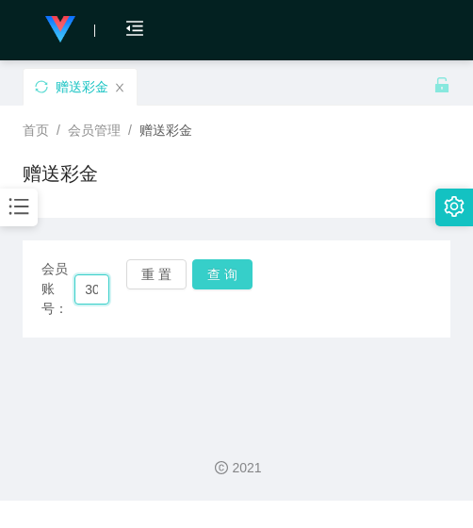
type input "lris020330"
click at [218, 279] on button "查 询" at bounding box center [222, 274] width 60 height 30
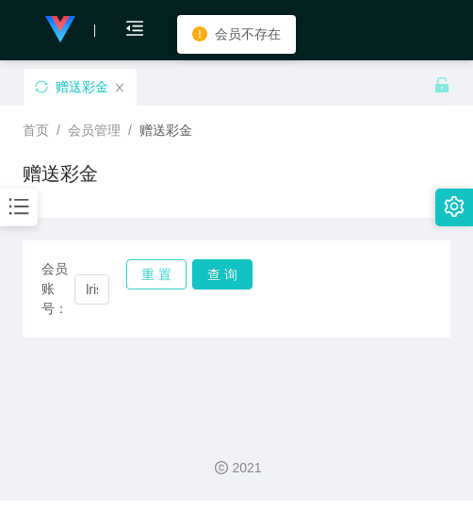
click at [156, 271] on button "重 置" at bounding box center [156, 274] width 60 height 30
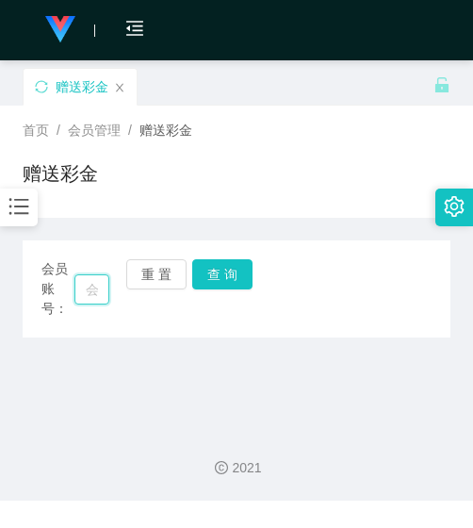
click at [89, 285] on input "text" at bounding box center [91, 289] width 35 height 30
paste input "lris020330"
type input "lris020330"
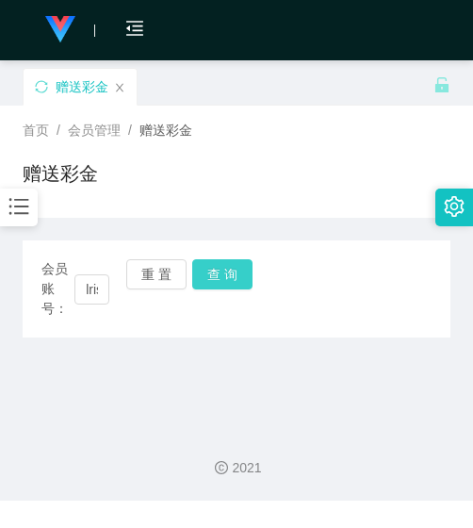
click at [198, 274] on button "查 询" at bounding box center [222, 274] width 60 height 30
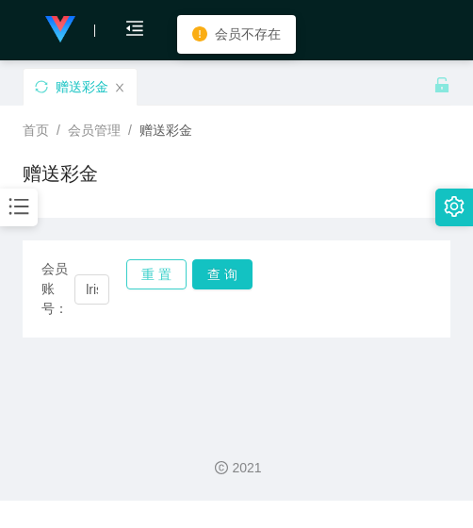
click at [169, 267] on button "重 置" at bounding box center [156, 274] width 60 height 30
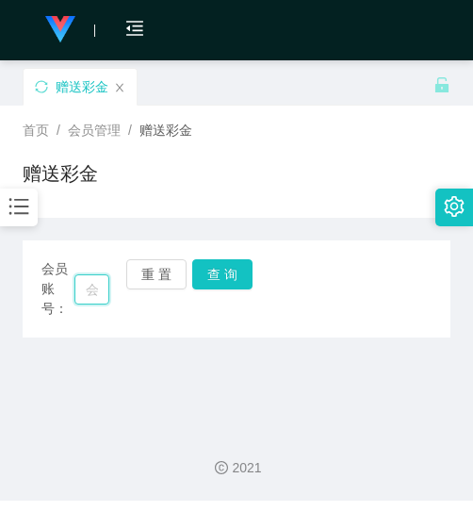
click at [97, 294] on input "text" at bounding box center [91, 289] width 35 height 30
paste input "Iris020330"
type input "Iris020330"
click at [211, 274] on button "查 询" at bounding box center [222, 274] width 60 height 30
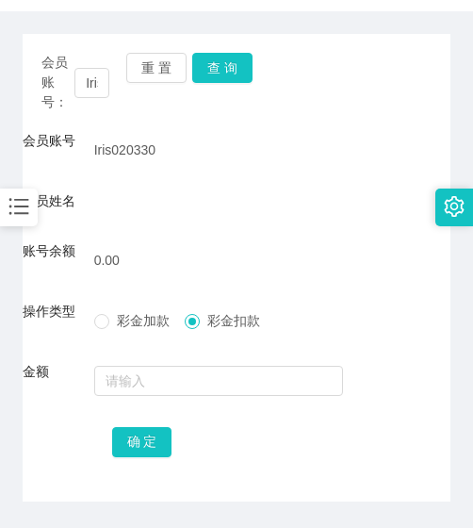
scroll to position [173, 0]
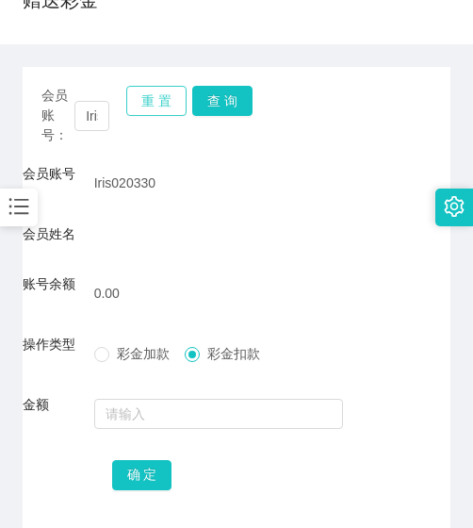
click at [163, 110] on button "重 置" at bounding box center [156, 101] width 60 height 30
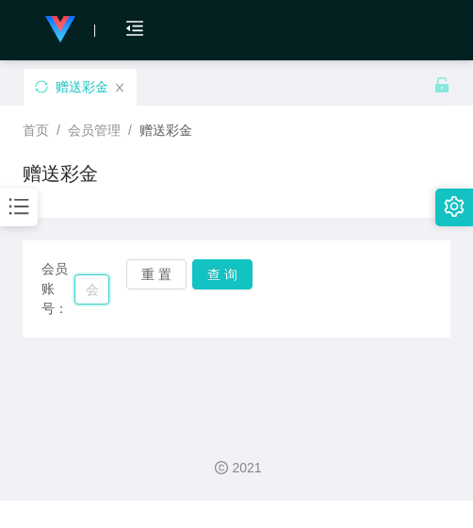
click at [90, 288] on input "text" at bounding box center [91, 289] width 35 height 30
paste input "886113"
type input "886113"
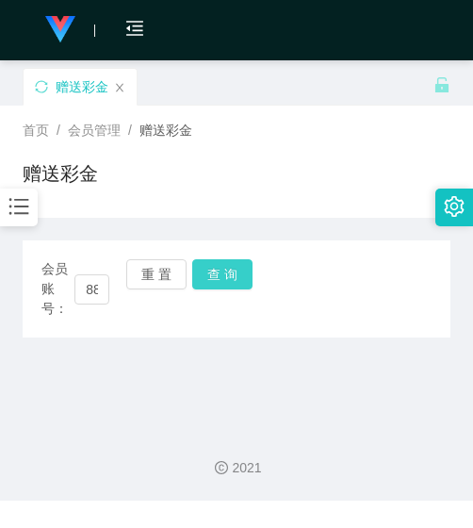
click at [216, 280] on button "查 询" at bounding box center [222, 274] width 60 height 30
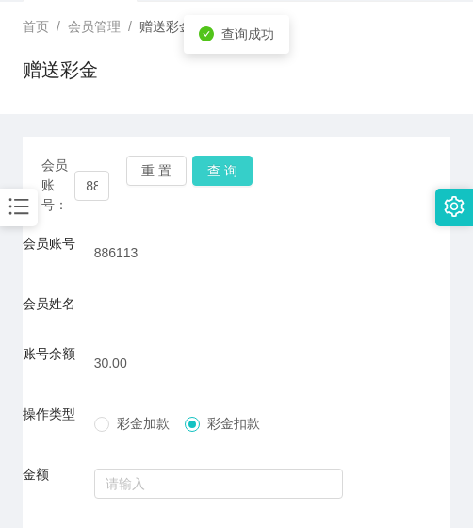
scroll to position [268, 0]
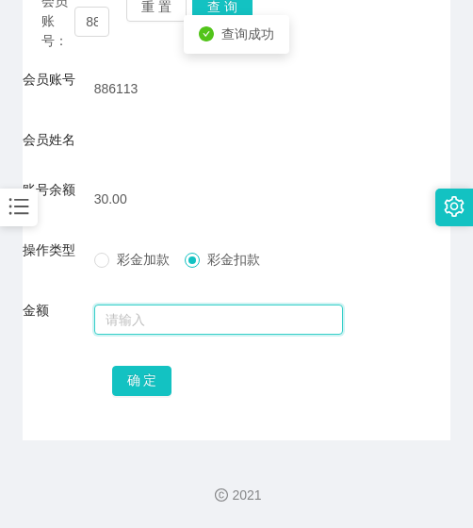
click at [193, 308] on input "text" at bounding box center [219, 320] width 250 height 30
type input "30"
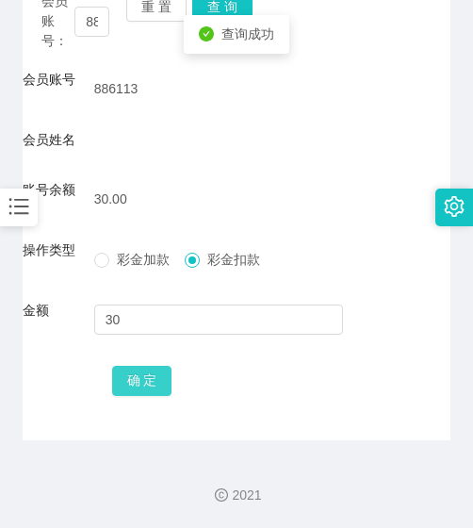
click at [146, 381] on button "确 定" at bounding box center [142, 381] width 60 height 30
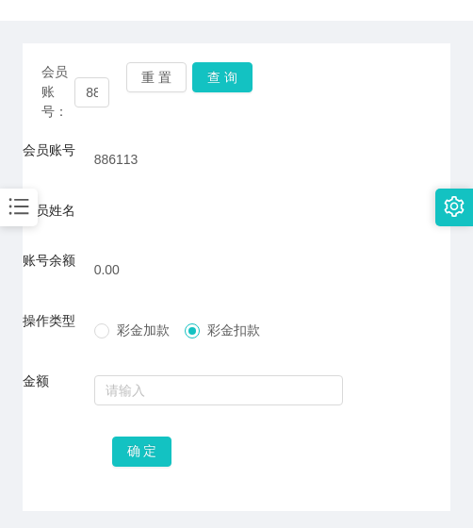
scroll to position [79, 0]
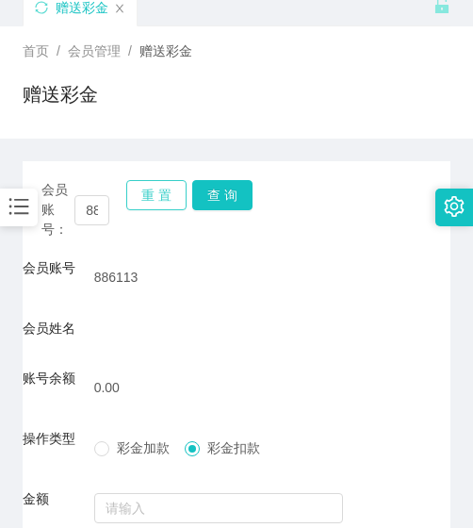
click at [140, 188] on button "重 置" at bounding box center [156, 195] width 60 height 30
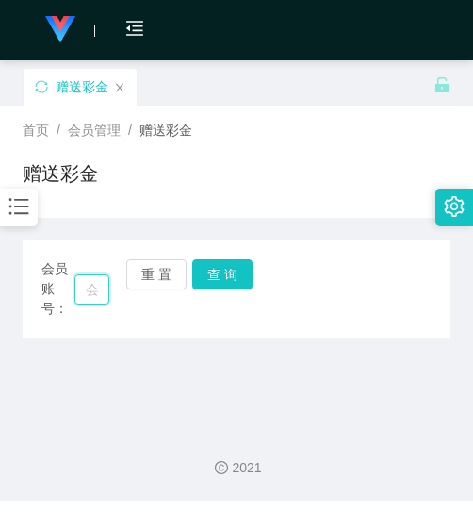
click at [101, 289] on input "text" at bounding box center [91, 289] width 35 height 30
paste input "0143411848"
type input "0143411848"
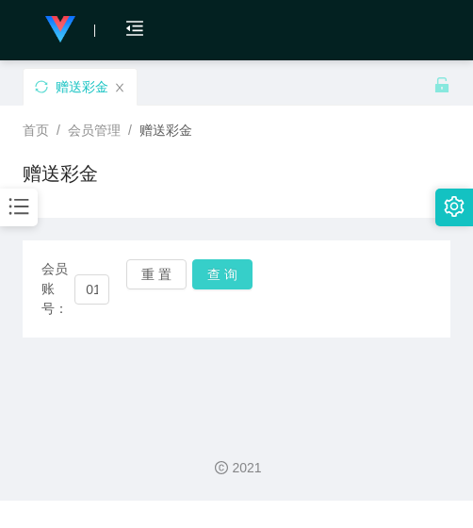
click at [219, 286] on button "查 询" at bounding box center [222, 274] width 60 height 30
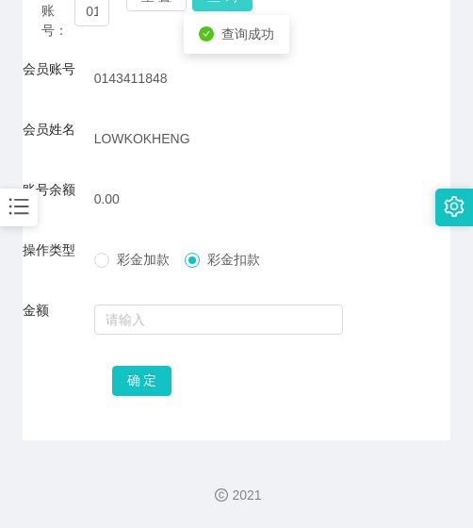
scroll to position [184, 0]
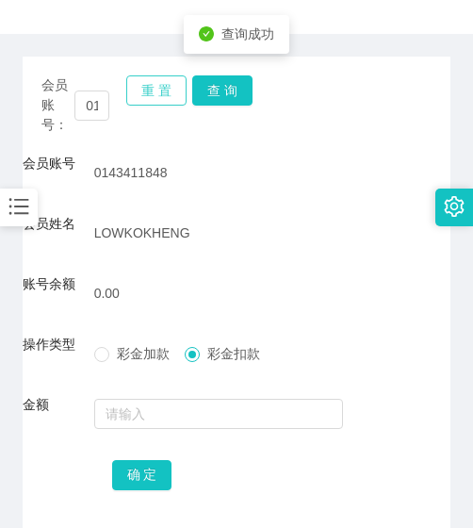
click at [151, 96] on button "重 置" at bounding box center [156, 90] width 60 height 30
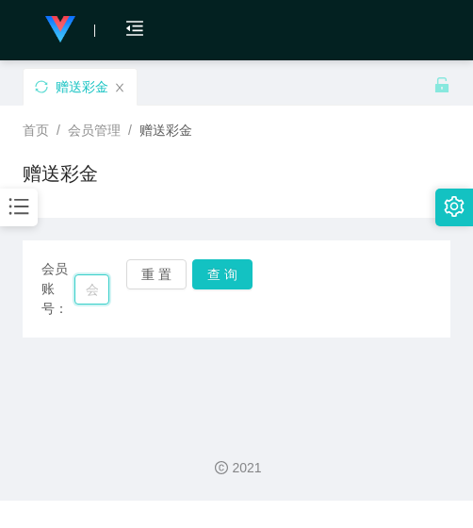
click at [83, 280] on input "text" at bounding box center [91, 289] width 35 height 30
paste input "Iris020330"
type input "Iris020330"
click at [205, 275] on button "查 询" at bounding box center [222, 274] width 60 height 30
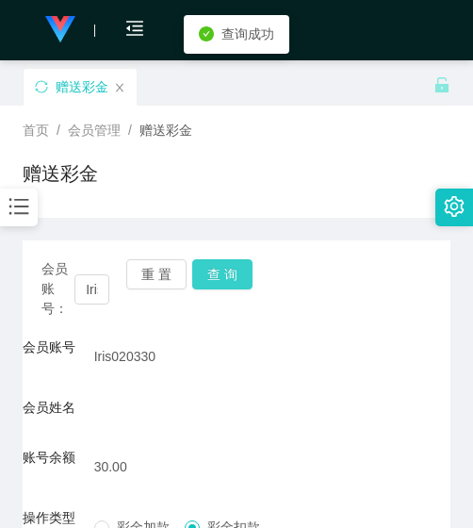
scroll to position [268, 0]
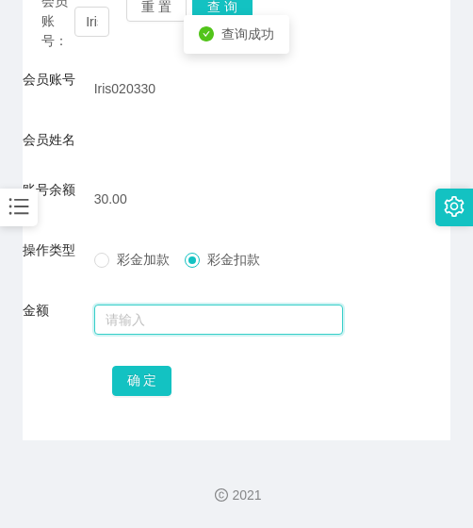
click at [197, 321] on input "text" at bounding box center [219, 320] width 250 height 30
type input "30"
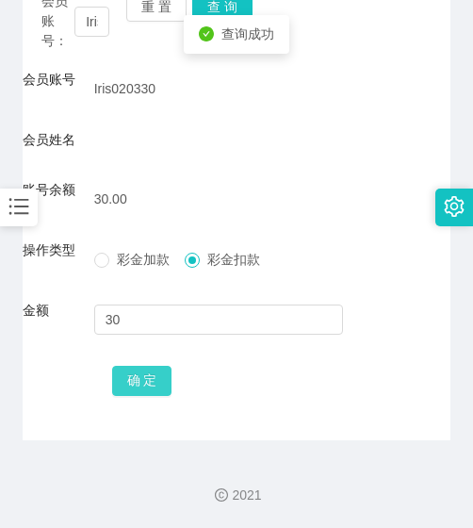
click at [134, 373] on button "确 定" at bounding box center [142, 381] width 60 height 30
